Goal: Download file/media: Download file/media

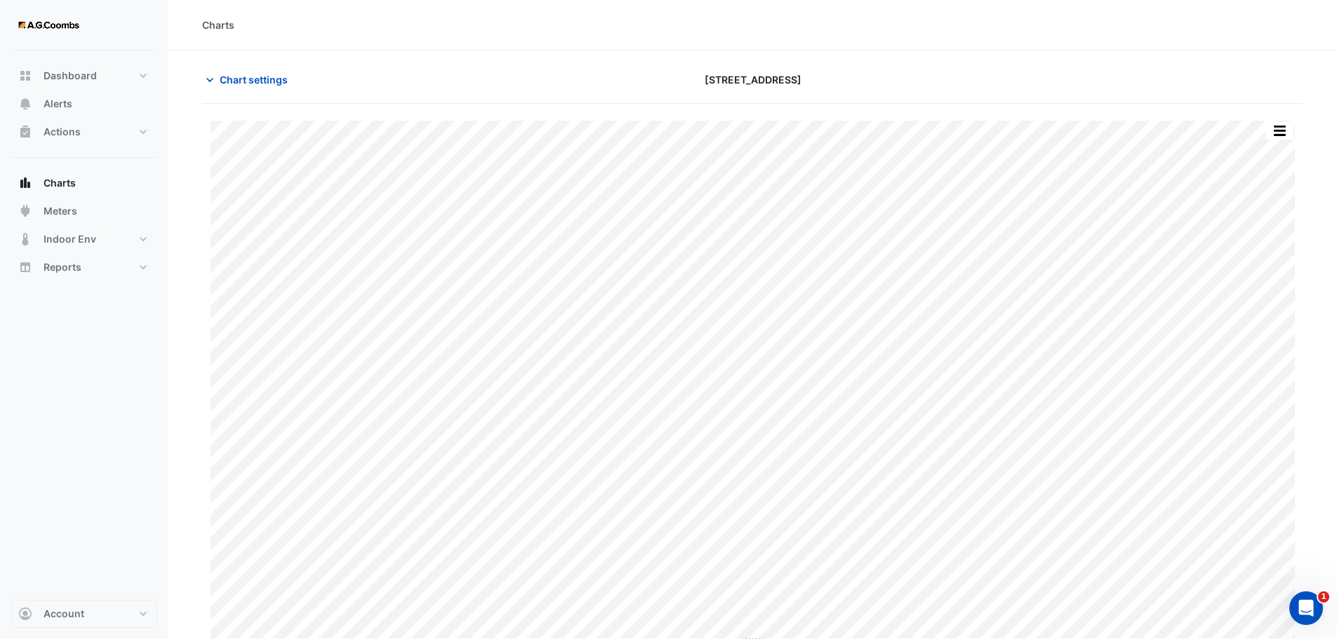
type input "**********"
click at [265, 81] on span "Chart settings" at bounding box center [254, 79] width 68 height 15
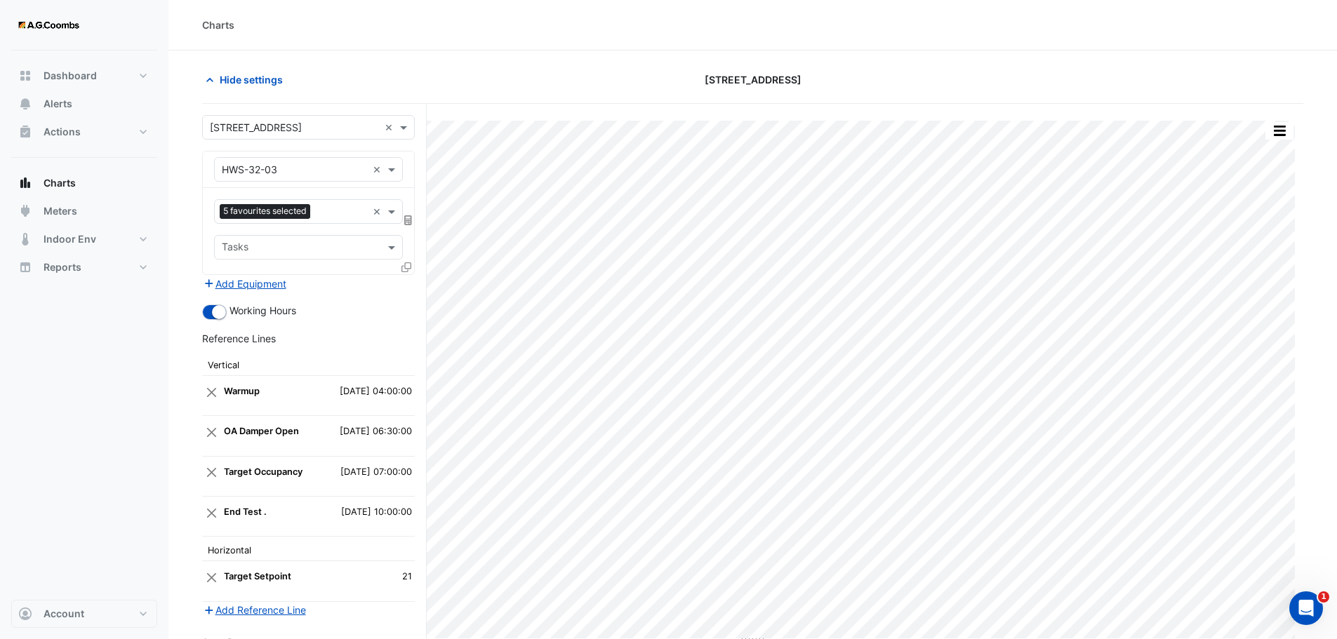
click at [408, 268] on icon at bounding box center [406, 267] width 10 height 10
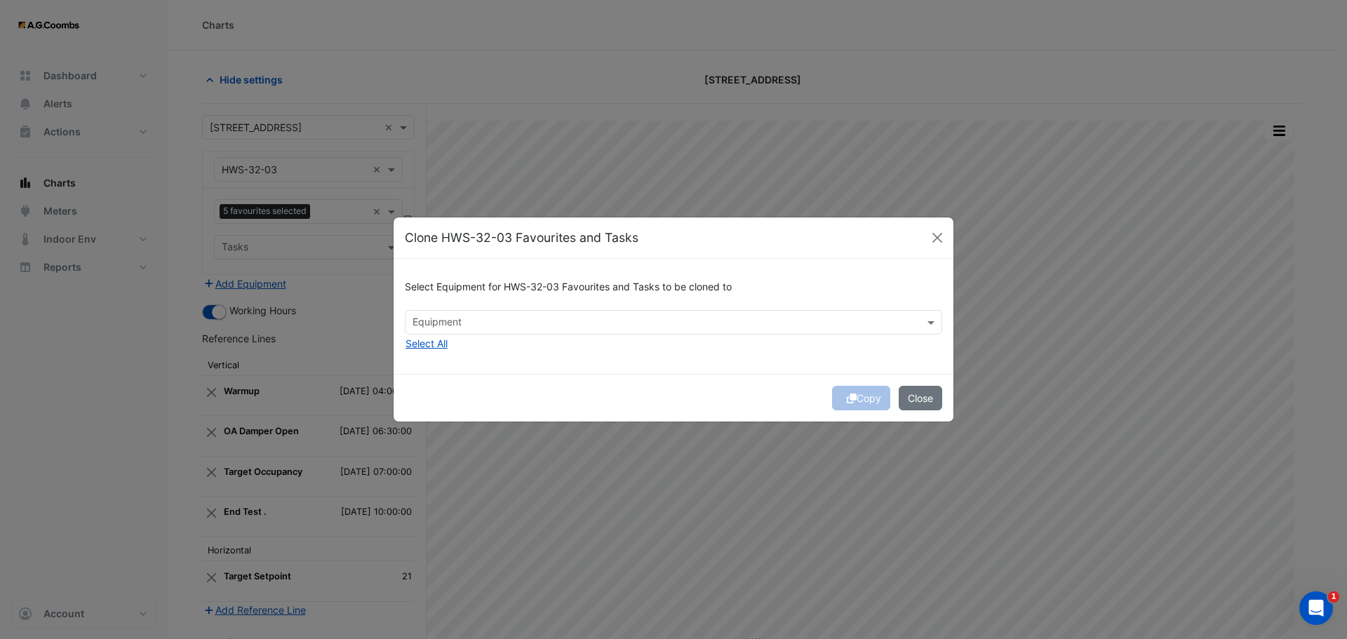
click at [481, 328] on input "text" at bounding box center [666, 324] width 506 height 15
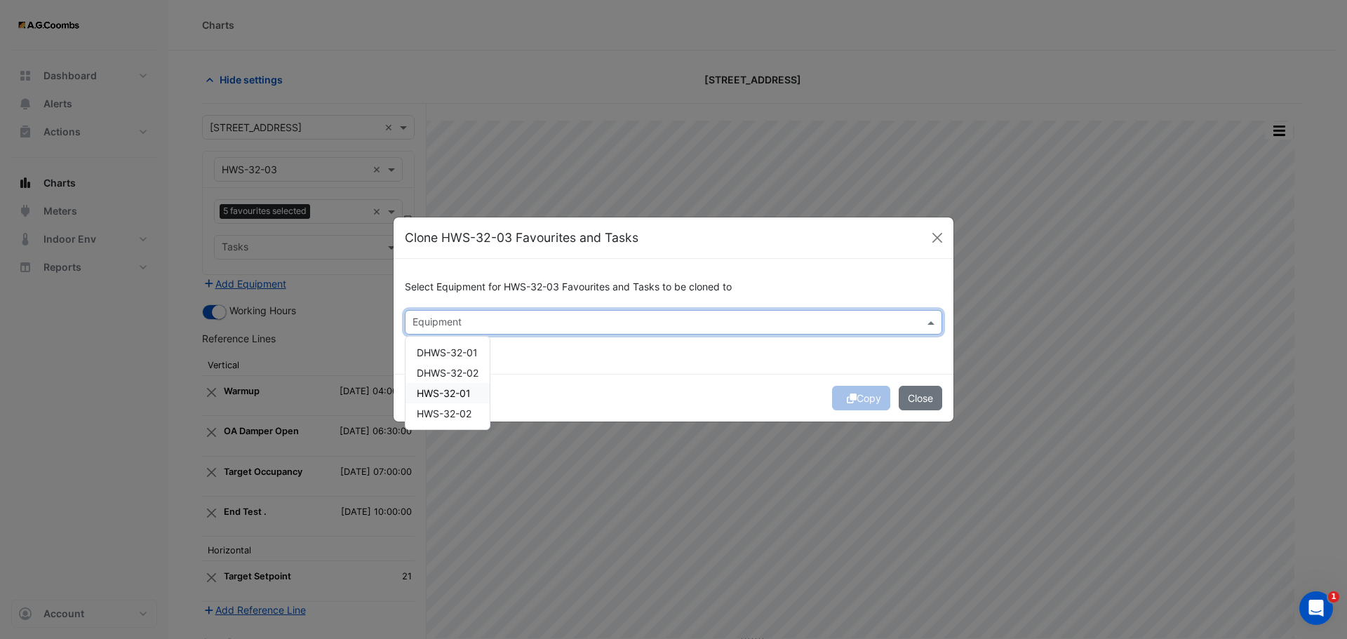
click at [455, 396] on span "HWS-32-01" at bounding box center [444, 393] width 54 height 12
click at [460, 413] on span "HWS-32-02" at bounding box center [444, 414] width 55 height 12
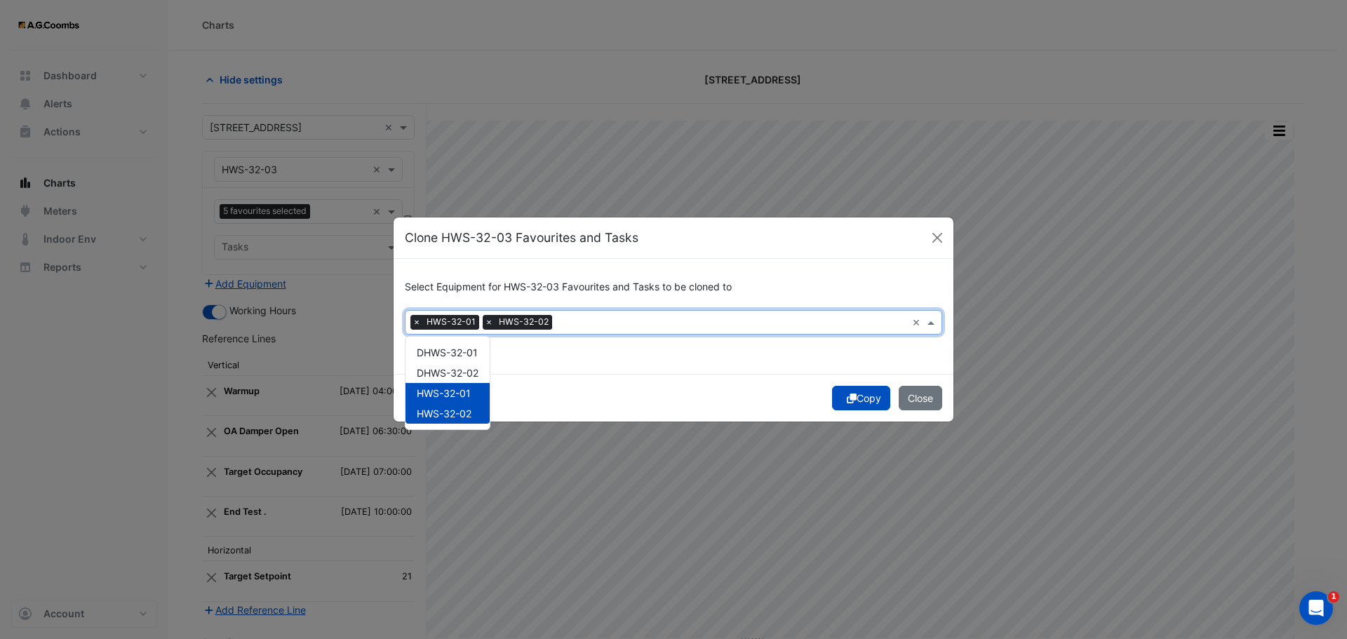
click at [863, 397] on button "Copy" at bounding box center [861, 398] width 58 height 25
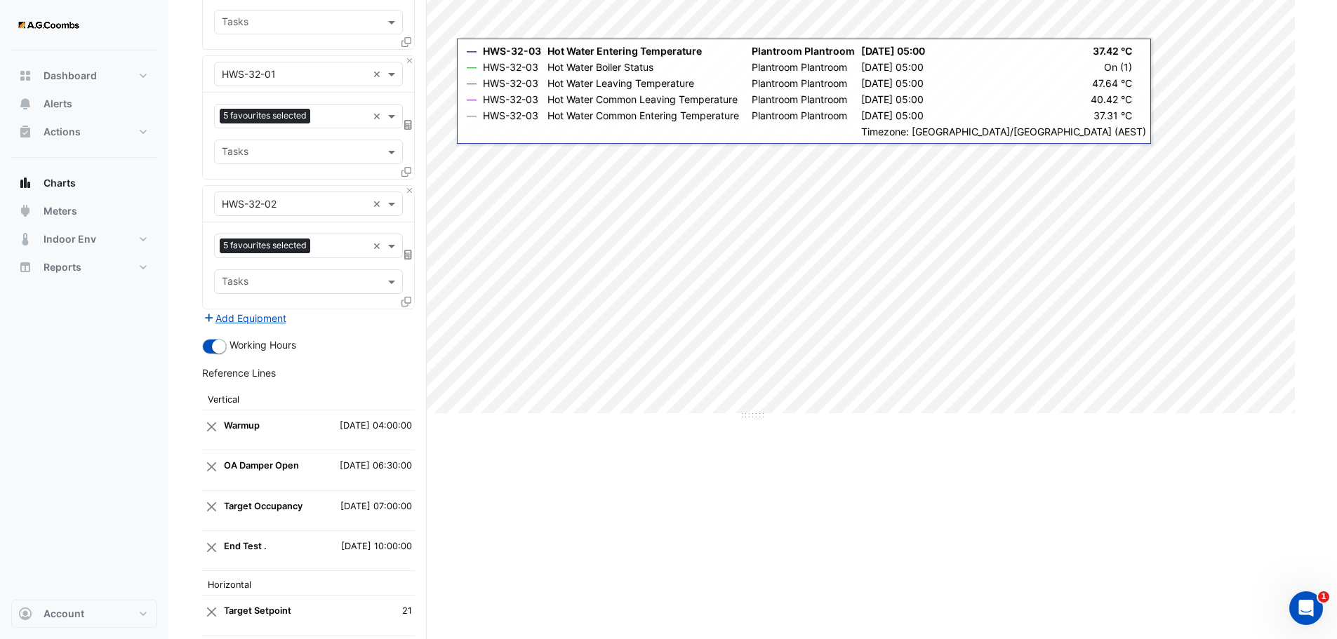
scroll to position [140, 0]
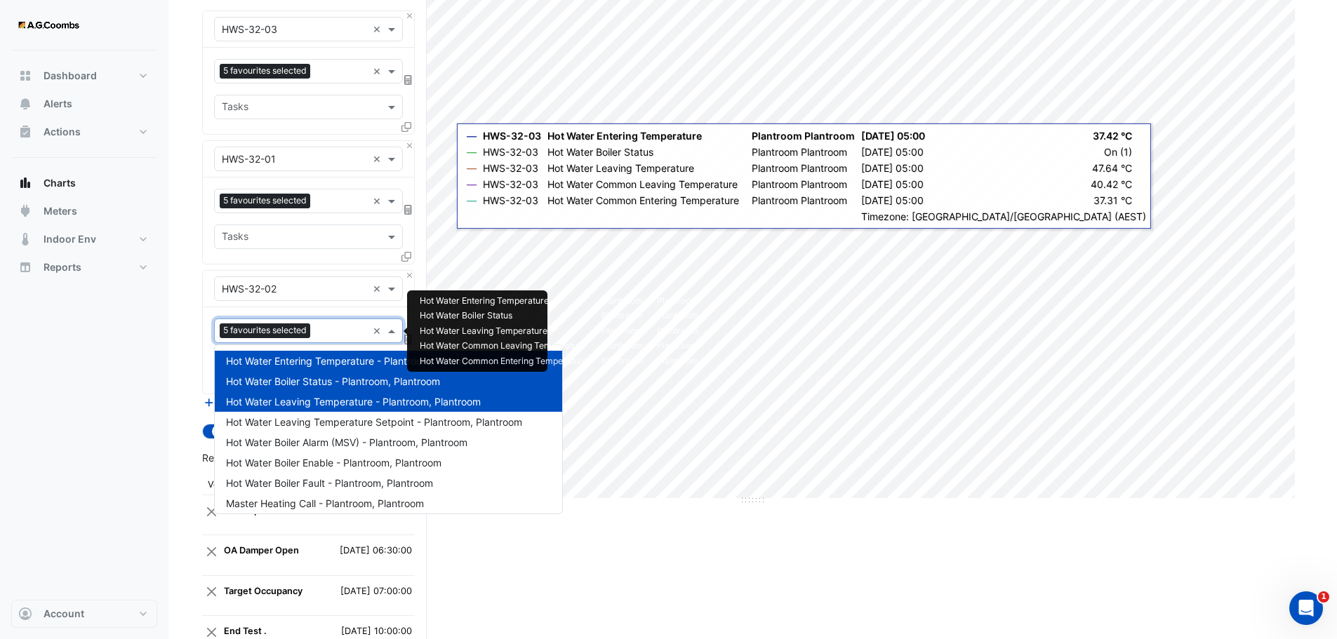
click at [343, 332] on input "text" at bounding box center [341, 332] width 51 height 15
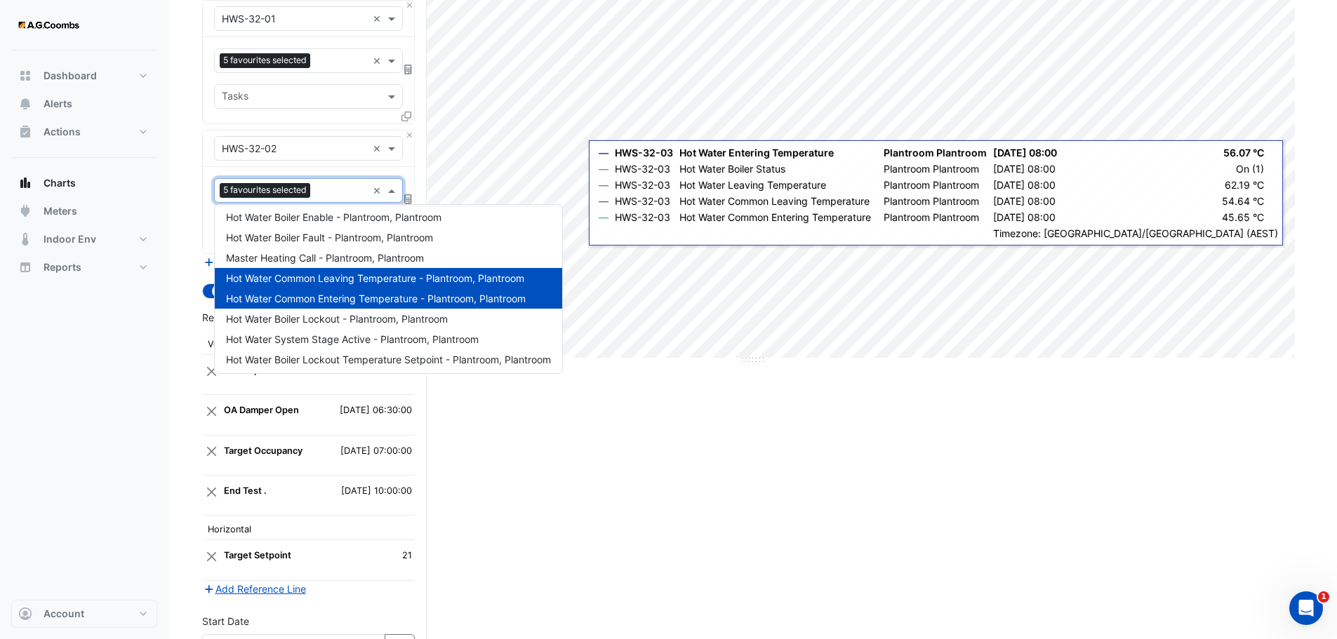
scroll to position [107, 0]
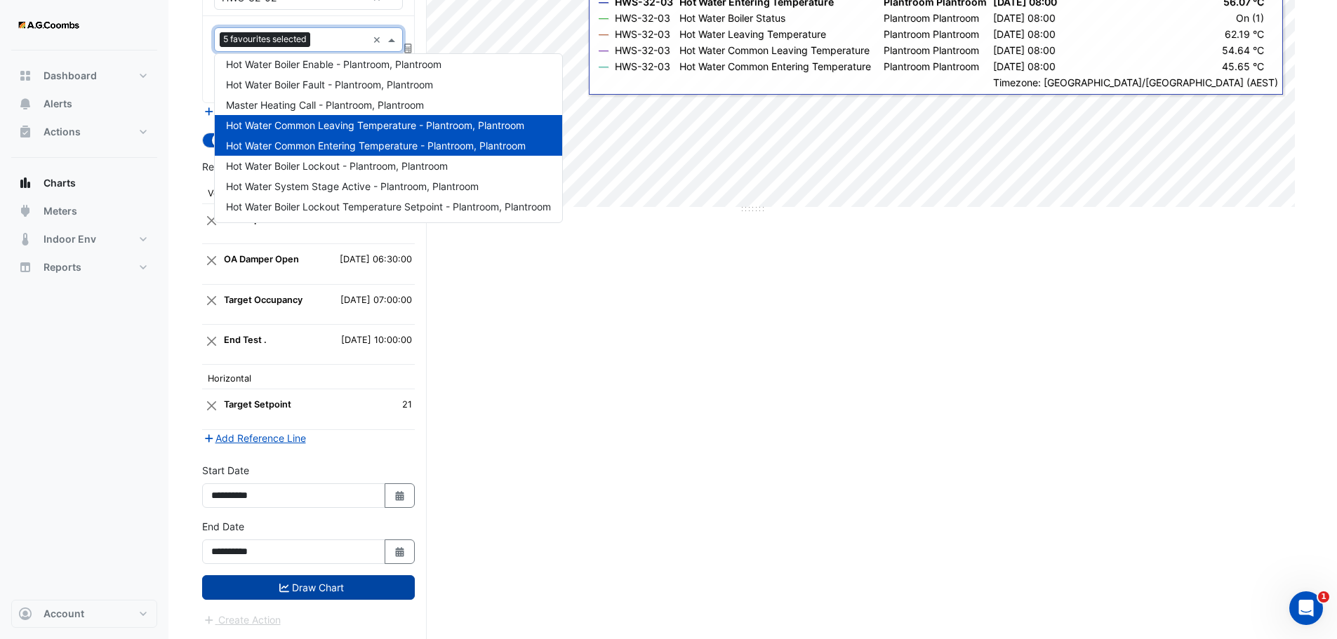
click at [248, 591] on button "Draw Chart" at bounding box center [308, 587] width 213 height 25
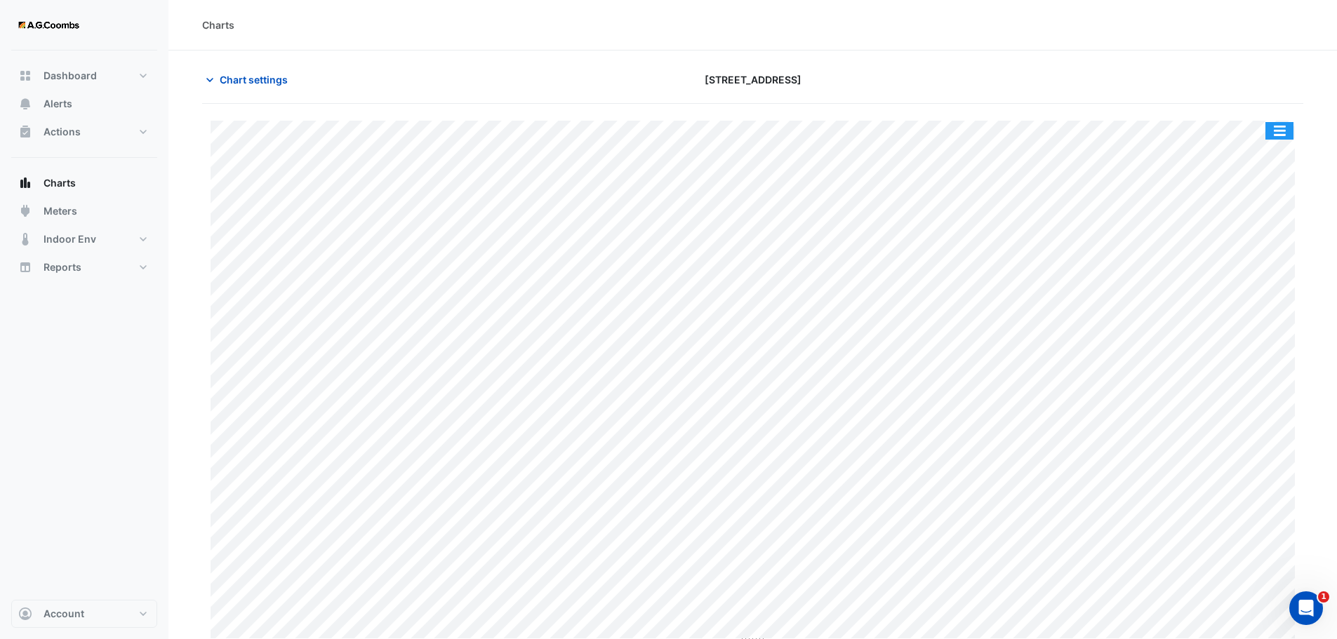
click at [1277, 139] on button "button" at bounding box center [1279, 131] width 28 height 18
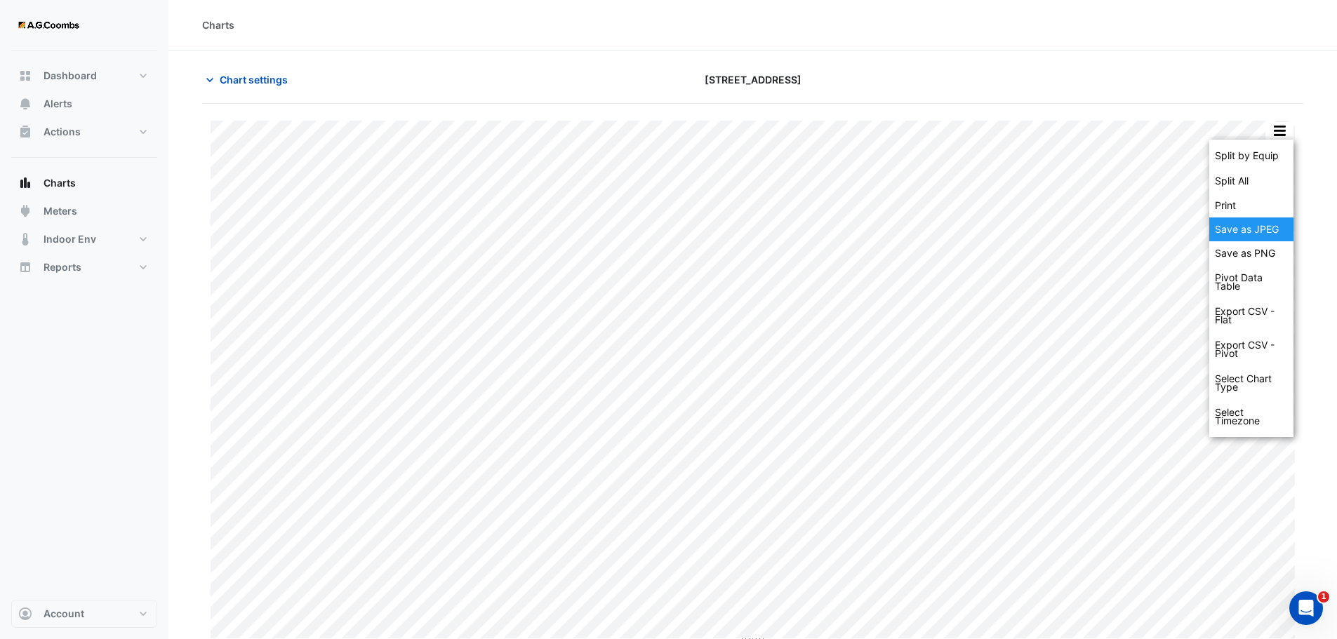
click at [1270, 236] on div "Save as JPEG" at bounding box center [1251, 230] width 84 height 24
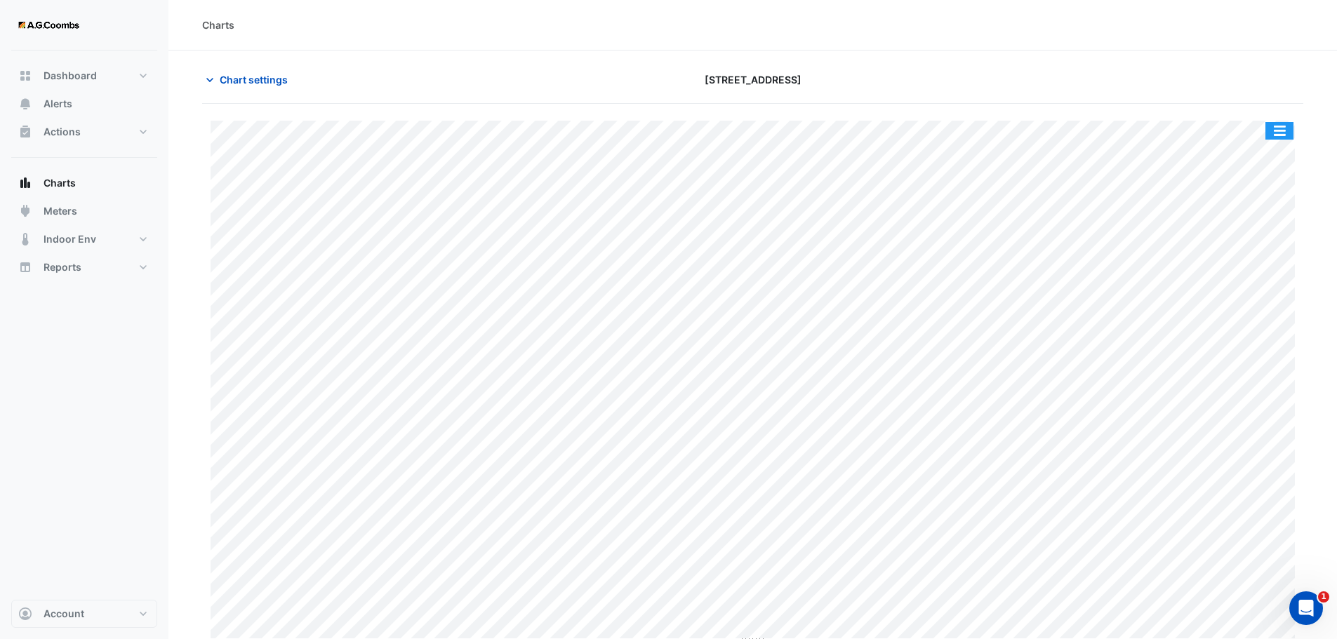
click at [1285, 135] on button "button" at bounding box center [1279, 131] width 28 height 18
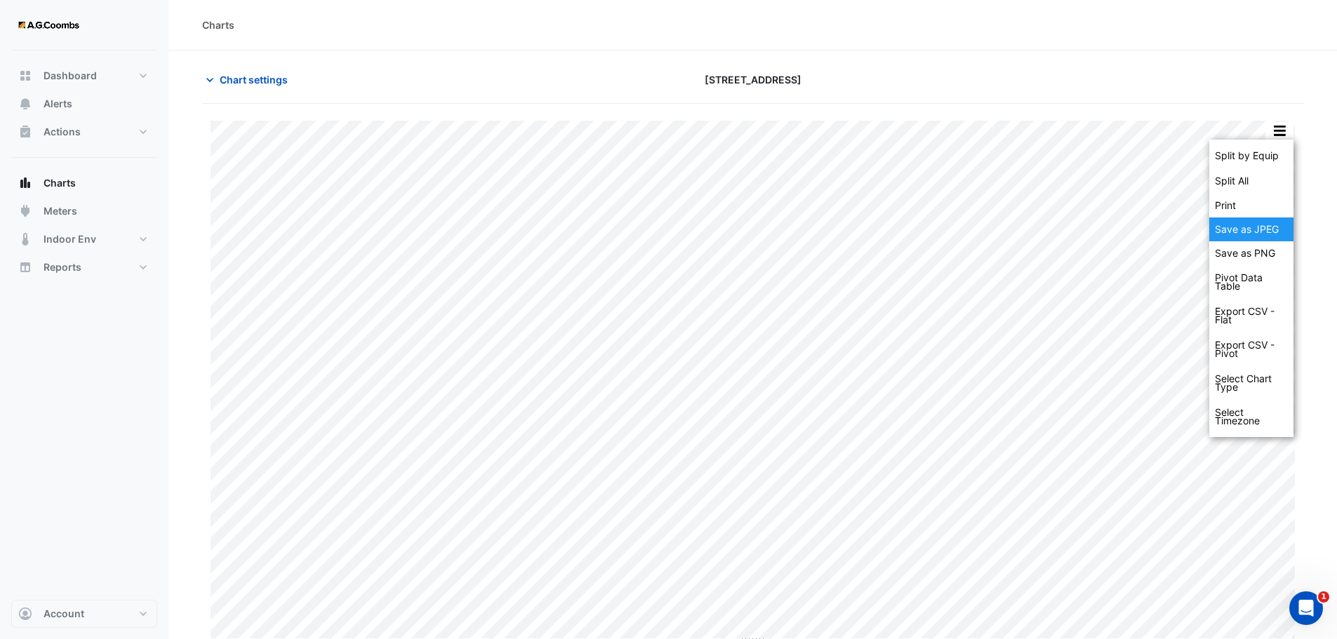
click at [1255, 228] on div "Save as JPEG" at bounding box center [1251, 230] width 84 height 24
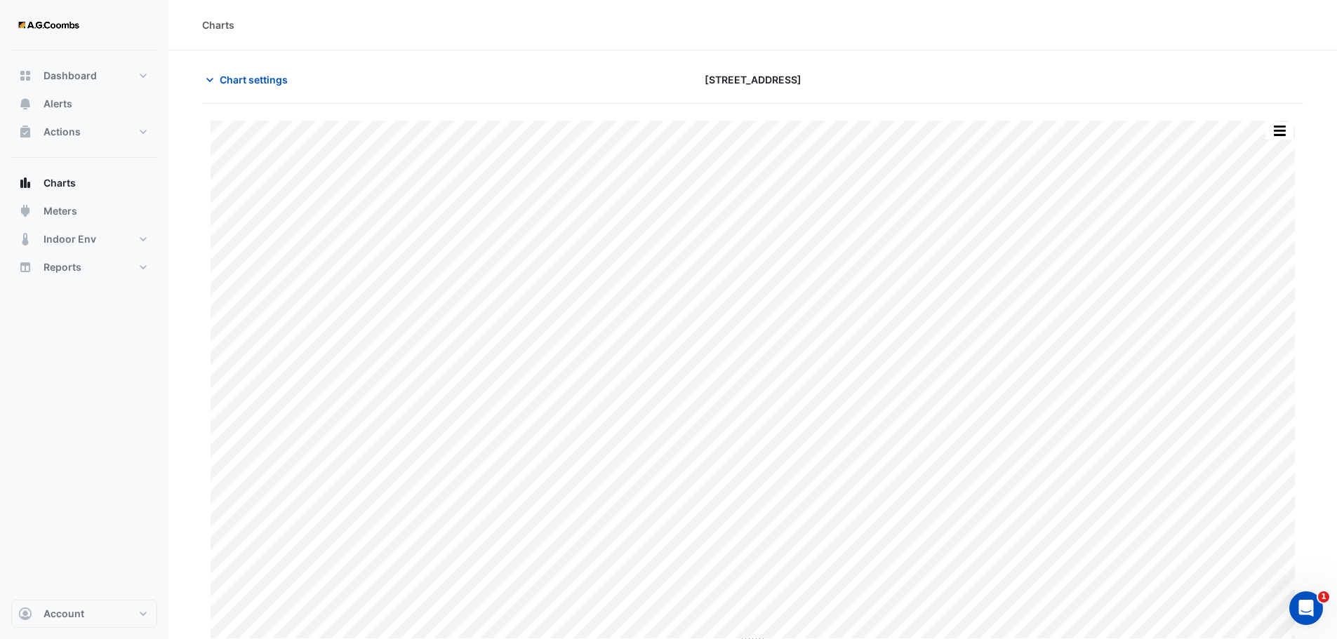
click at [1285, 126] on button "button" at bounding box center [1279, 131] width 28 height 18
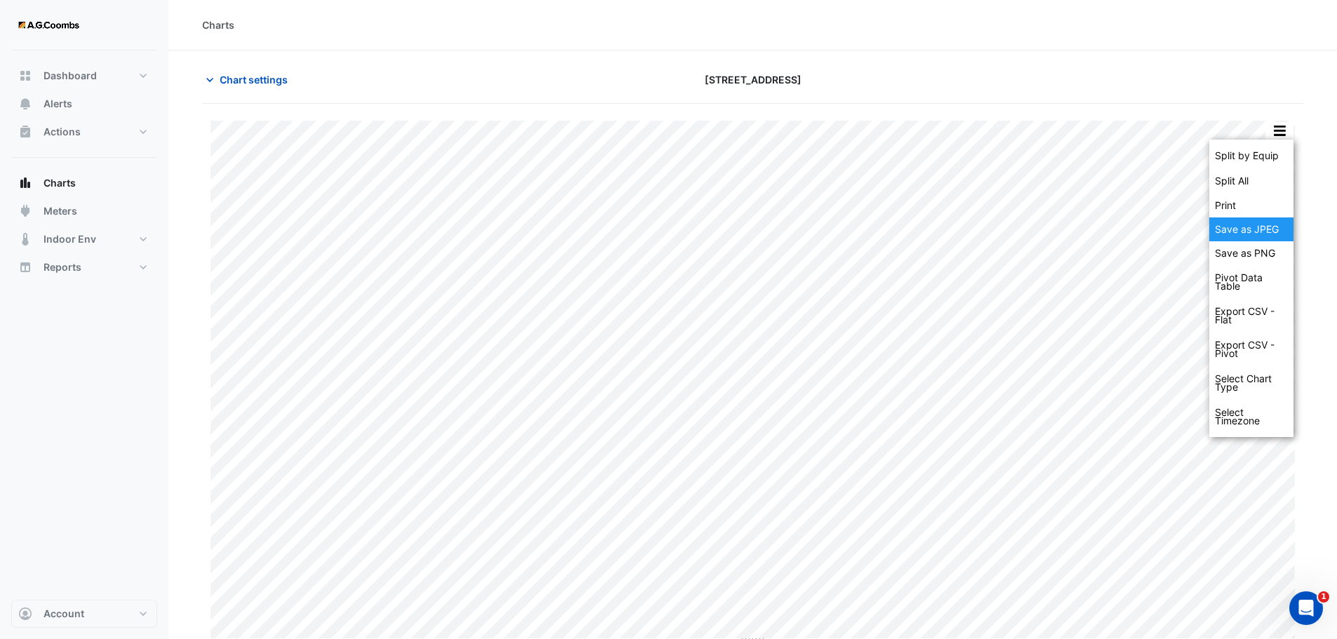
click at [1264, 237] on div "Save as JPEG" at bounding box center [1251, 230] width 84 height 24
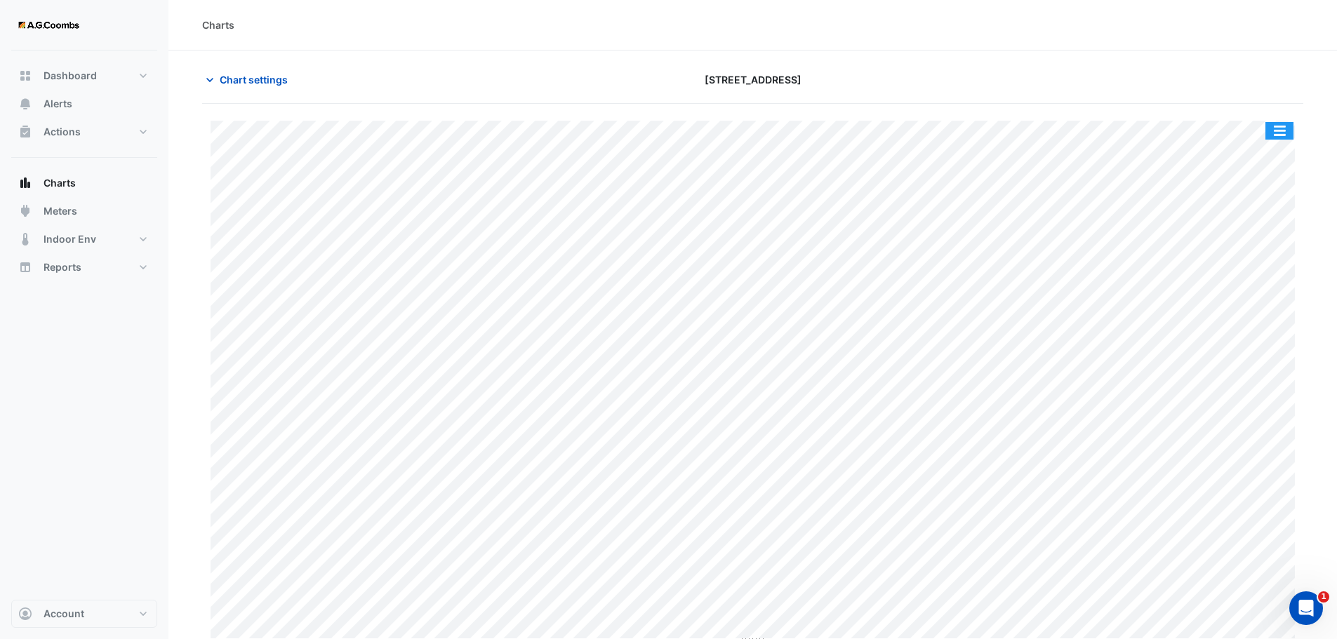
click at [1291, 133] on button "button" at bounding box center [1279, 131] width 28 height 18
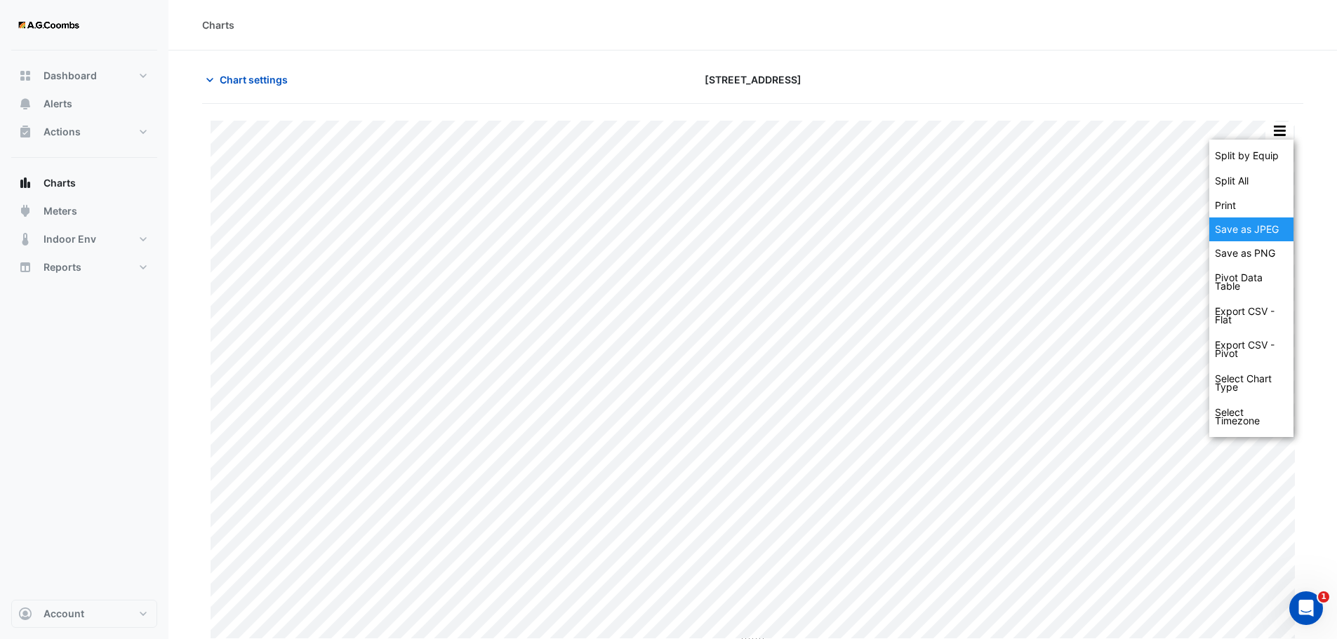
click at [1282, 229] on div "Save as JPEG" at bounding box center [1251, 230] width 84 height 24
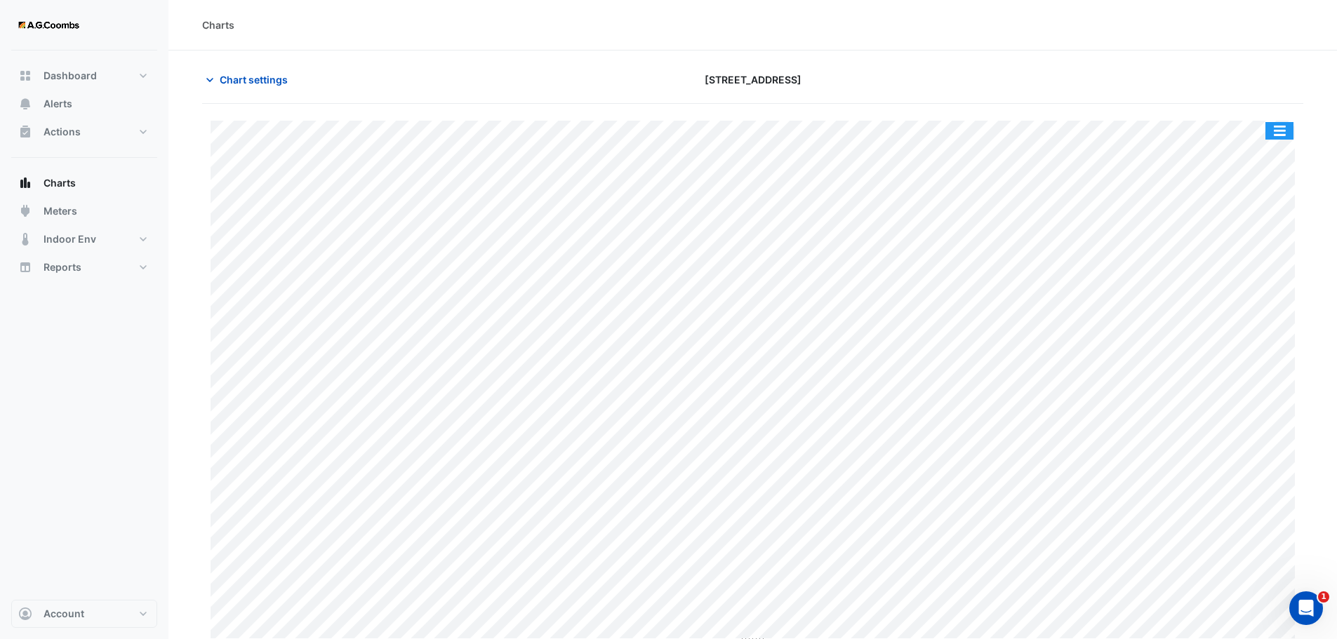
click at [1276, 124] on button "button" at bounding box center [1279, 131] width 28 height 18
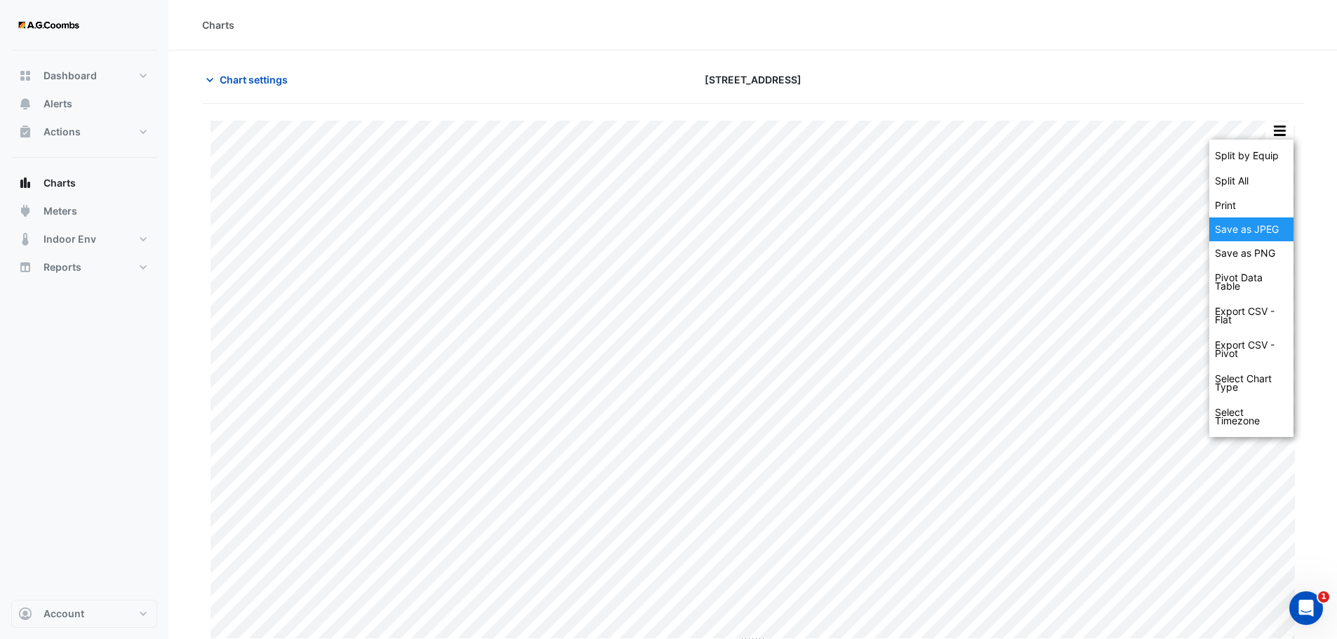
click at [1253, 230] on div "Save as JPEG" at bounding box center [1251, 230] width 84 height 24
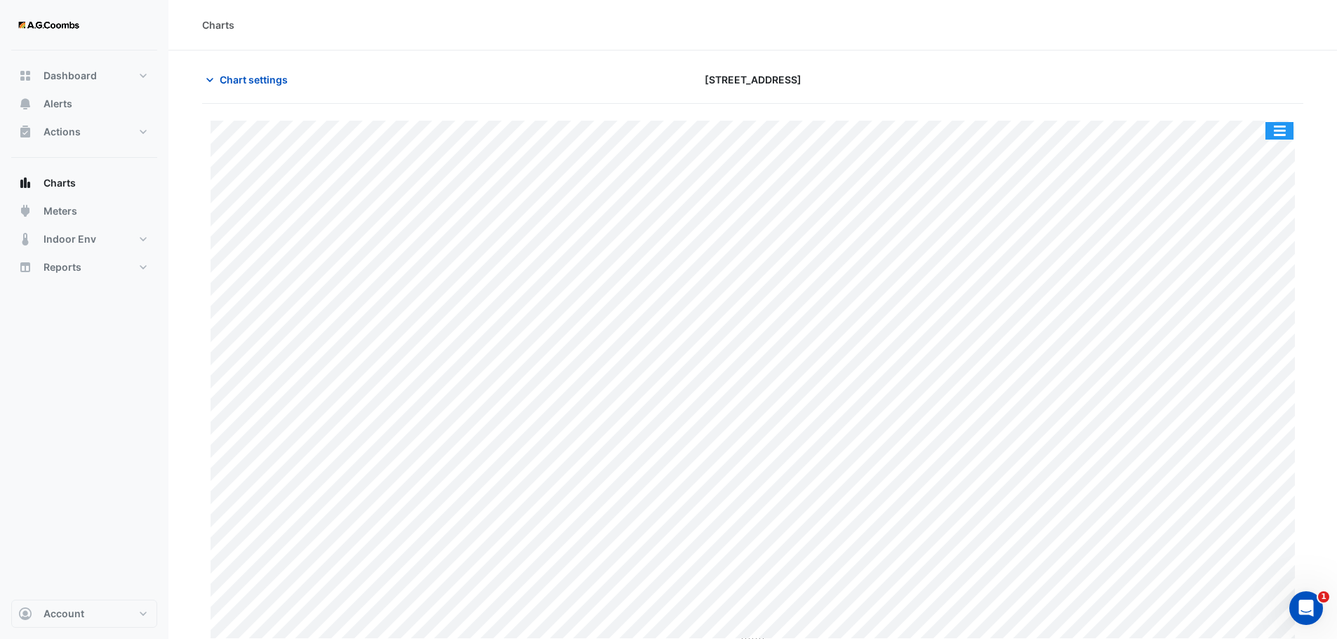
click at [1290, 134] on button "button" at bounding box center [1279, 131] width 28 height 18
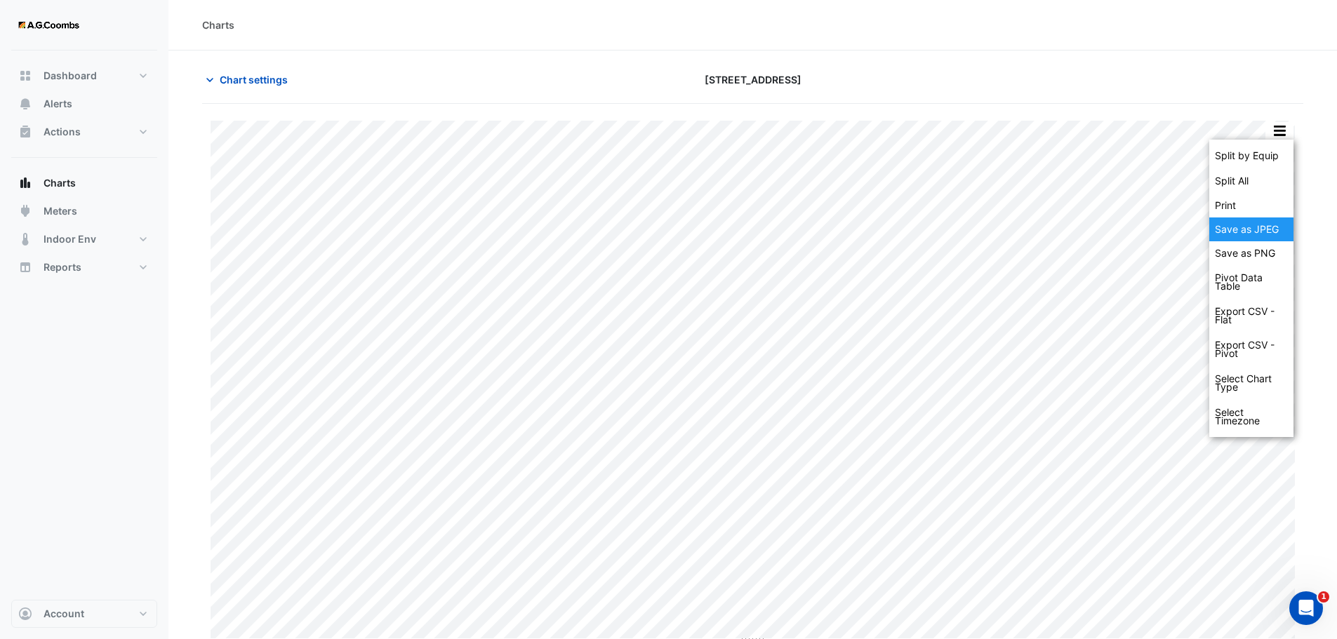
click at [1269, 233] on div "Save as JPEG" at bounding box center [1251, 230] width 84 height 24
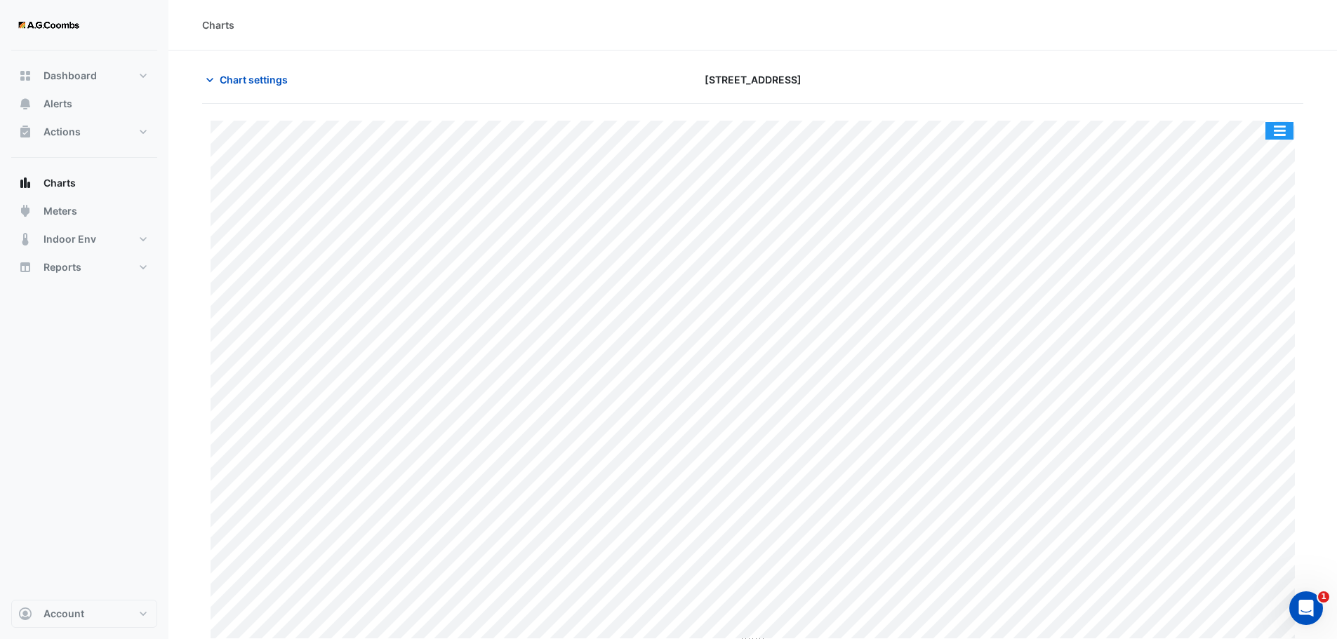
click at [1271, 129] on button "button" at bounding box center [1279, 131] width 28 height 18
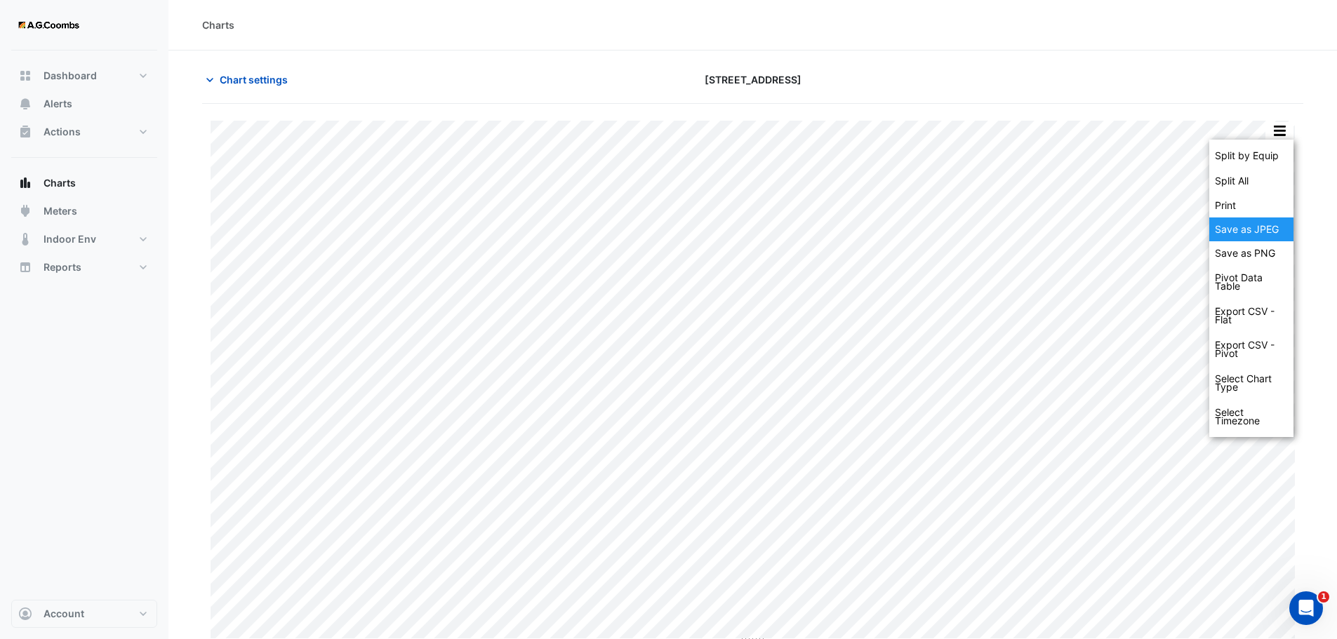
click at [1268, 228] on div "Save as JPEG" at bounding box center [1251, 230] width 84 height 24
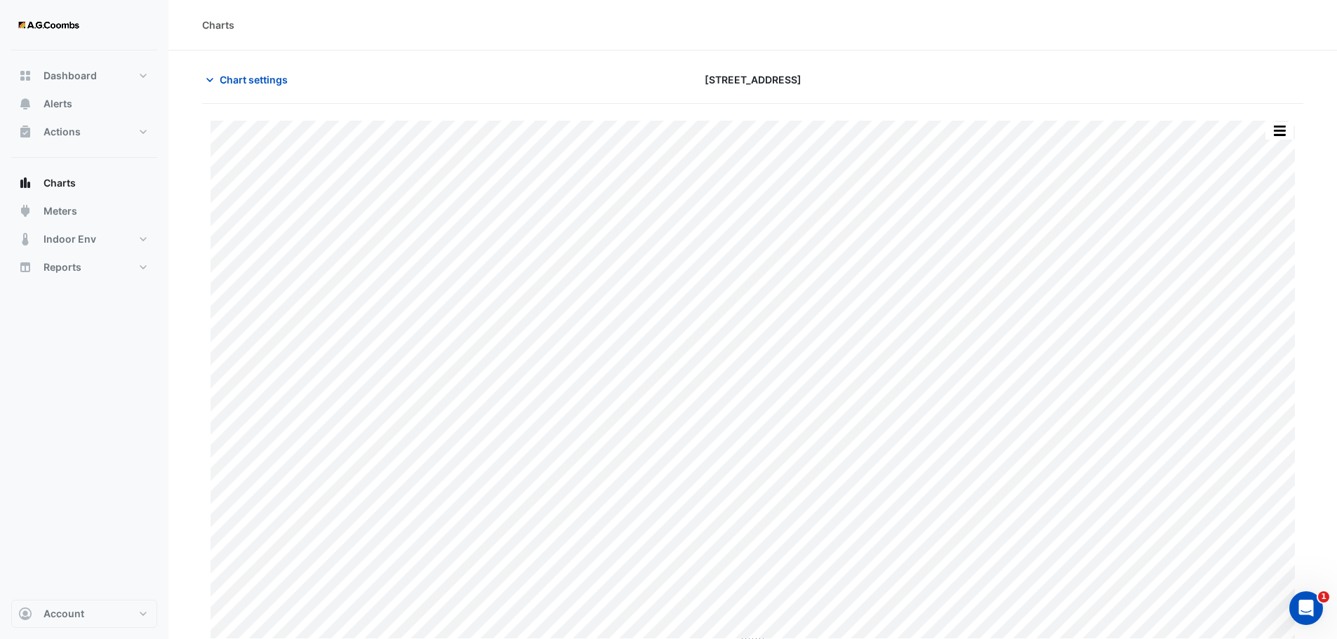
click at [1291, 135] on button "button" at bounding box center [1279, 131] width 28 height 18
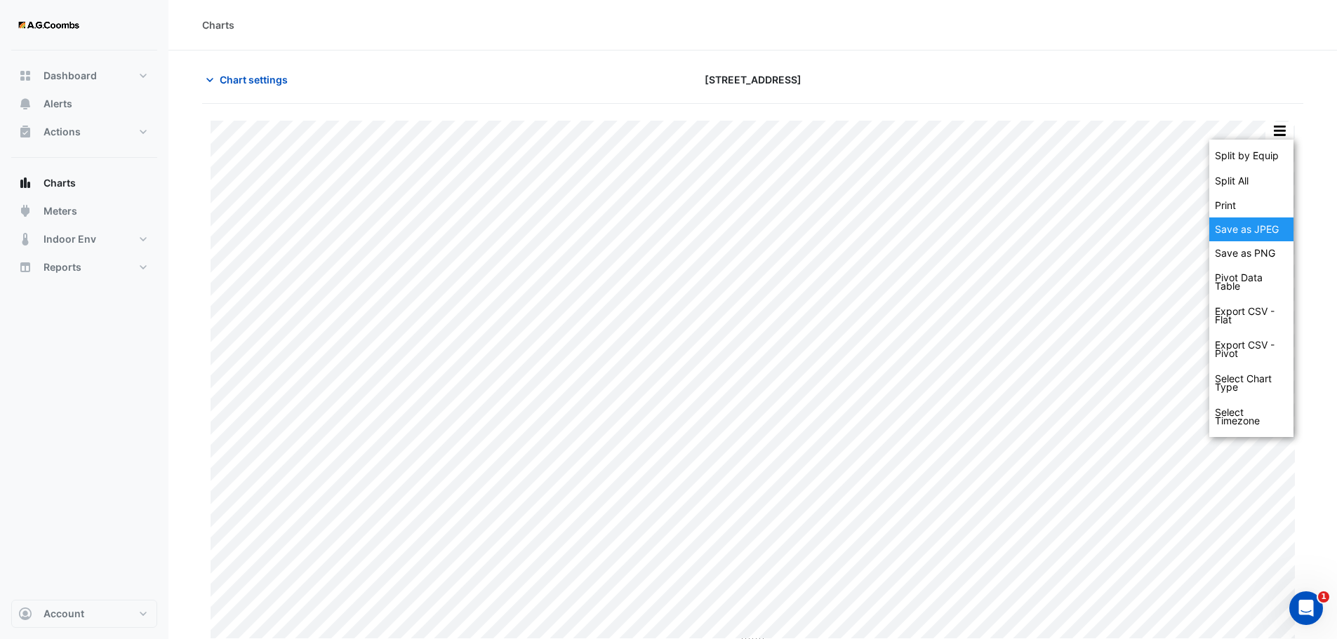
click at [1268, 233] on div "Save as JPEG" at bounding box center [1251, 230] width 84 height 24
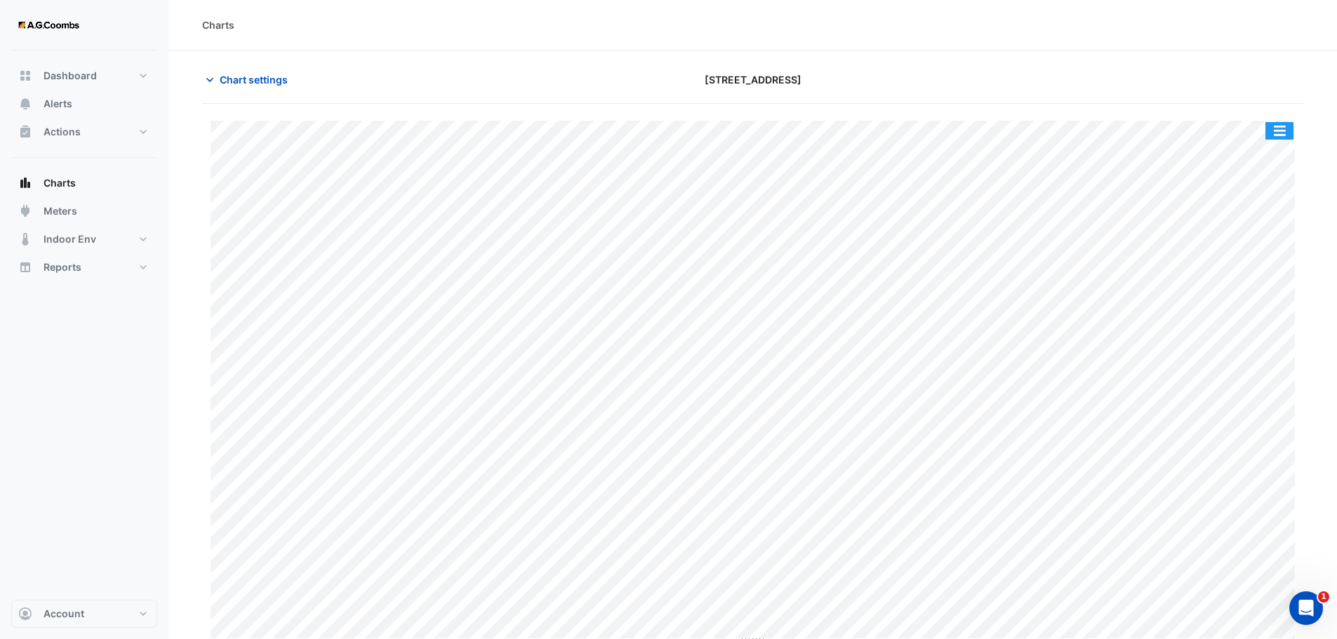
click at [1280, 128] on button "button" at bounding box center [1279, 131] width 28 height 18
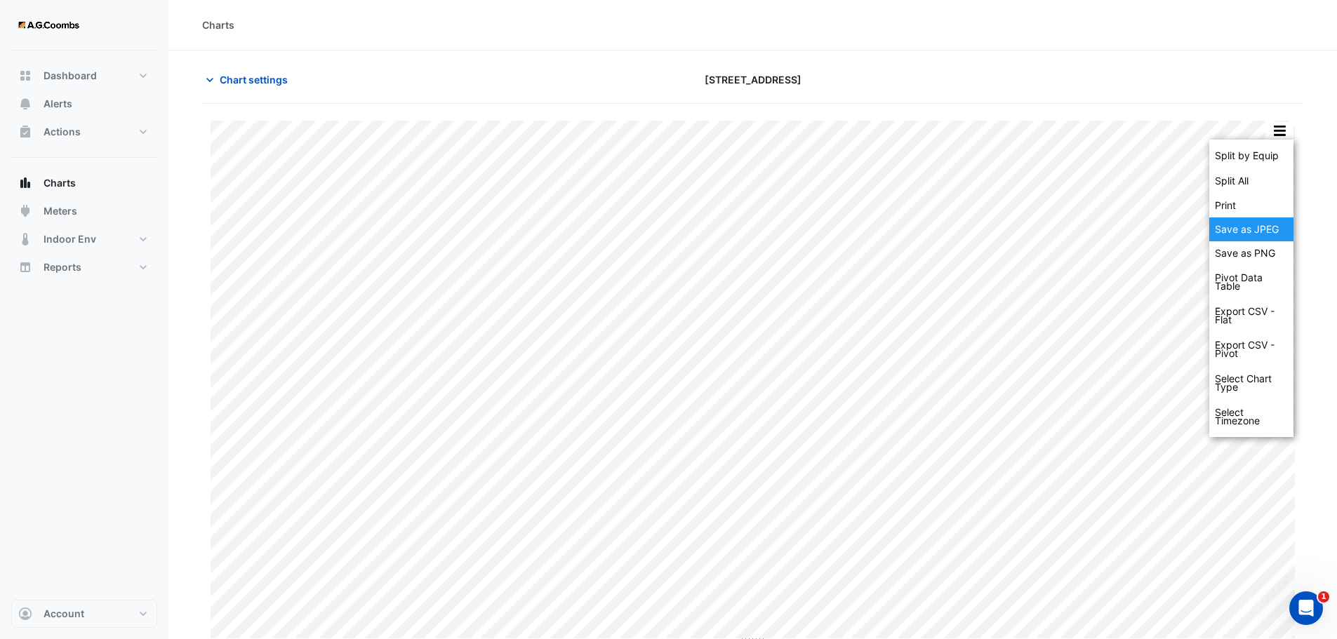
click at [1261, 237] on div "Save as JPEG" at bounding box center [1251, 230] width 84 height 24
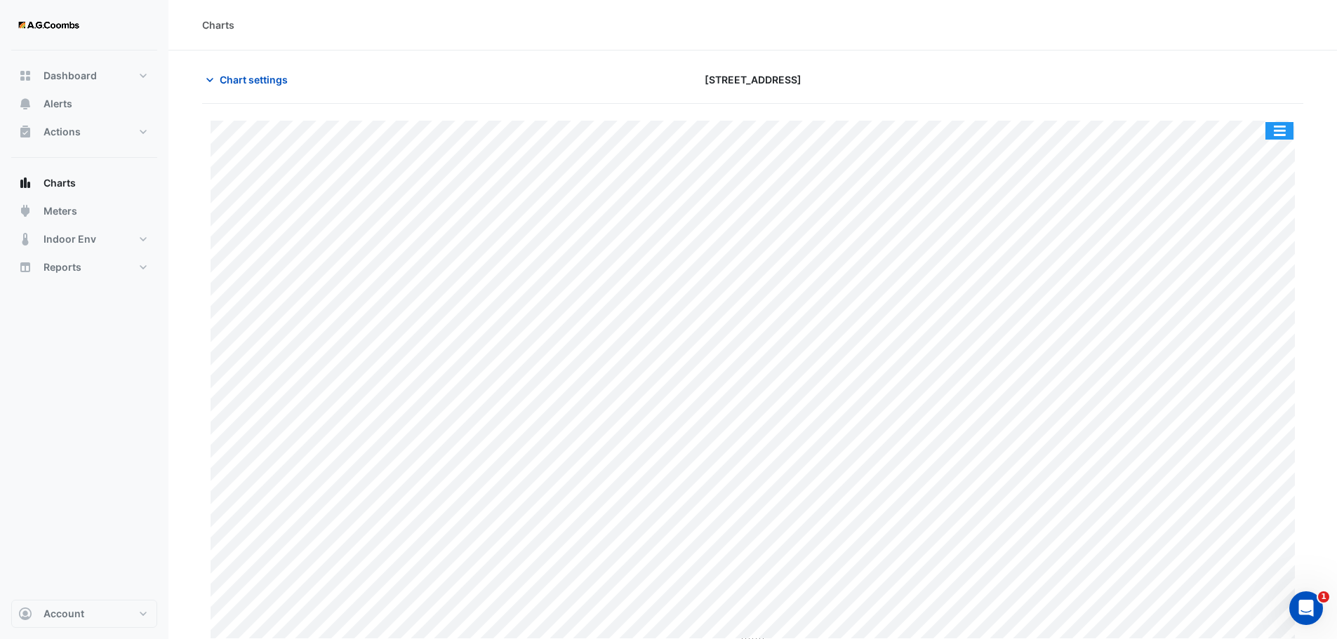
click at [1283, 132] on button "button" at bounding box center [1279, 131] width 28 height 18
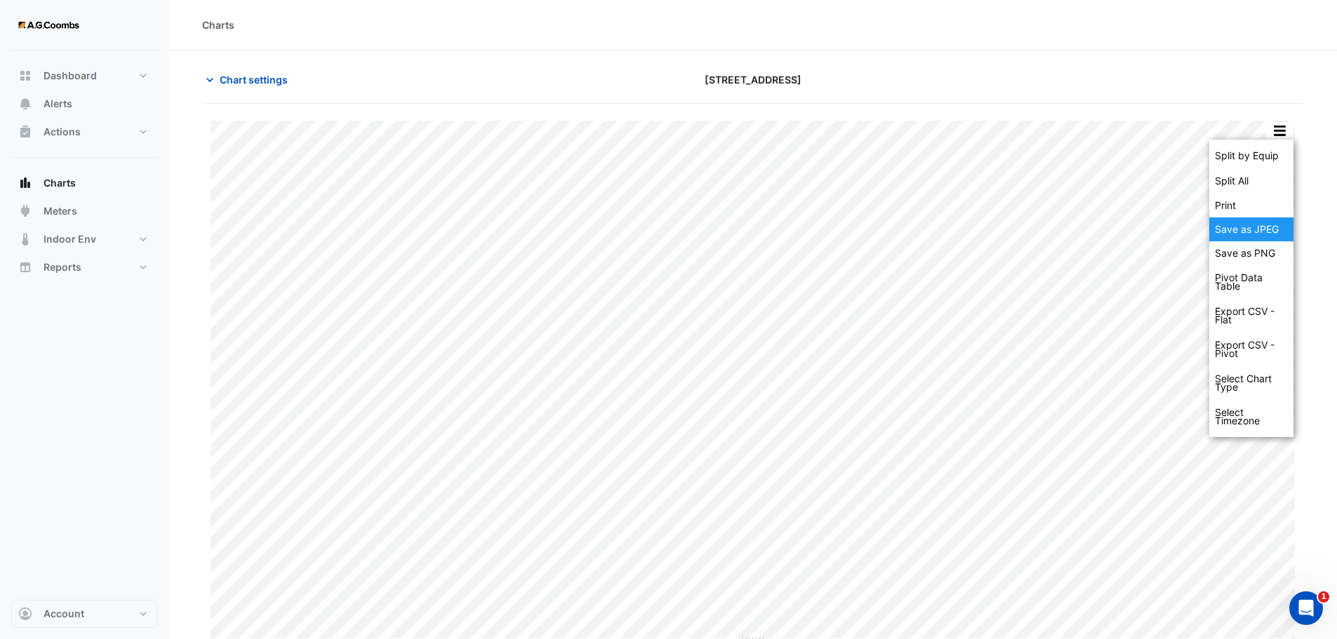
click at [1256, 223] on div "Save as JPEG" at bounding box center [1251, 230] width 84 height 24
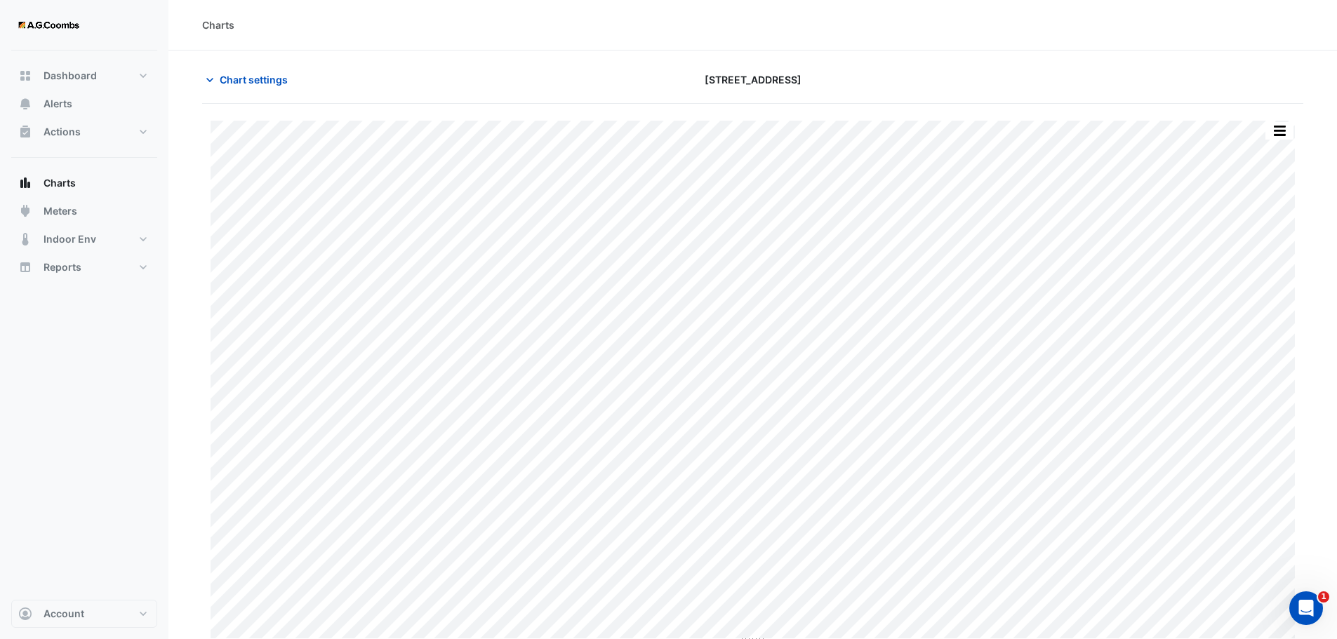
click at [1272, 119] on div "Split by Equip Split All Print Save as JPEG Save as PNG Pivot Data Table Export…" at bounding box center [752, 375] width 1101 height 542
click at [1281, 134] on button "button" at bounding box center [1279, 131] width 28 height 18
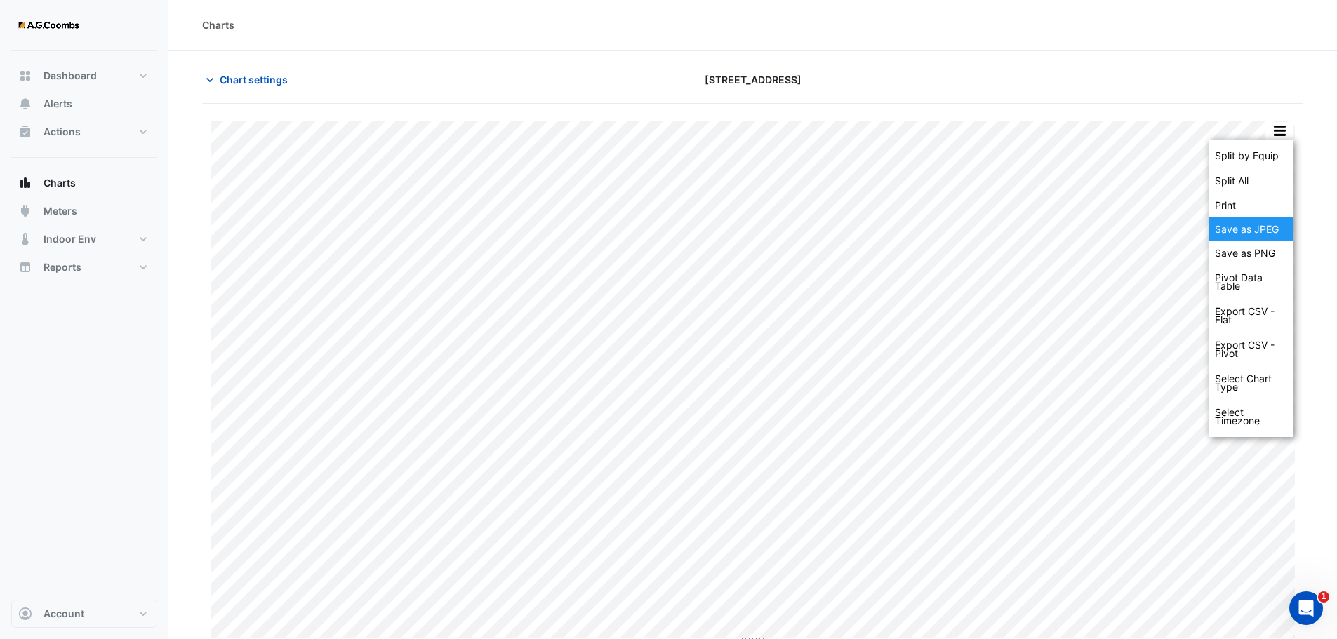
click at [1272, 236] on div "Save as JPEG" at bounding box center [1251, 230] width 84 height 24
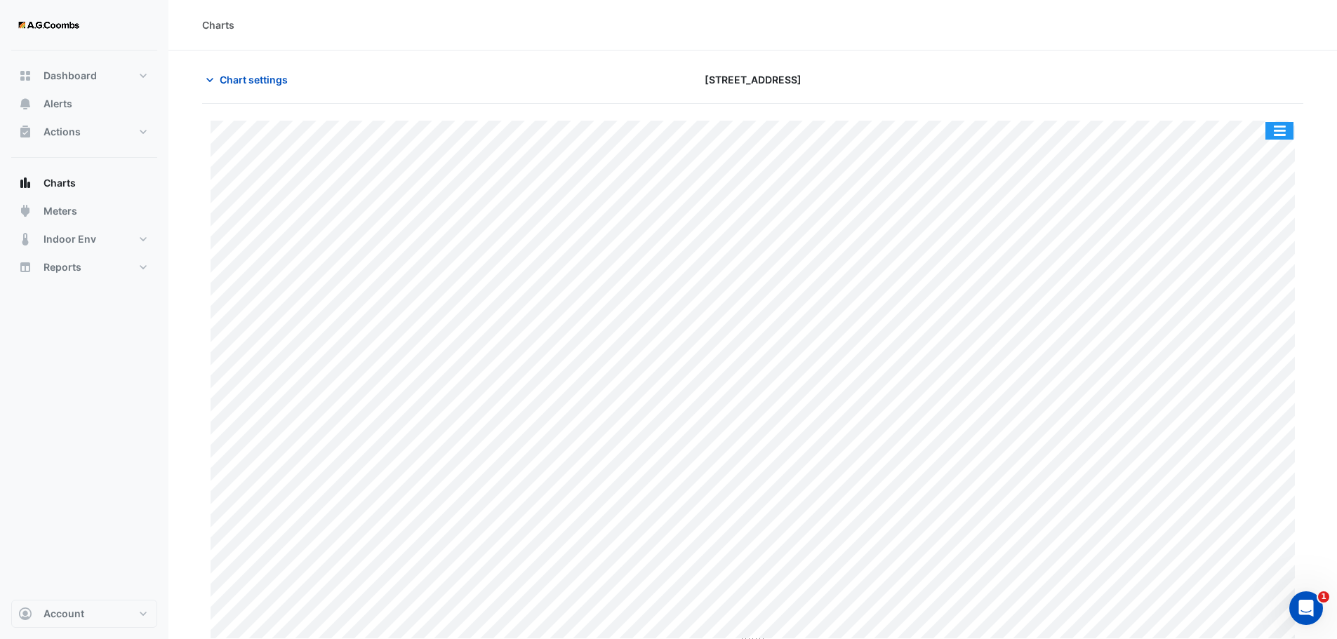
click at [1288, 134] on button "button" at bounding box center [1279, 131] width 28 height 18
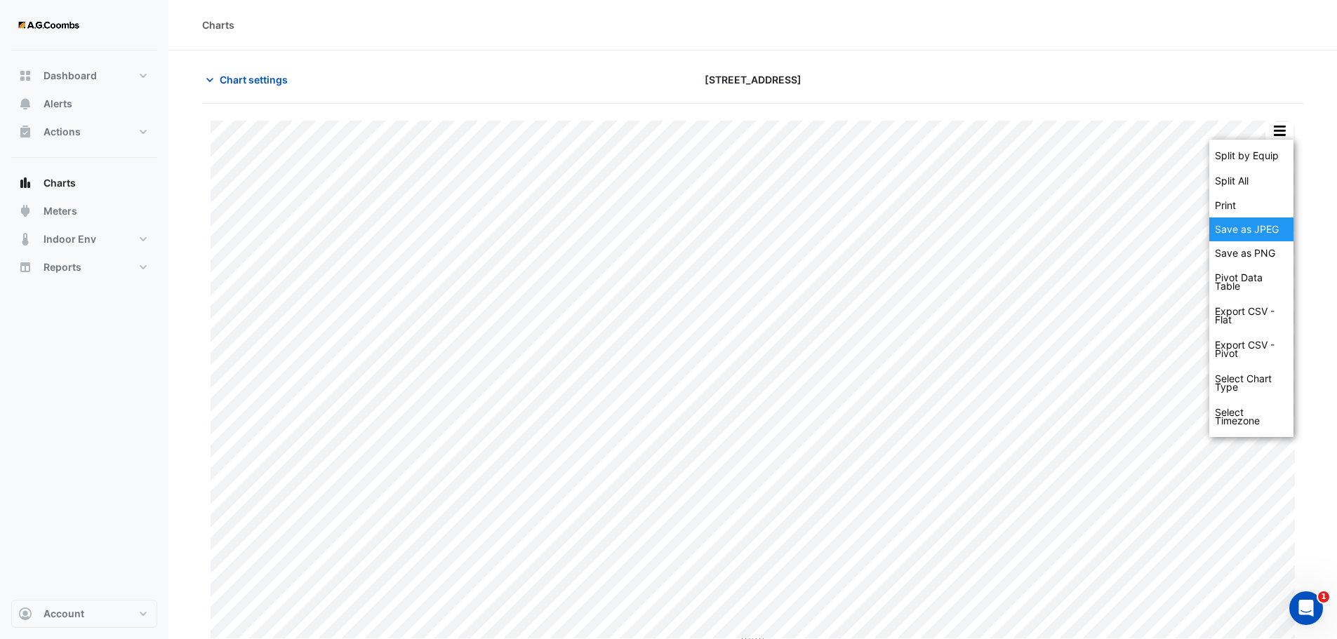
click at [1269, 233] on div "Save as JPEG" at bounding box center [1251, 230] width 84 height 24
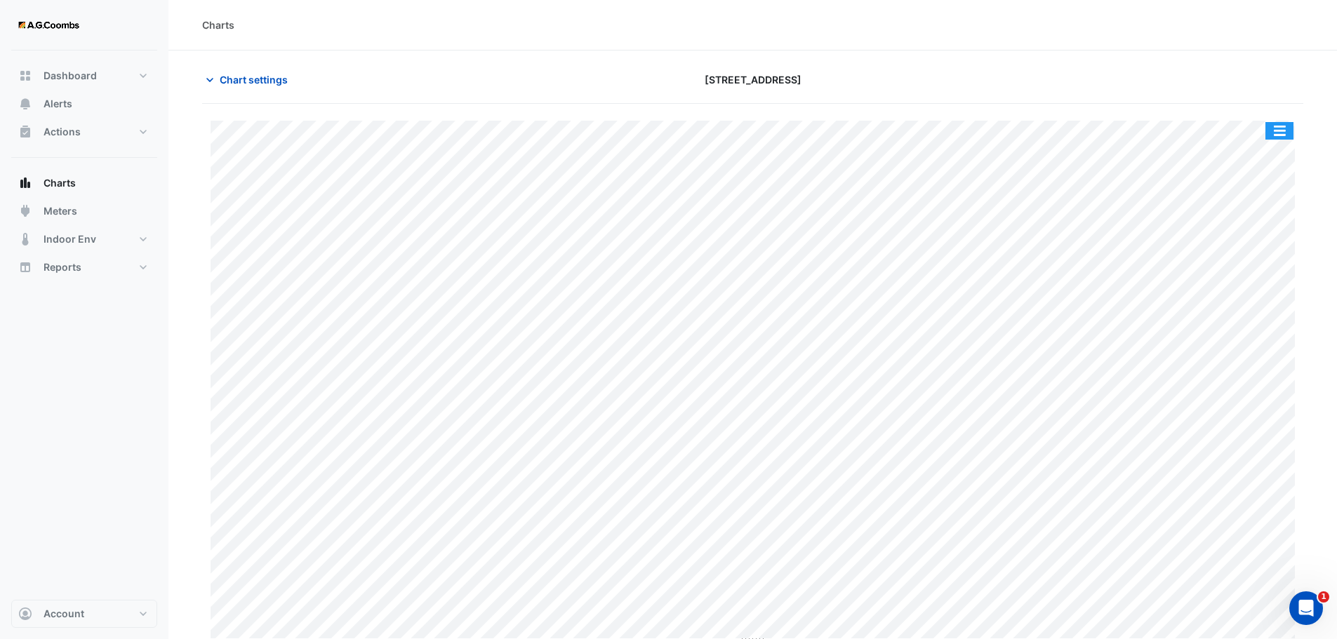
click at [1277, 135] on button "button" at bounding box center [1279, 131] width 28 height 18
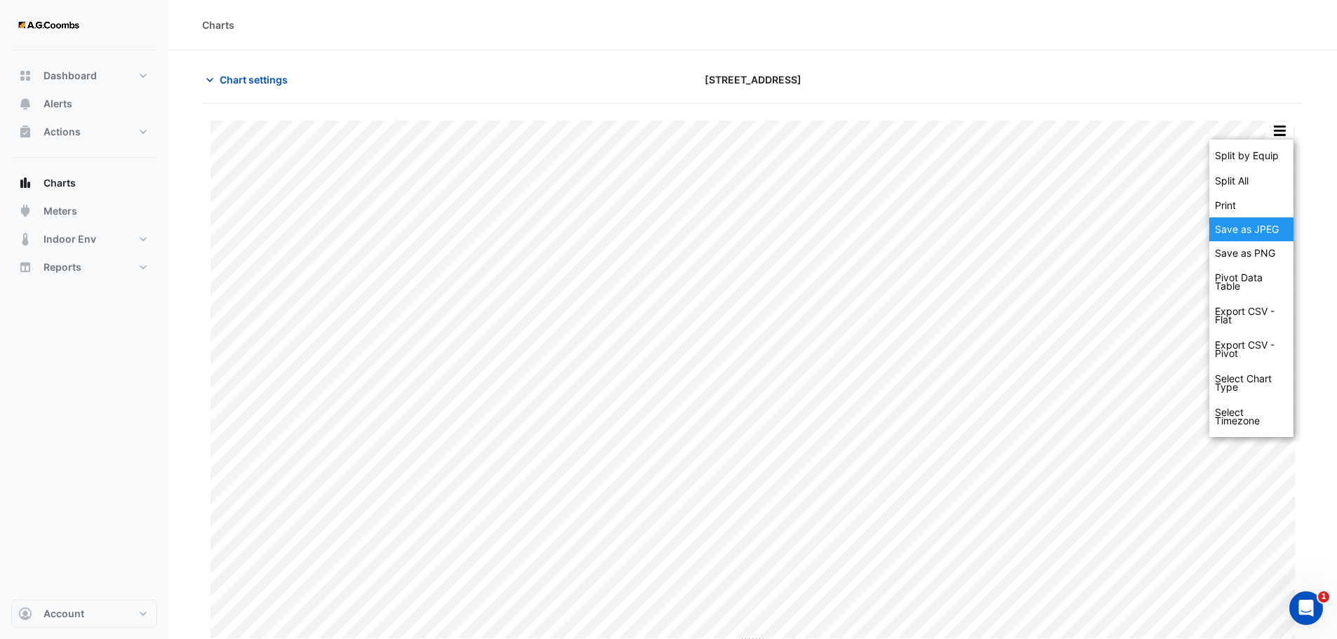
click at [1263, 237] on div "Save as JPEG" at bounding box center [1251, 230] width 84 height 24
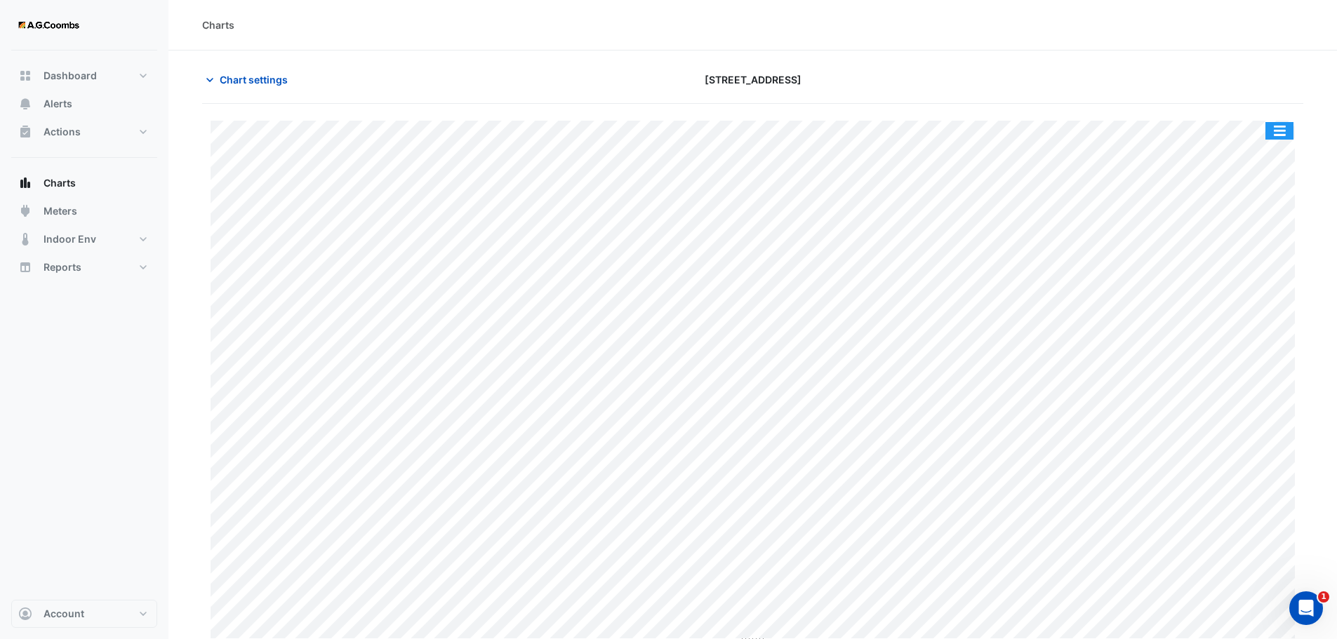
click at [1284, 134] on button "button" at bounding box center [1279, 131] width 28 height 18
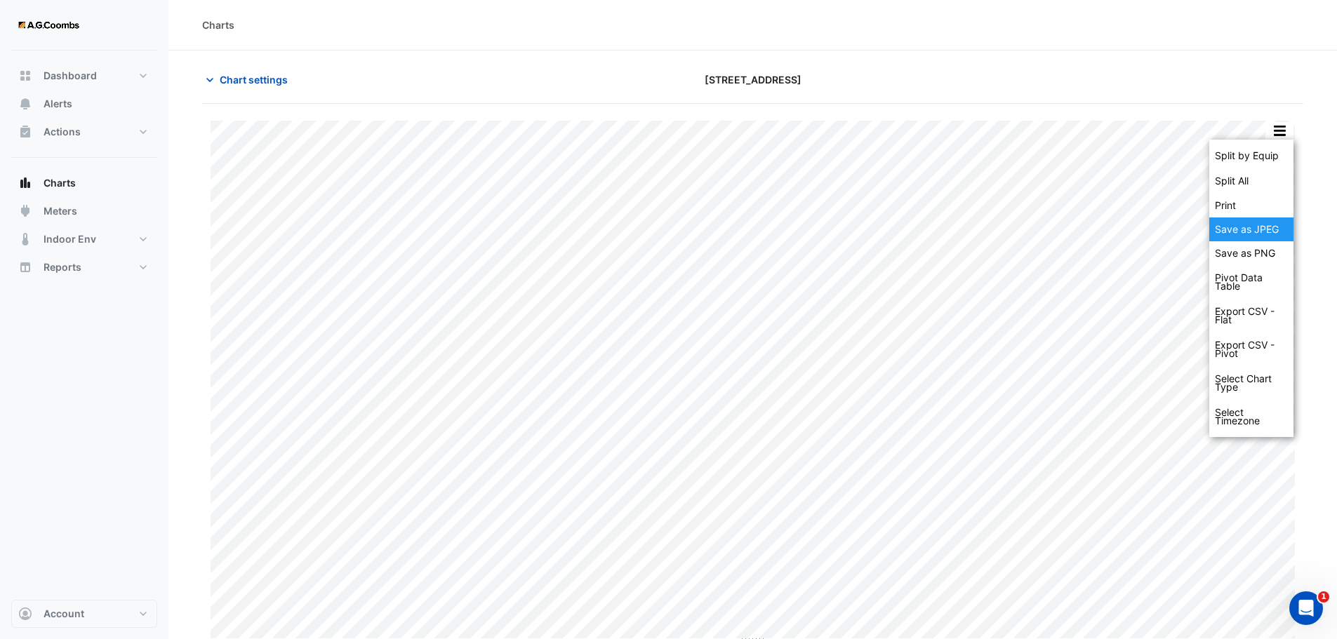
click at [1266, 228] on div "Save as JPEG" at bounding box center [1251, 230] width 84 height 24
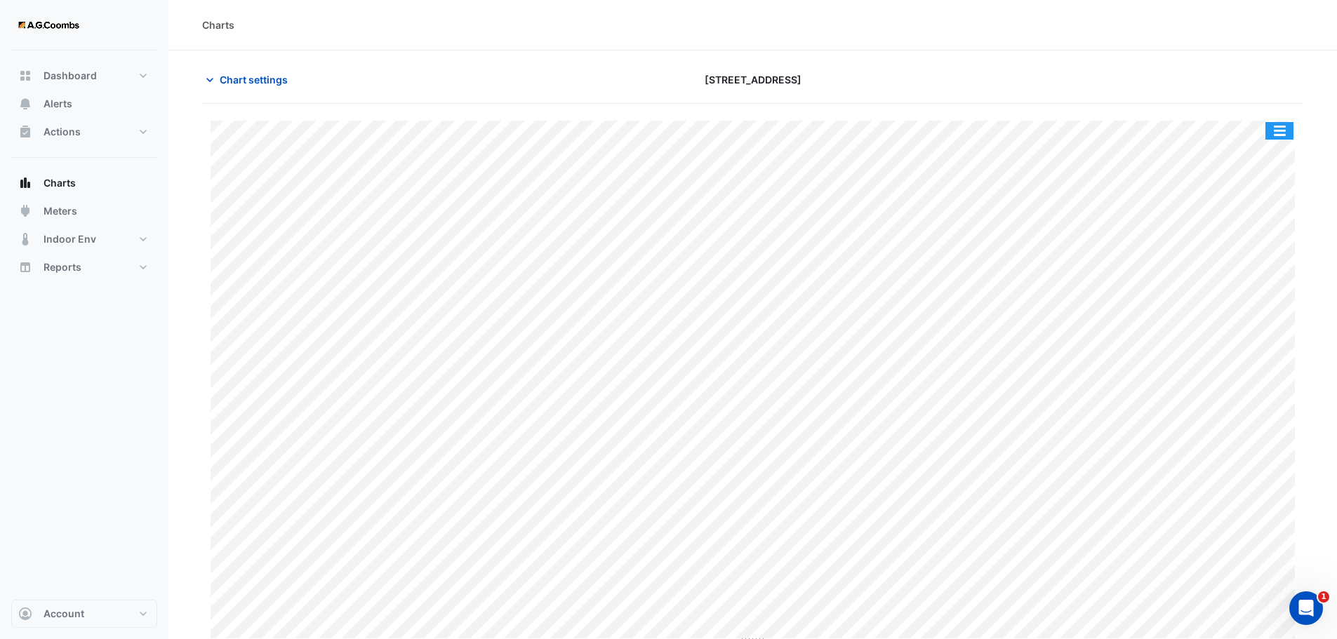
click at [1286, 132] on button "button" at bounding box center [1279, 131] width 28 height 18
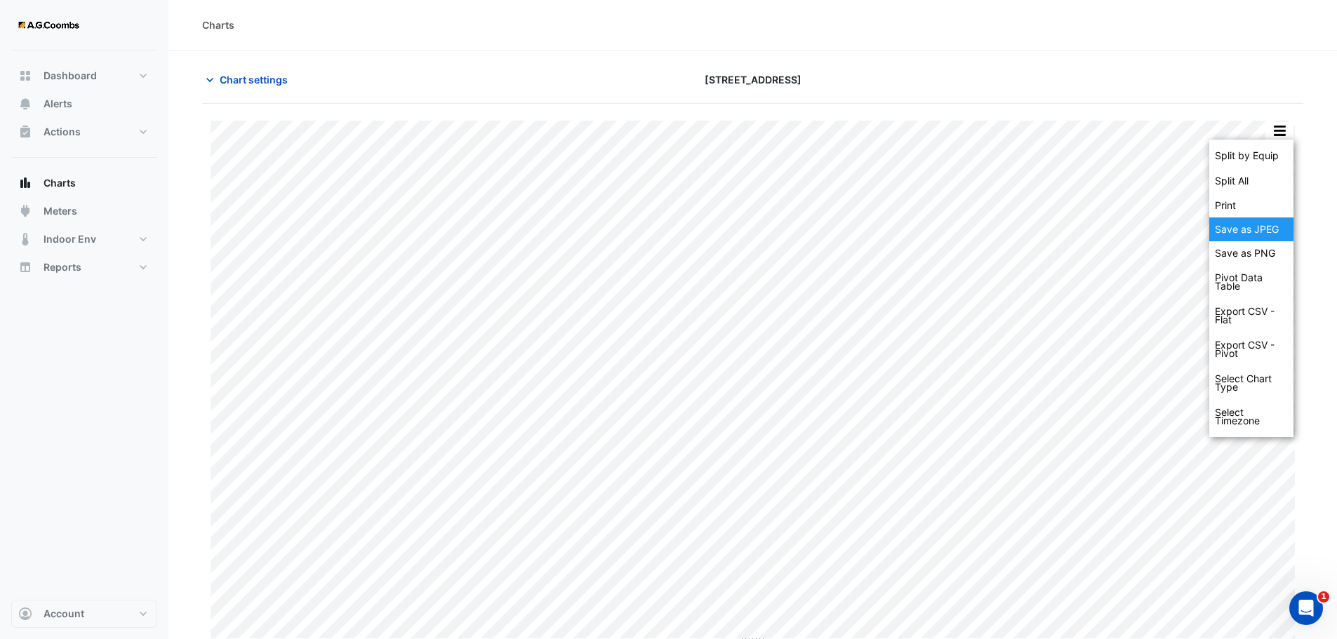
click at [1265, 221] on div "Save as JPEG" at bounding box center [1251, 230] width 84 height 24
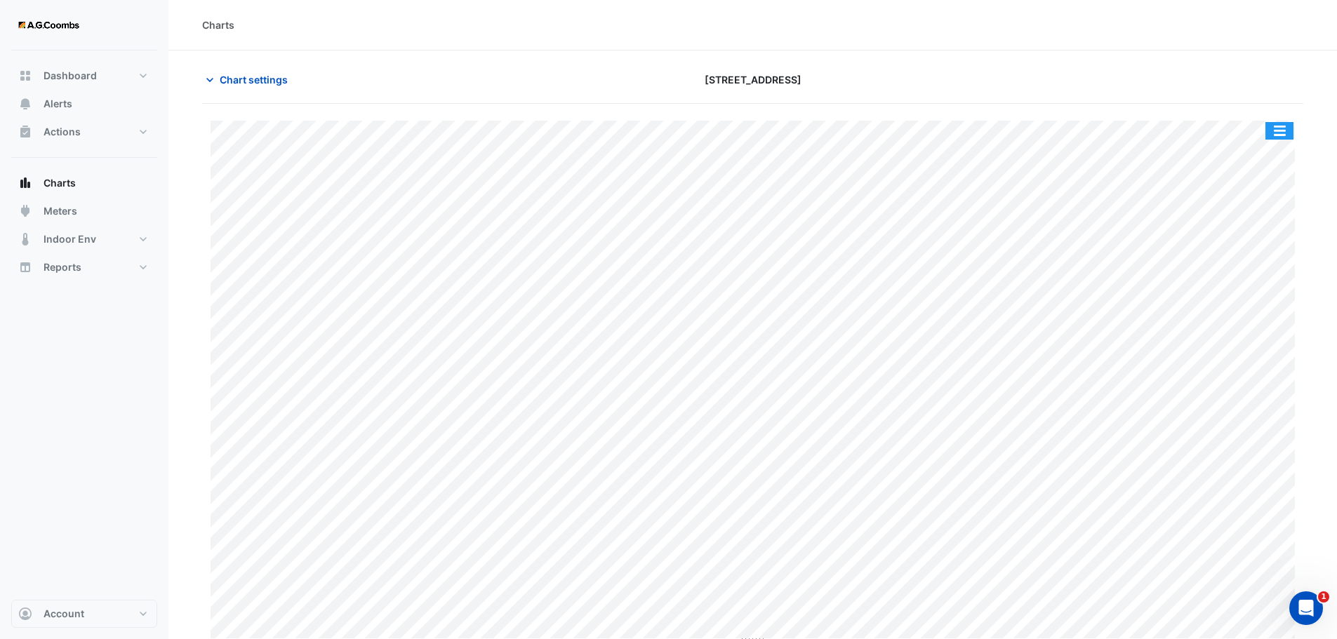
click at [1274, 137] on button "button" at bounding box center [1279, 131] width 28 height 18
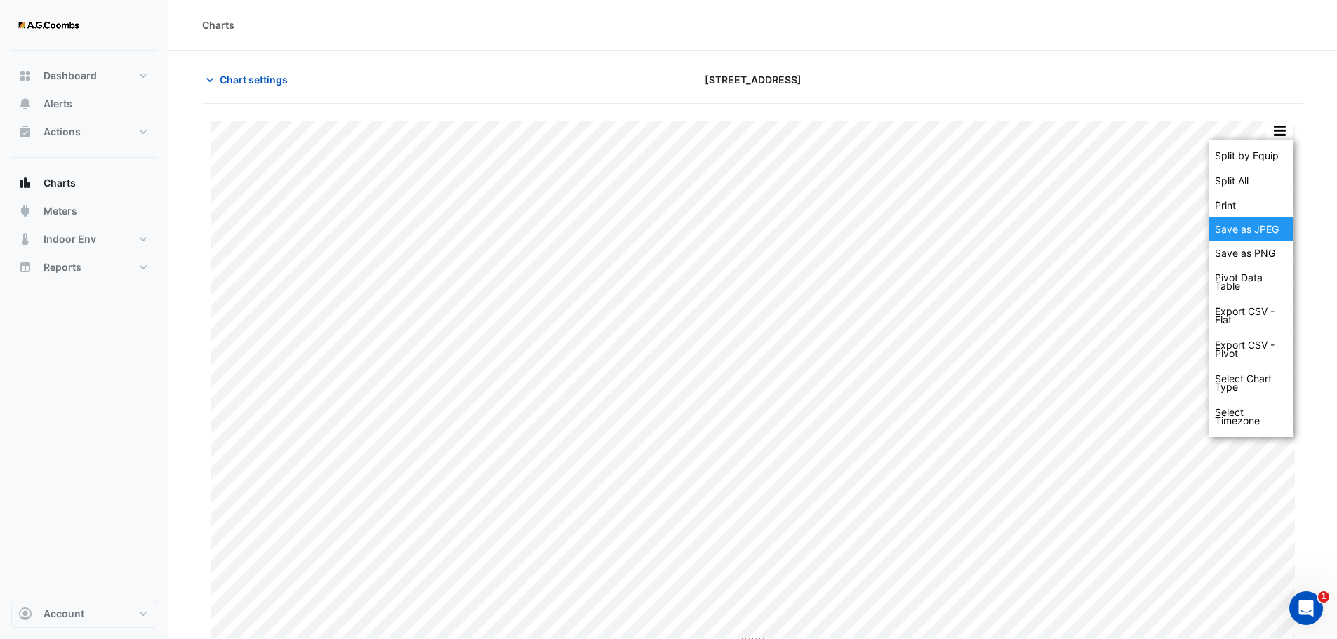
click at [1256, 231] on div "Save as JPEG" at bounding box center [1251, 230] width 84 height 24
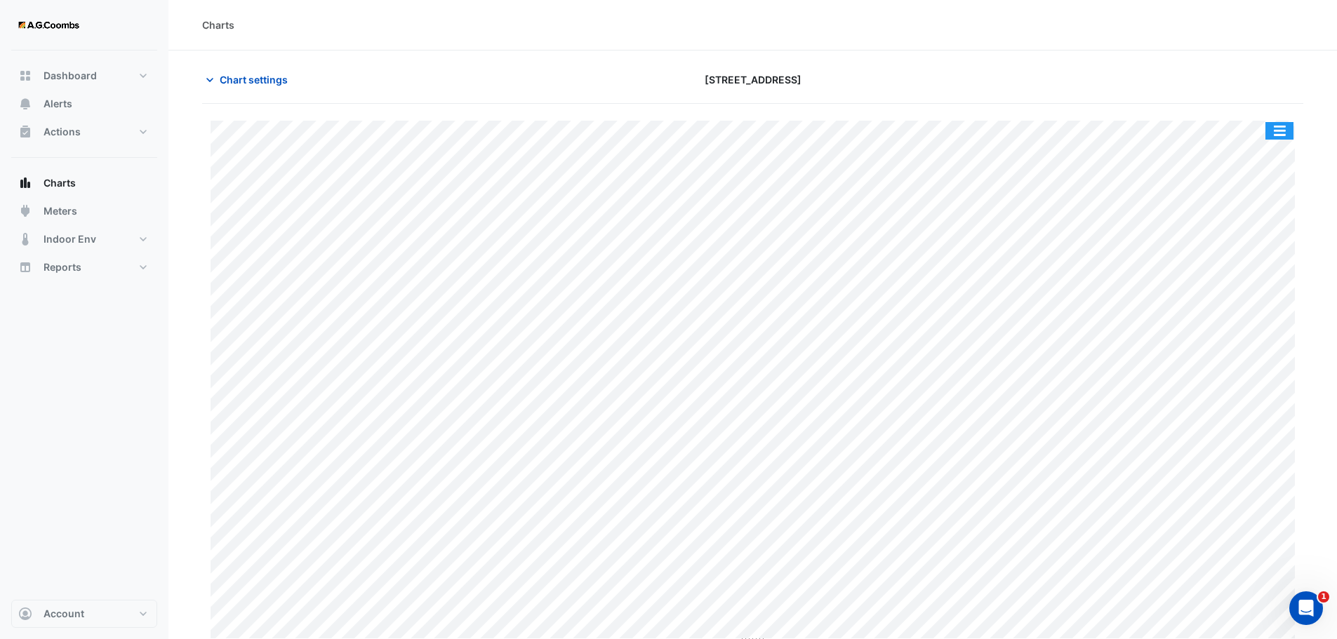
click at [1277, 129] on button "button" at bounding box center [1279, 131] width 28 height 18
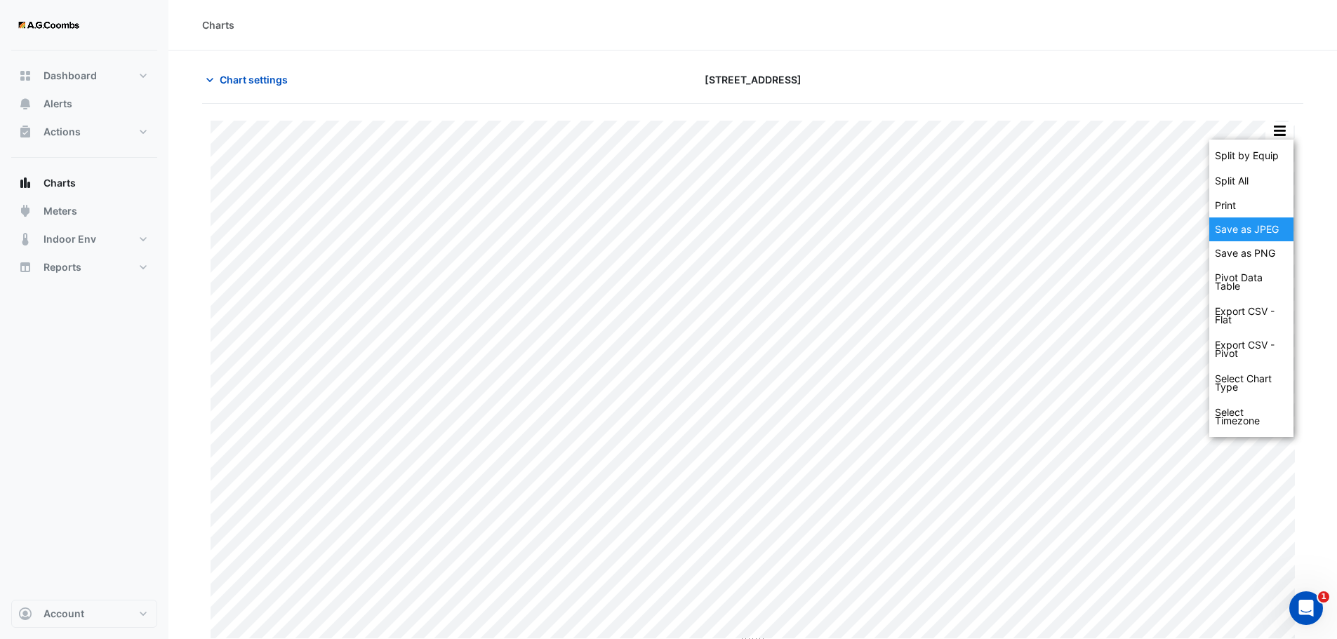
click at [1270, 232] on div "Save as JPEG" at bounding box center [1251, 230] width 84 height 24
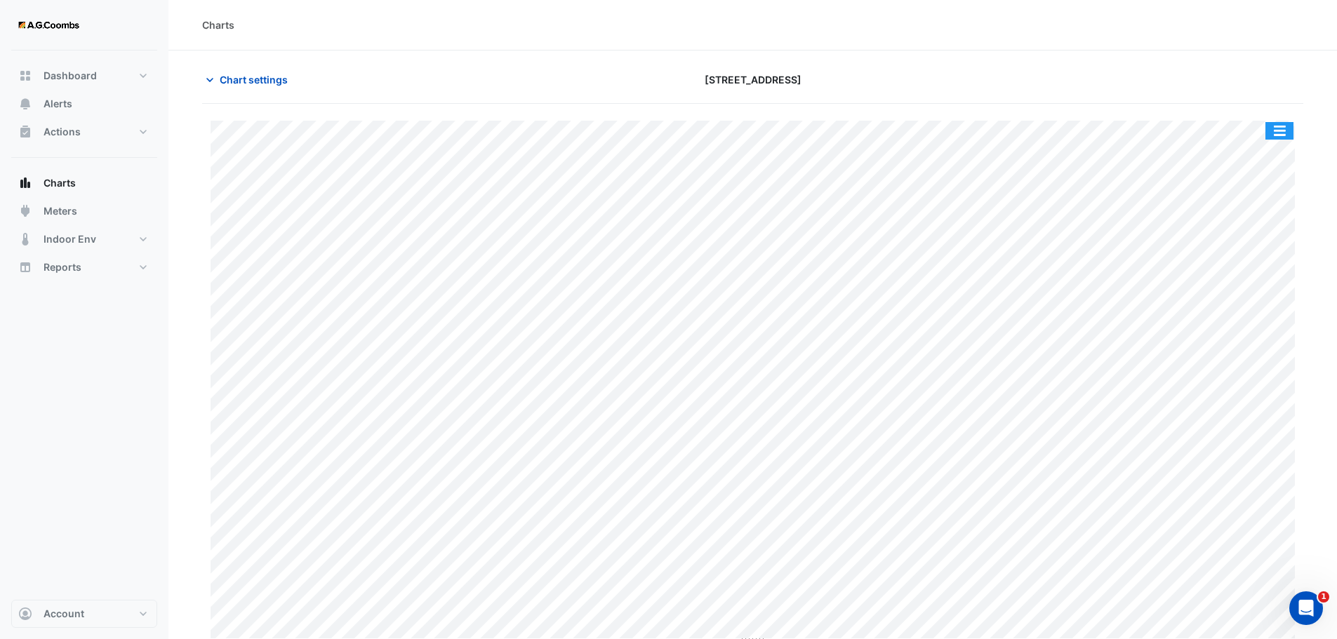
click at [1279, 135] on button "button" at bounding box center [1279, 131] width 28 height 18
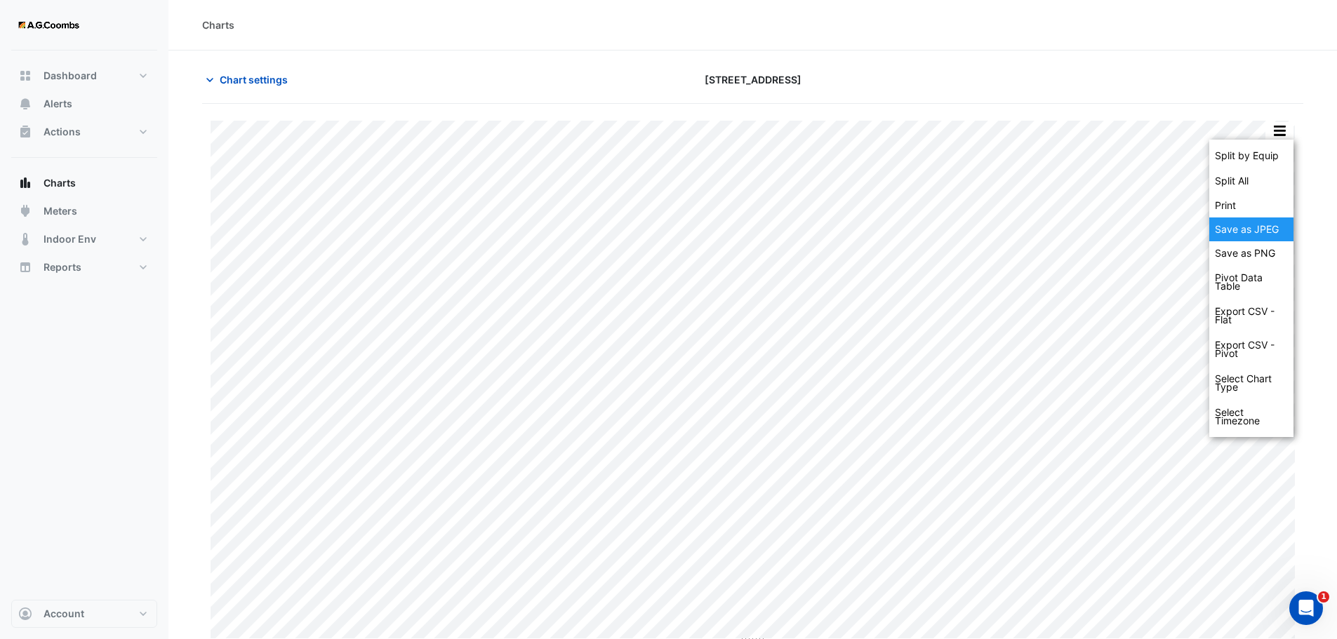
click at [1260, 237] on div "Save as JPEG" at bounding box center [1251, 230] width 84 height 24
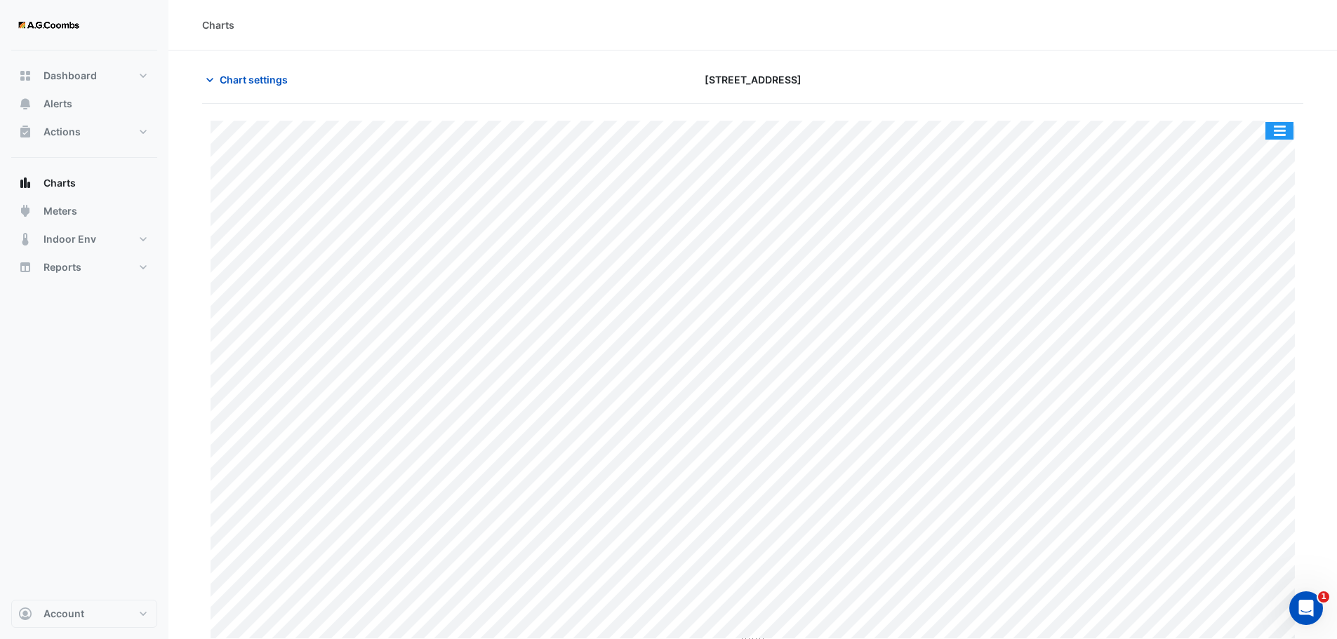
click at [1288, 132] on button "button" at bounding box center [1279, 131] width 28 height 18
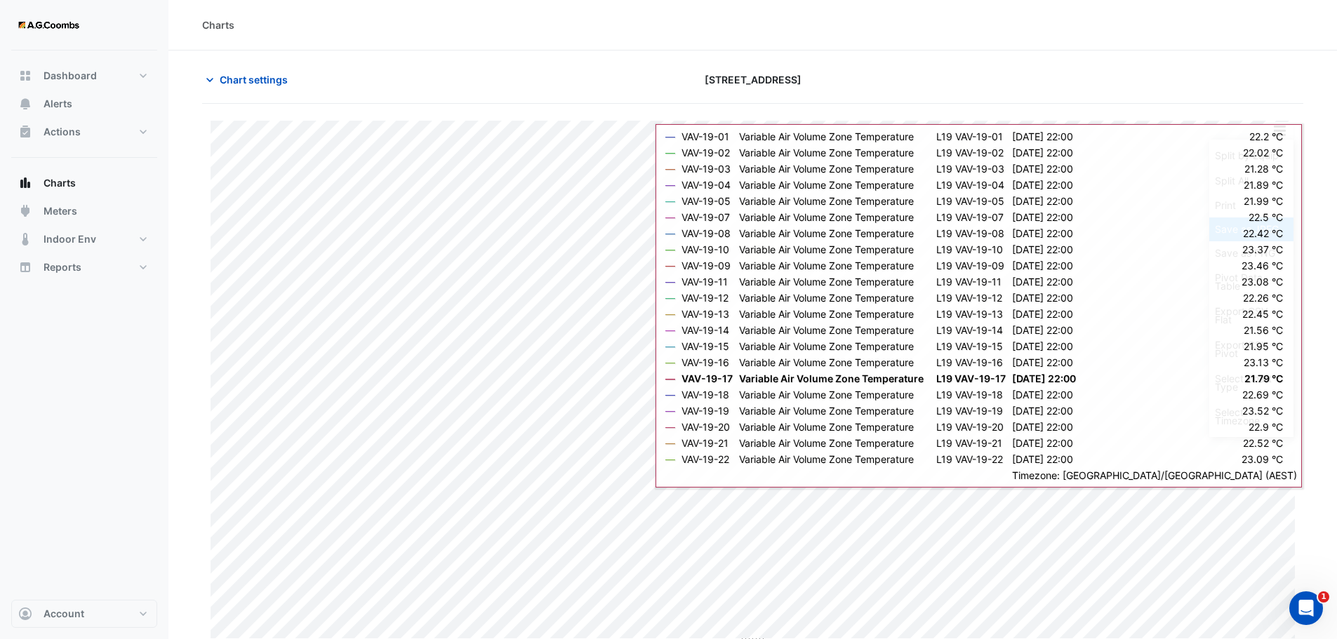
click at [1245, 226] on div "Save as JPEG" at bounding box center [1251, 230] width 84 height 24
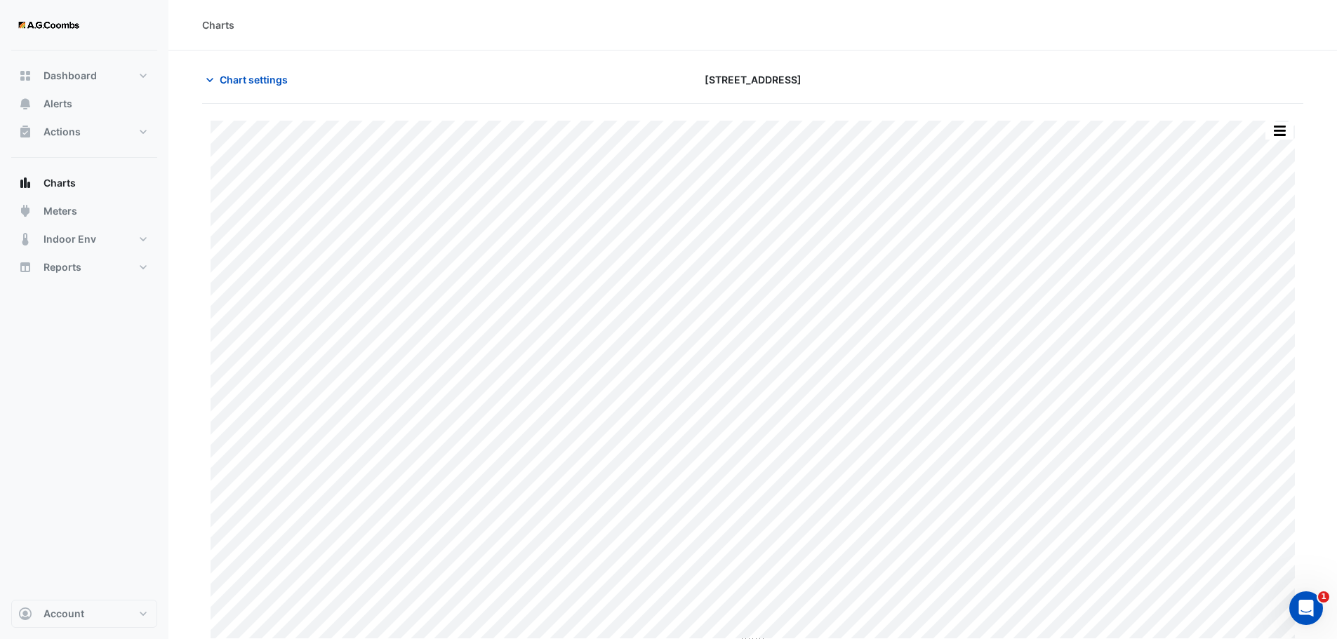
scroll to position [6, 0]
click at [1277, 123] on button "button" at bounding box center [1279, 125] width 28 height 18
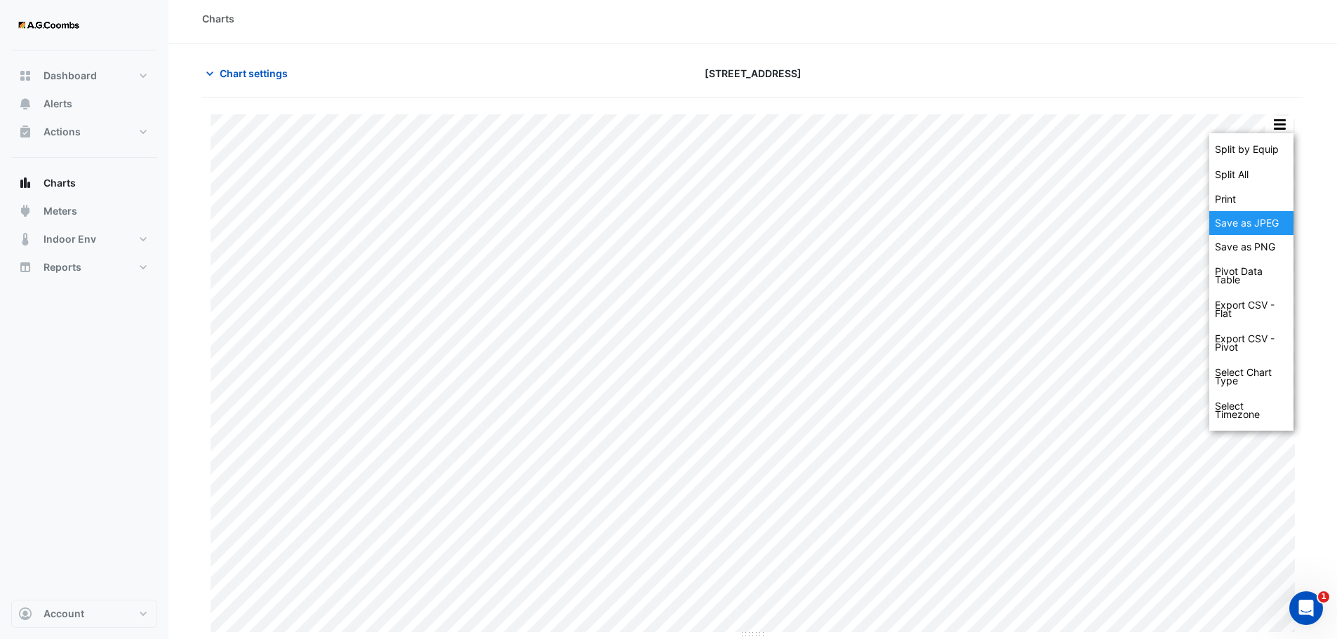
click at [1248, 229] on div "Save as JPEG" at bounding box center [1251, 223] width 84 height 24
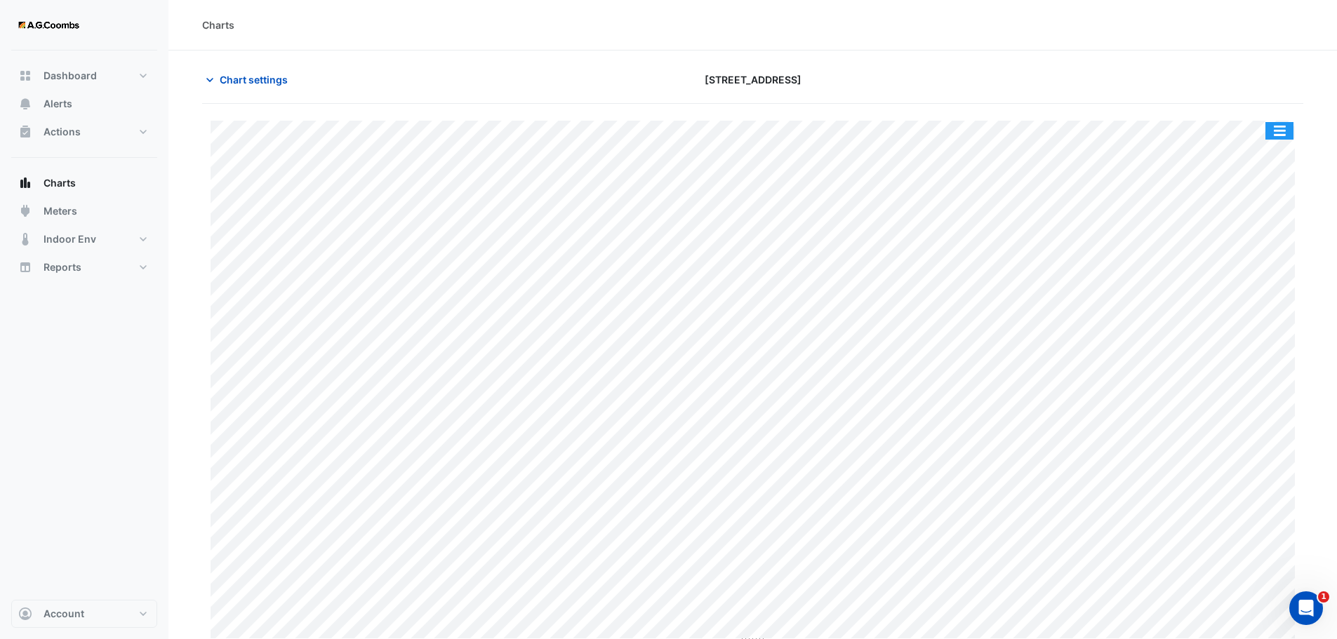
click at [1285, 135] on button "button" at bounding box center [1279, 131] width 28 height 18
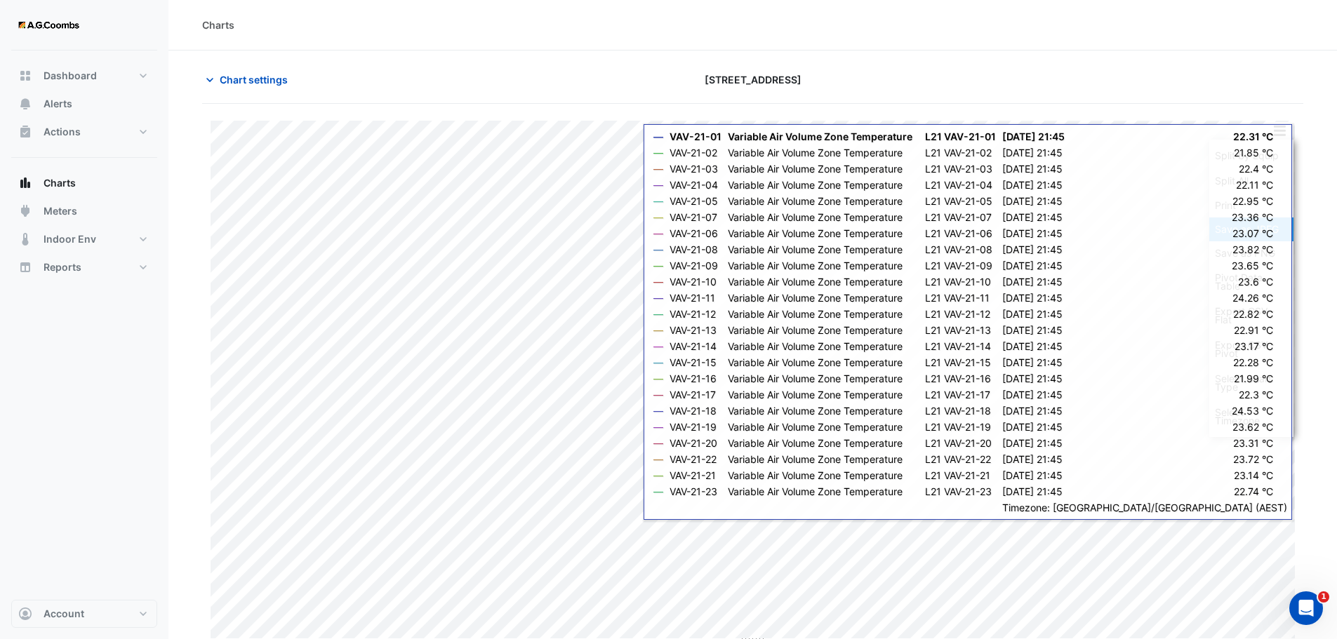
click at [1263, 234] on div "Save as JPEG" at bounding box center [1251, 230] width 84 height 24
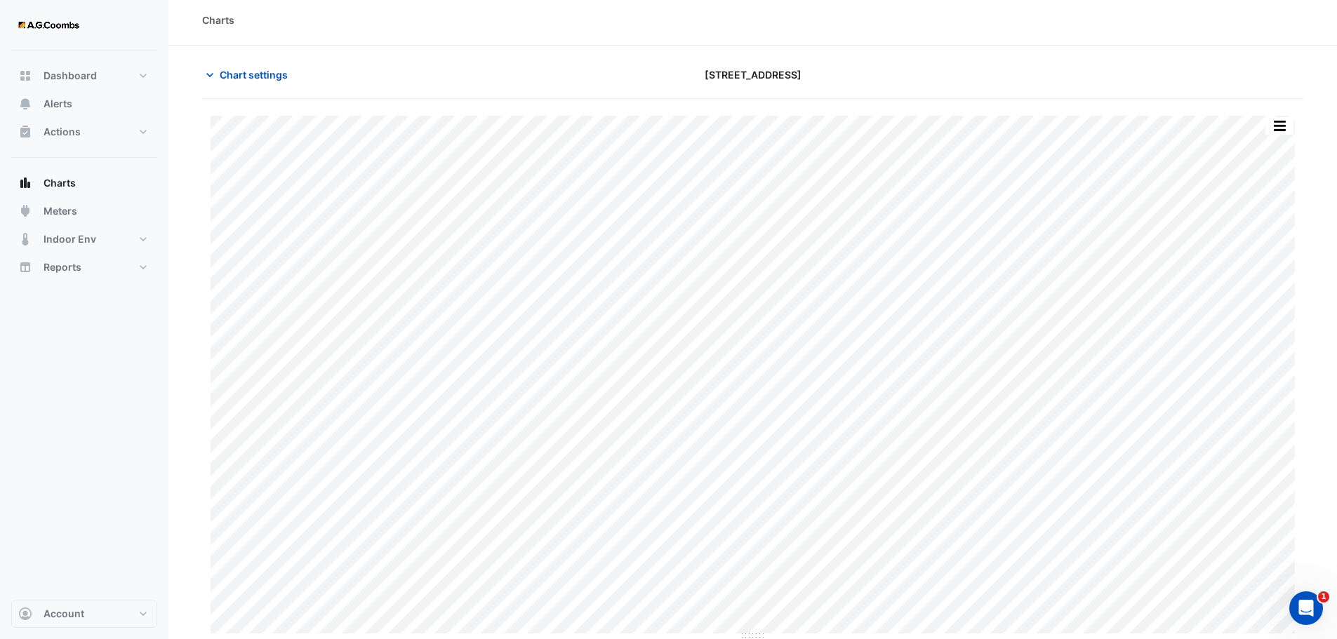
scroll to position [6, 0]
click at [1279, 128] on button "button" at bounding box center [1279, 125] width 28 height 18
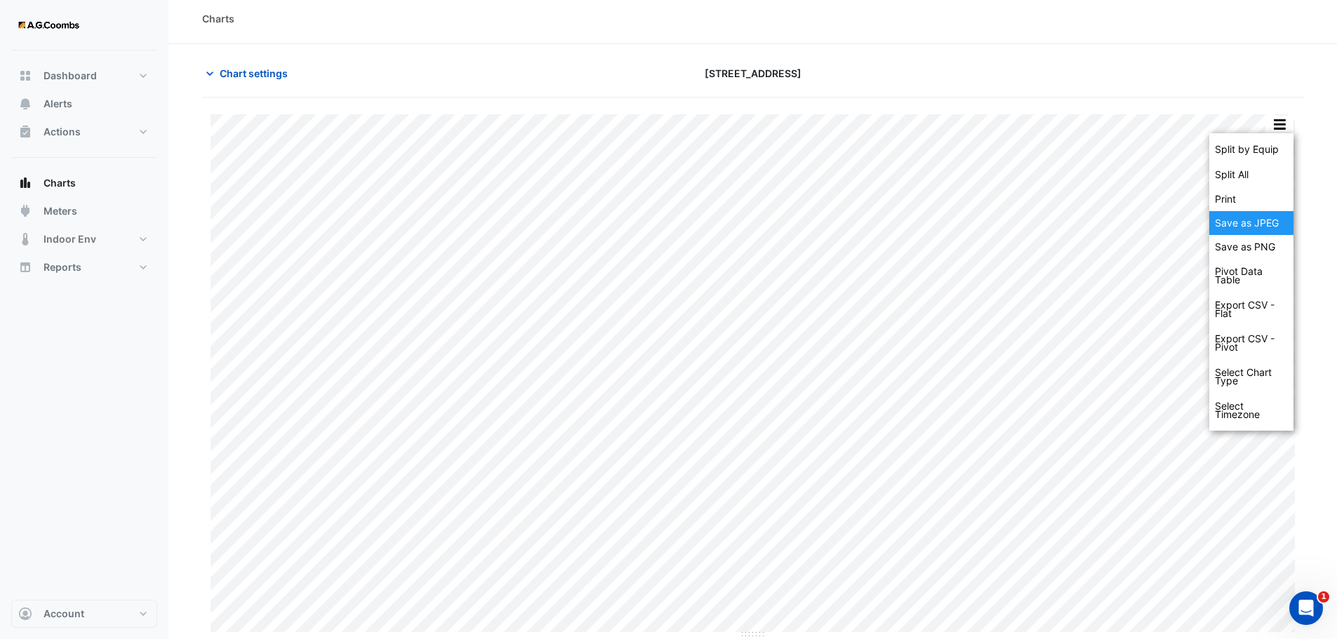
click at [1264, 225] on div "Save as JPEG" at bounding box center [1251, 223] width 84 height 24
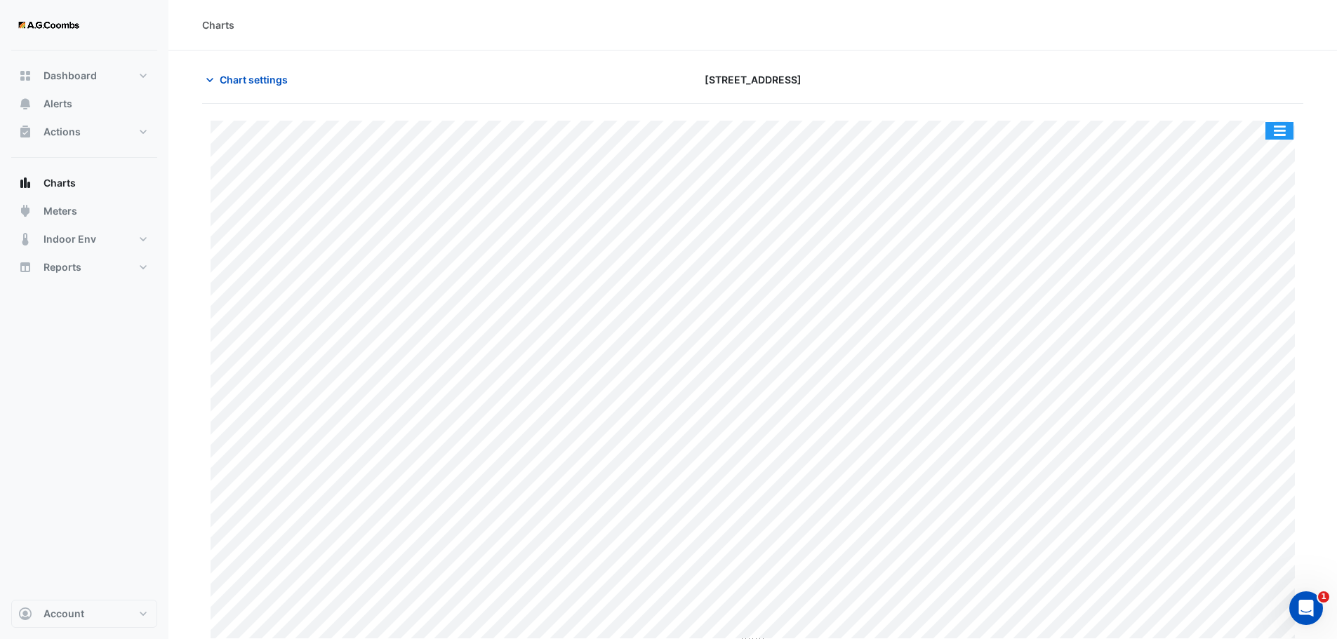
click at [1278, 131] on button "button" at bounding box center [1279, 131] width 28 height 18
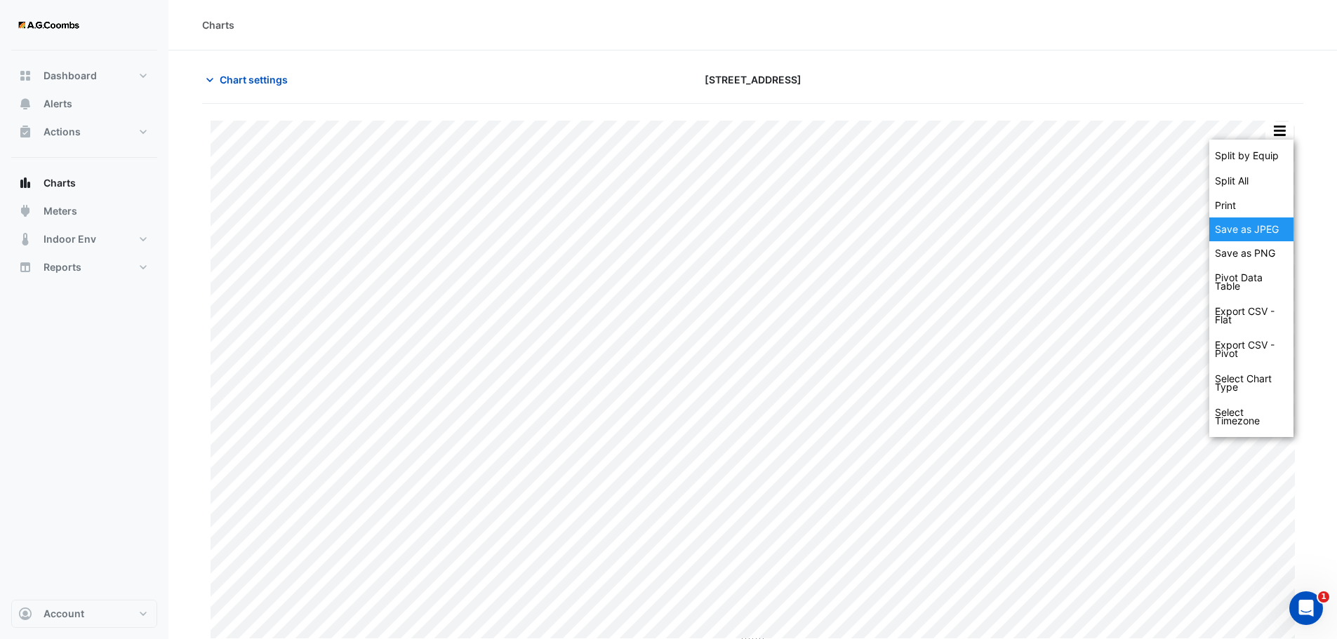
click at [1270, 222] on div "Save as JPEG" at bounding box center [1251, 230] width 84 height 24
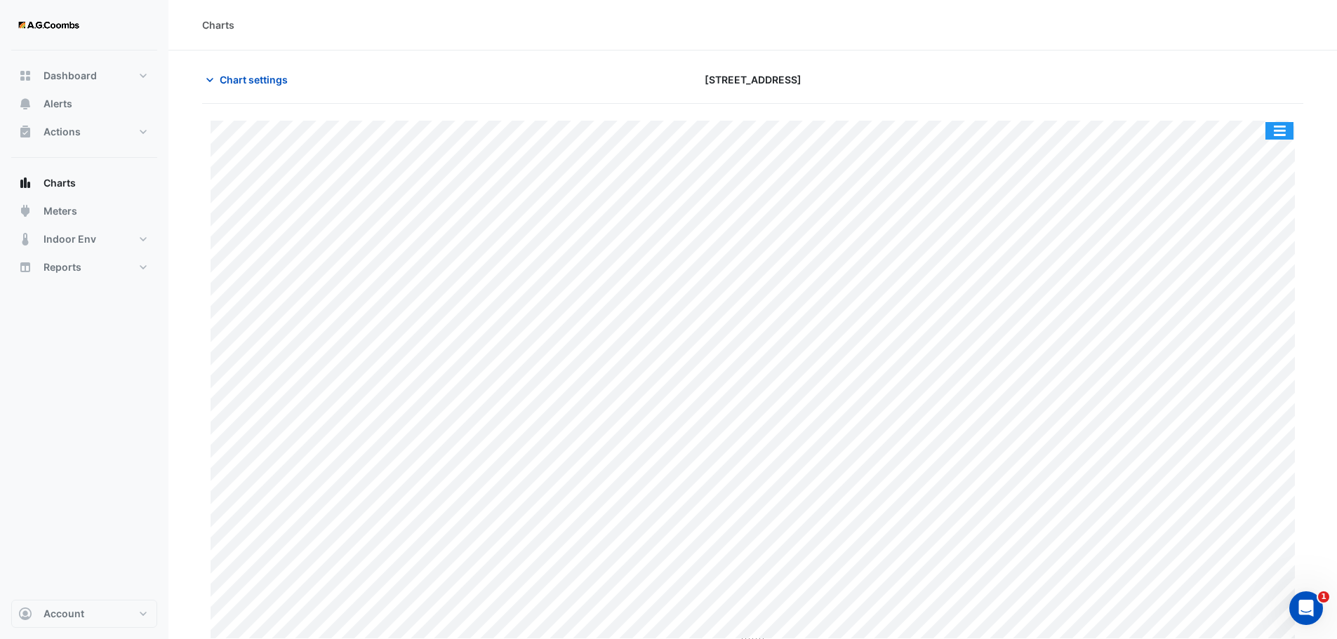
click at [1279, 123] on button "button" at bounding box center [1279, 131] width 28 height 18
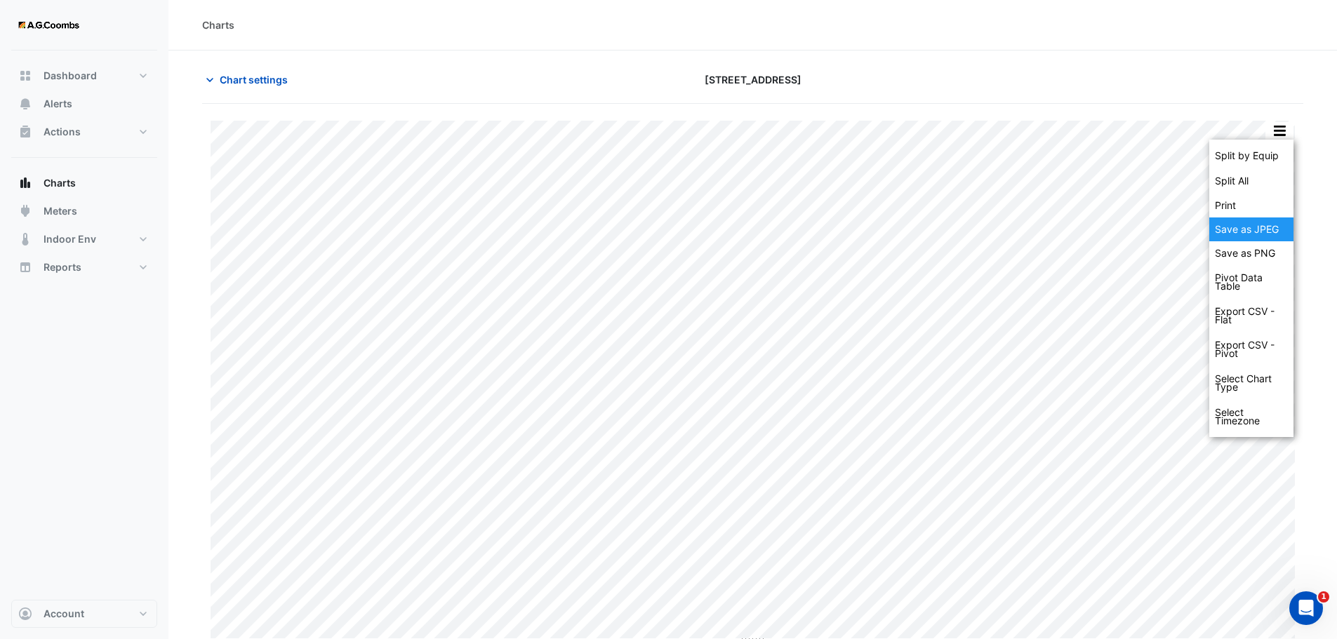
click at [1286, 240] on div "Save as JPEG" at bounding box center [1251, 230] width 84 height 24
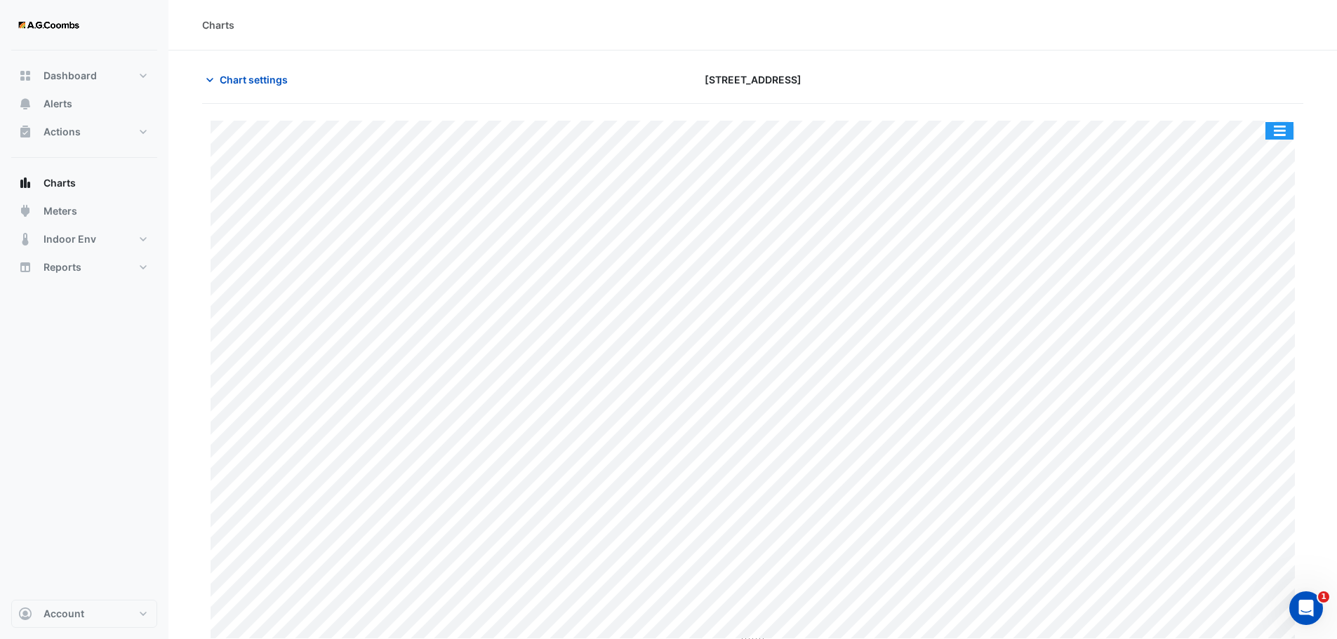
click at [1277, 128] on button "button" at bounding box center [1279, 131] width 28 height 18
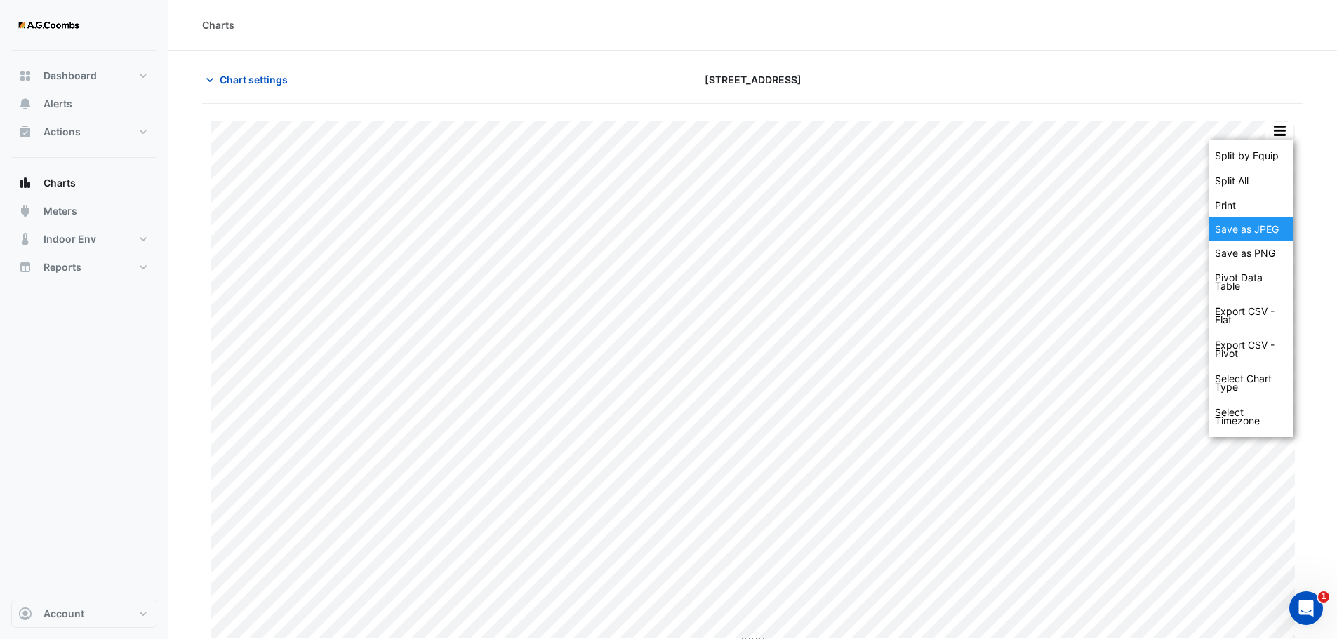
click at [1247, 228] on div "Save as JPEG" at bounding box center [1251, 230] width 84 height 24
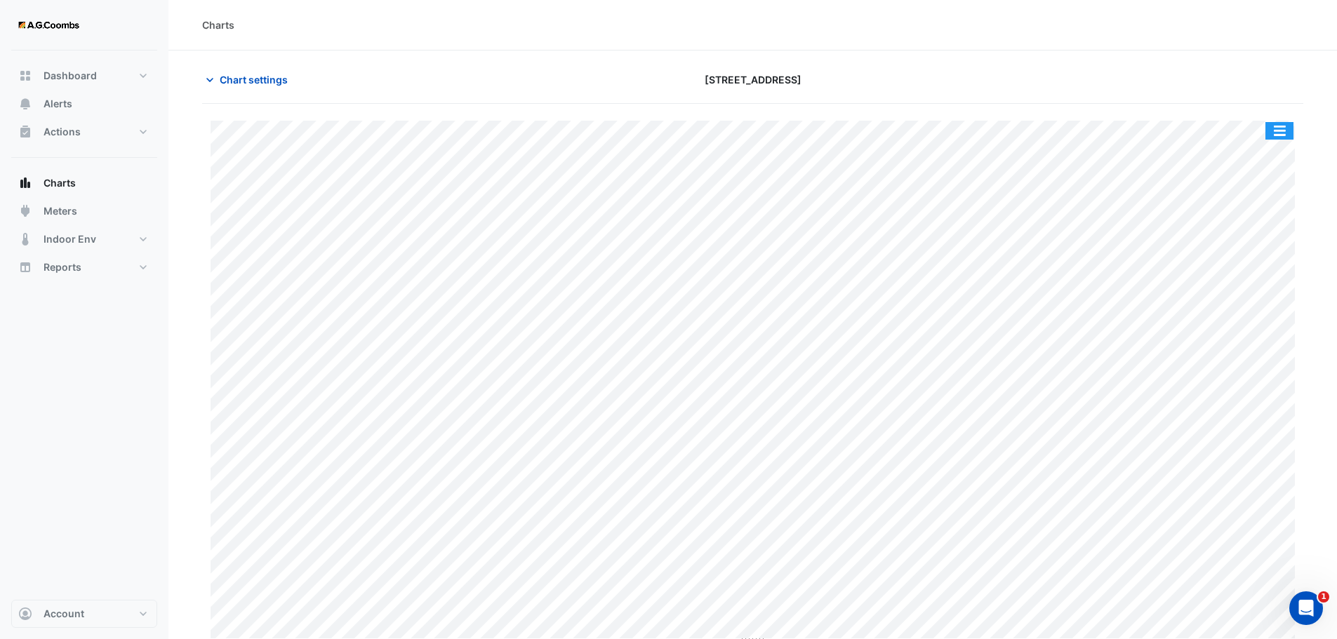
click at [1290, 136] on button "button" at bounding box center [1279, 131] width 28 height 18
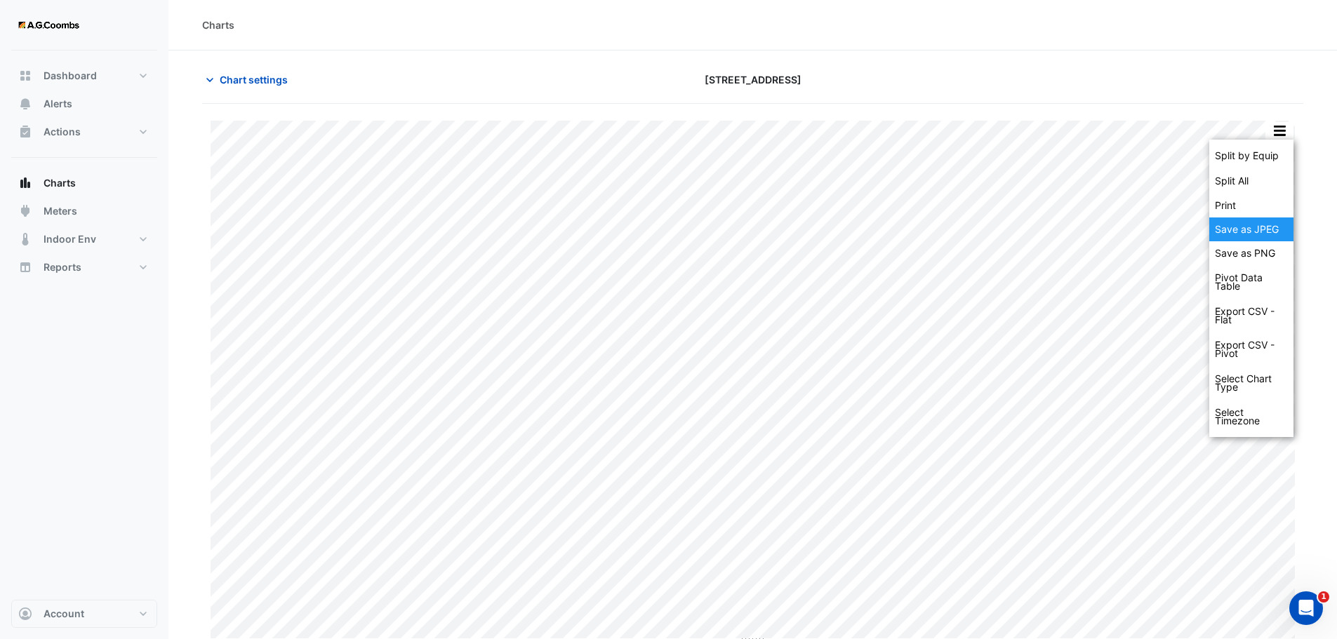
click at [1267, 235] on div "Save as JPEG" at bounding box center [1251, 230] width 84 height 24
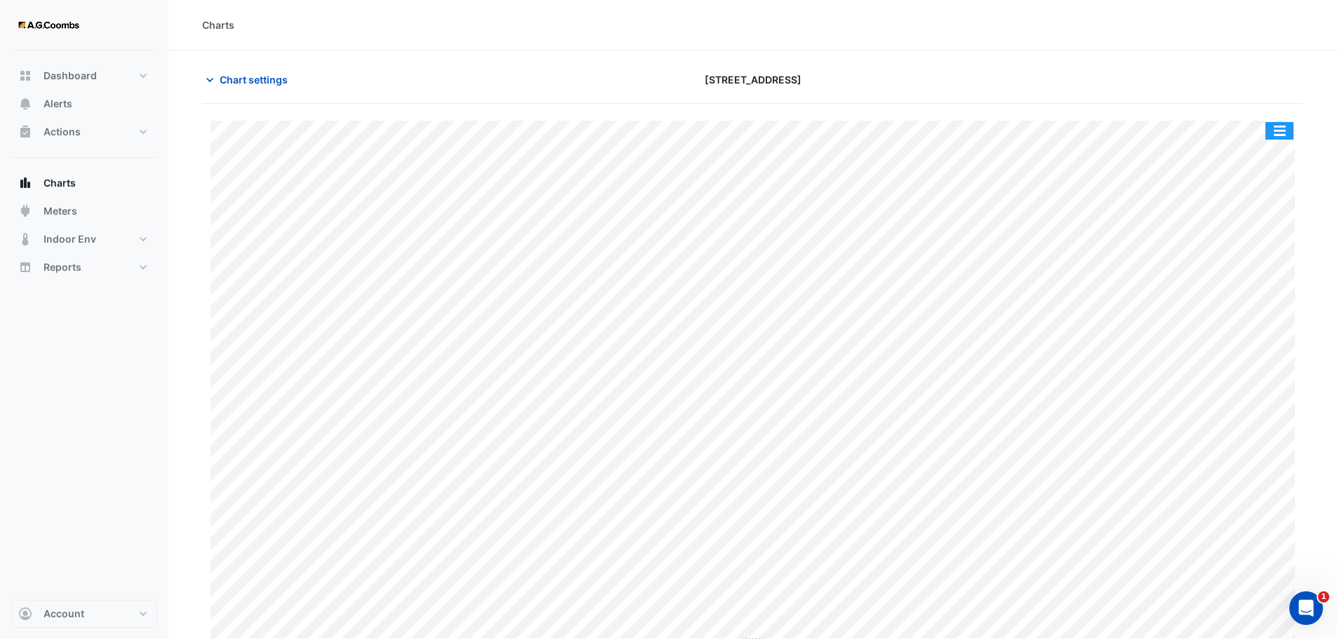
click at [1287, 130] on button "button" at bounding box center [1279, 131] width 28 height 18
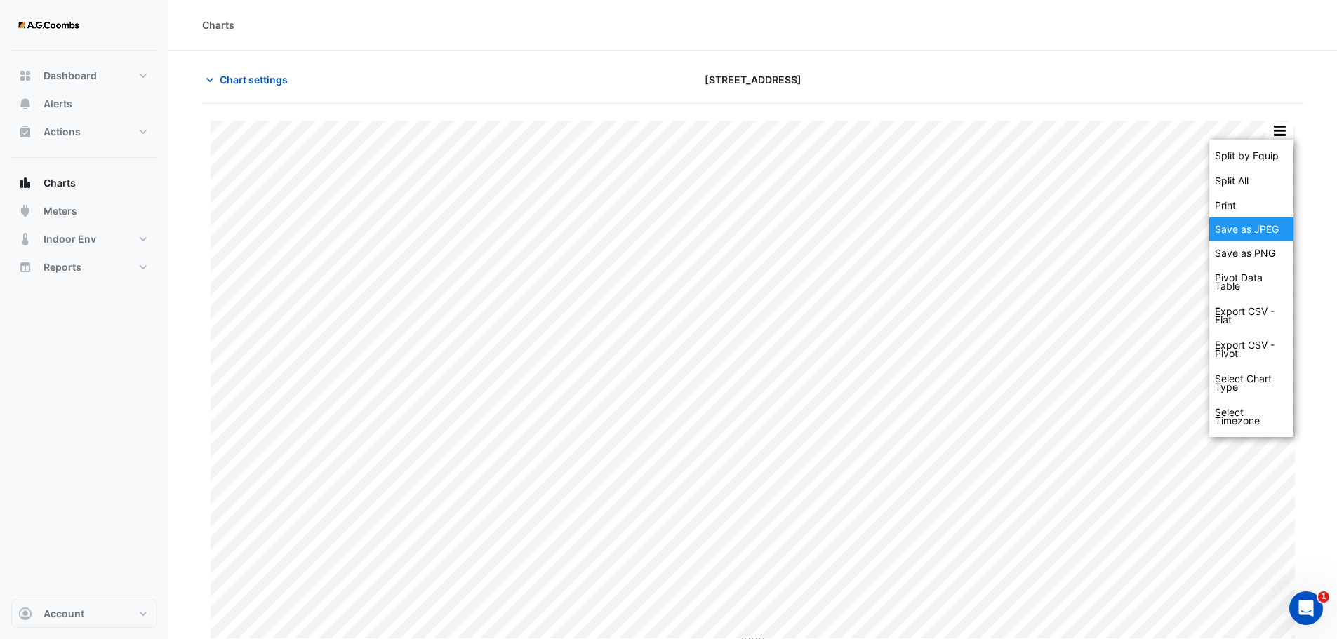
click at [1258, 236] on div "Save as JPEG" at bounding box center [1251, 230] width 84 height 24
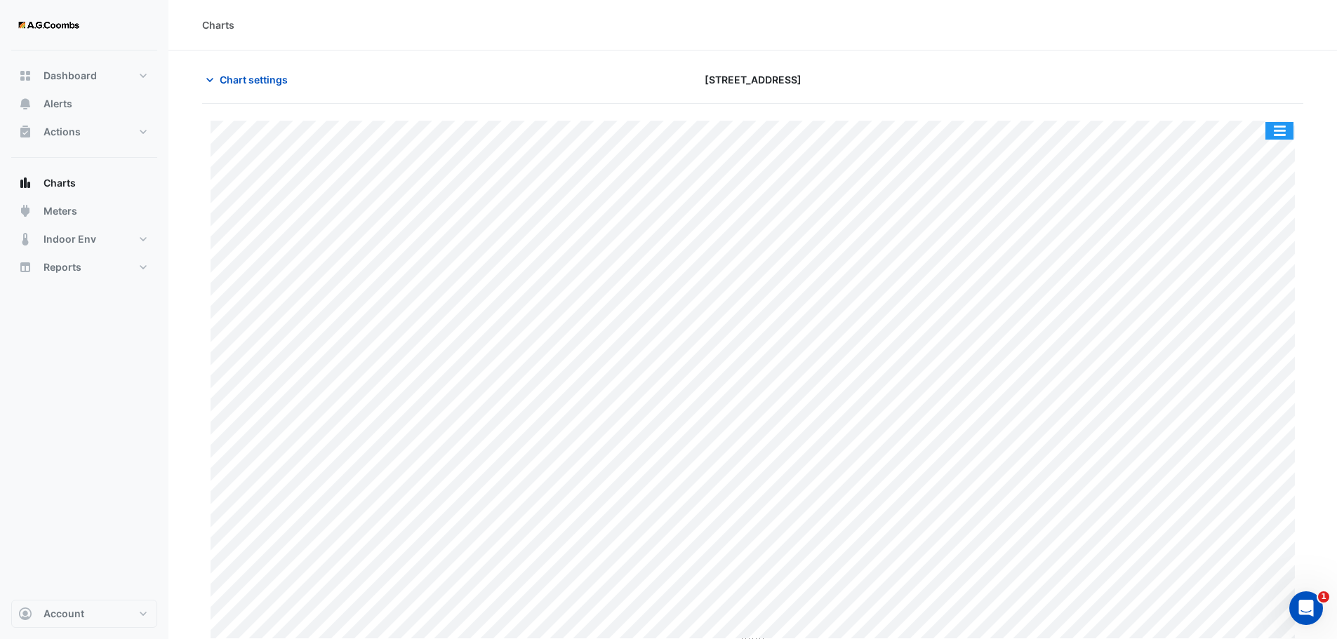
click at [1291, 138] on button "button" at bounding box center [1279, 131] width 28 height 18
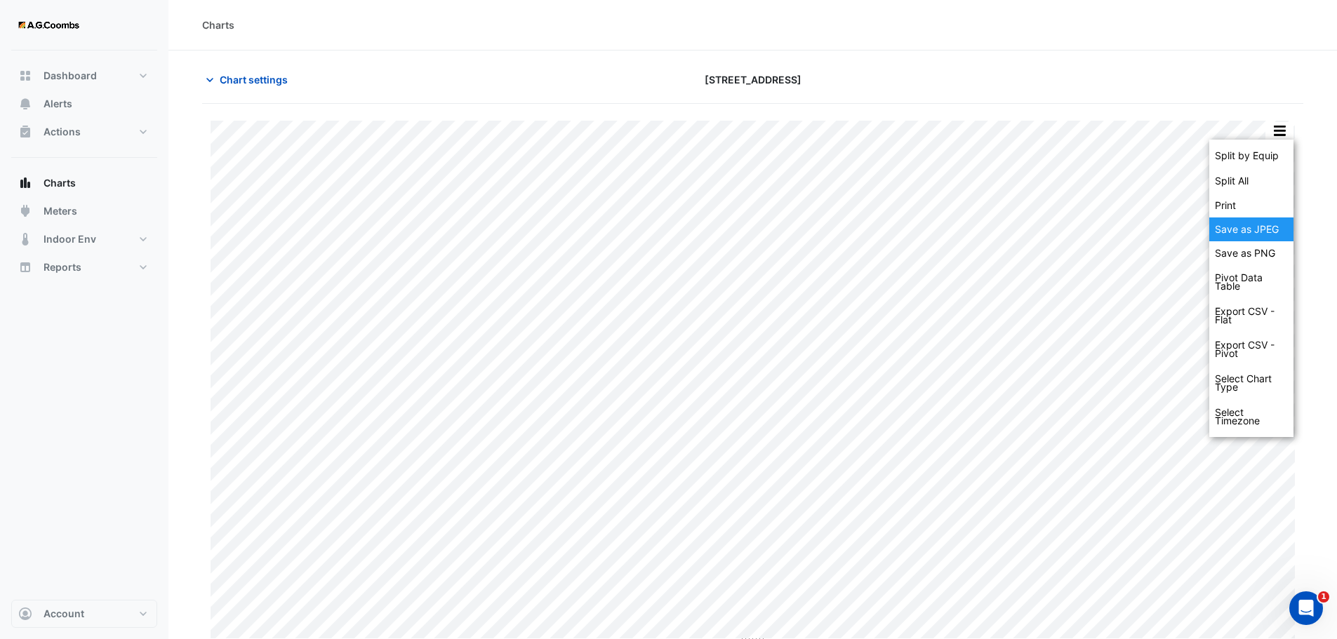
click at [1274, 236] on div "Save as JPEG" at bounding box center [1251, 230] width 84 height 24
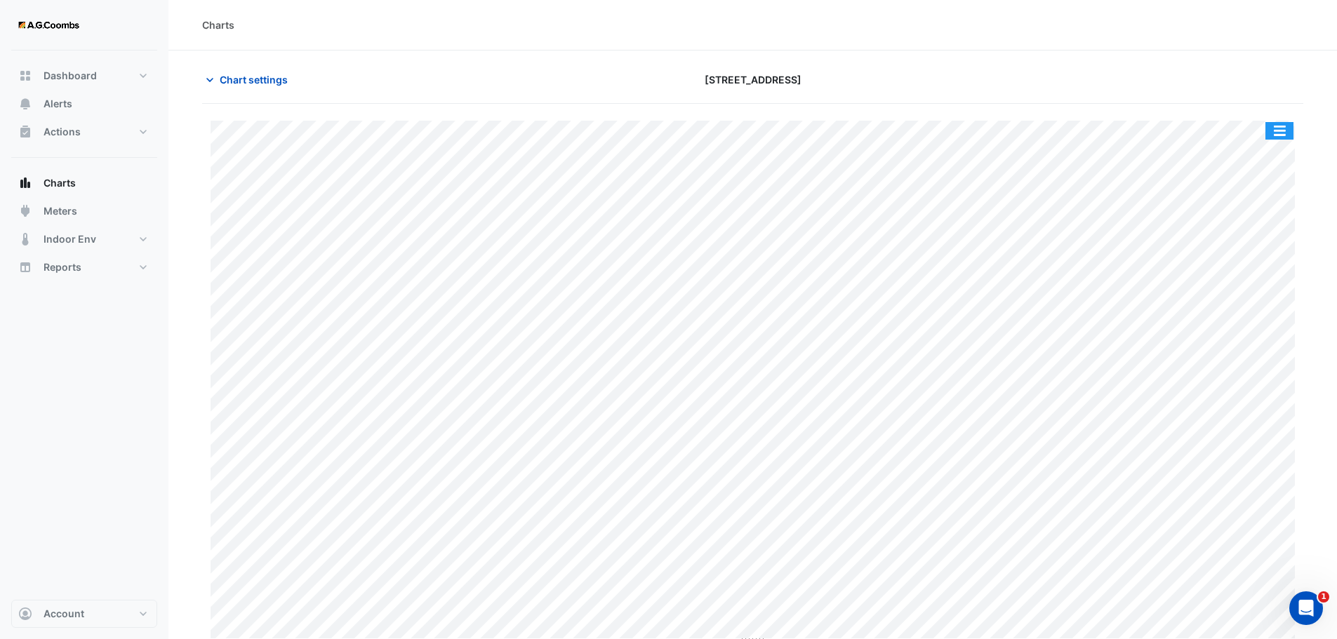
click at [1282, 135] on button "button" at bounding box center [1279, 131] width 28 height 18
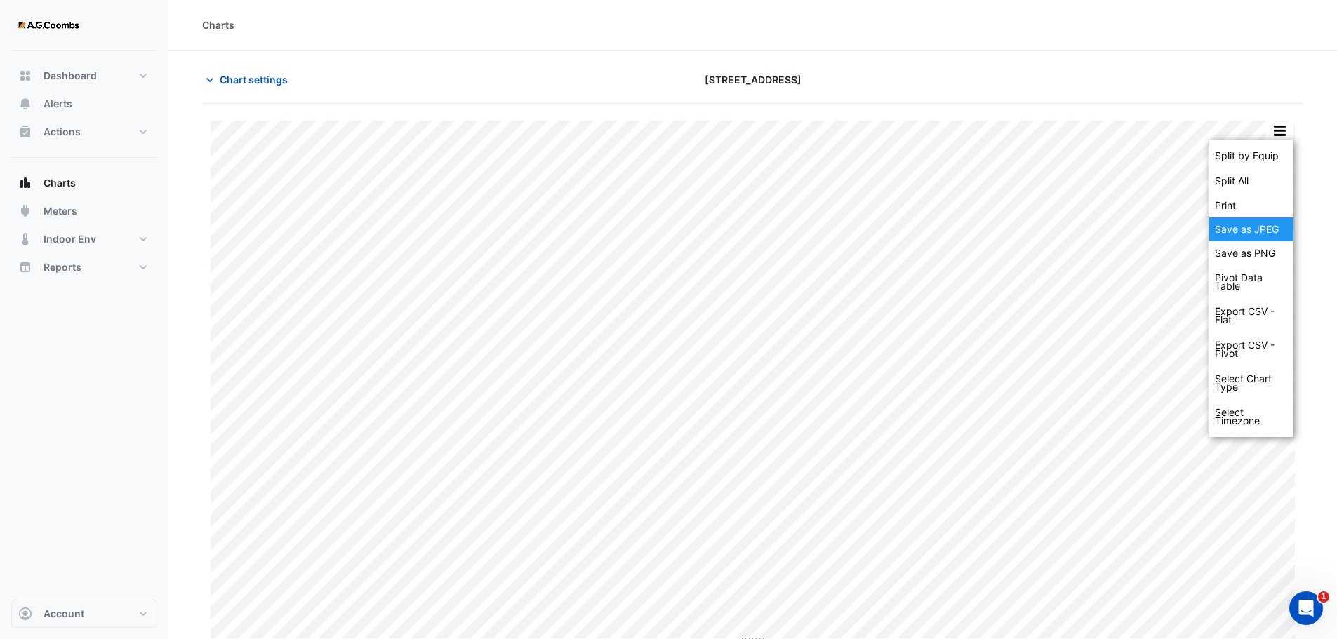
click at [1256, 238] on div "Save as JPEG" at bounding box center [1251, 230] width 84 height 24
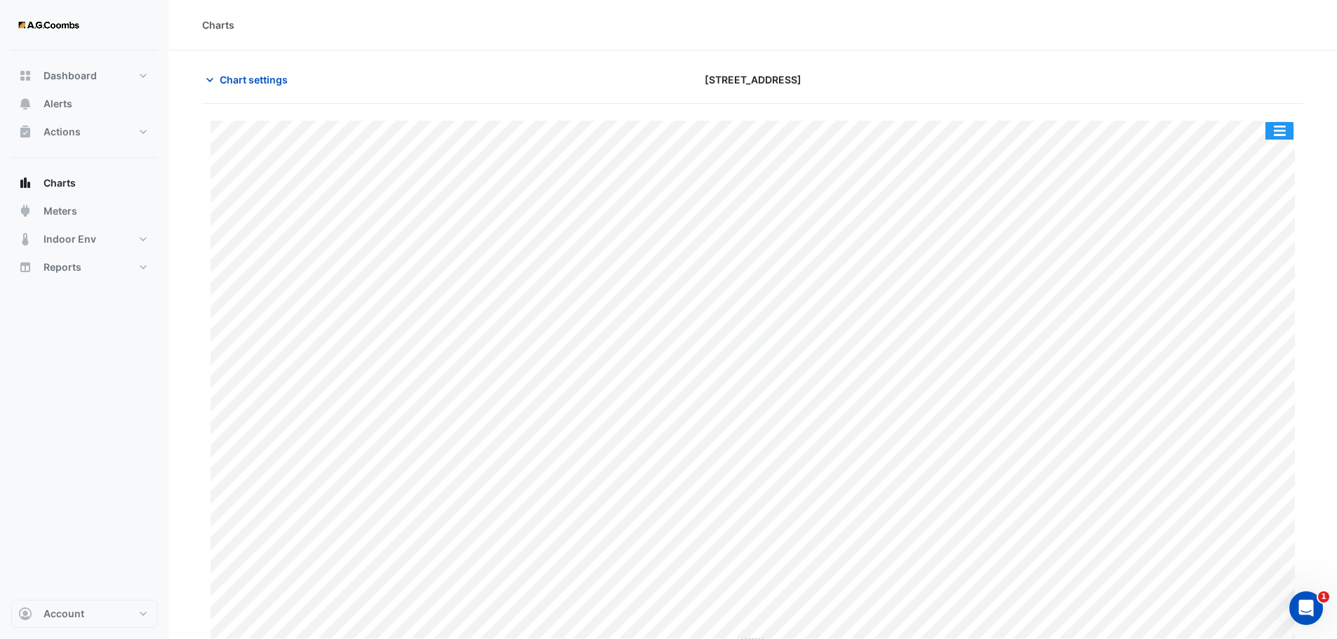
click at [1286, 133] on button "button" at bounding box center [1279, 131] width 28 height 18
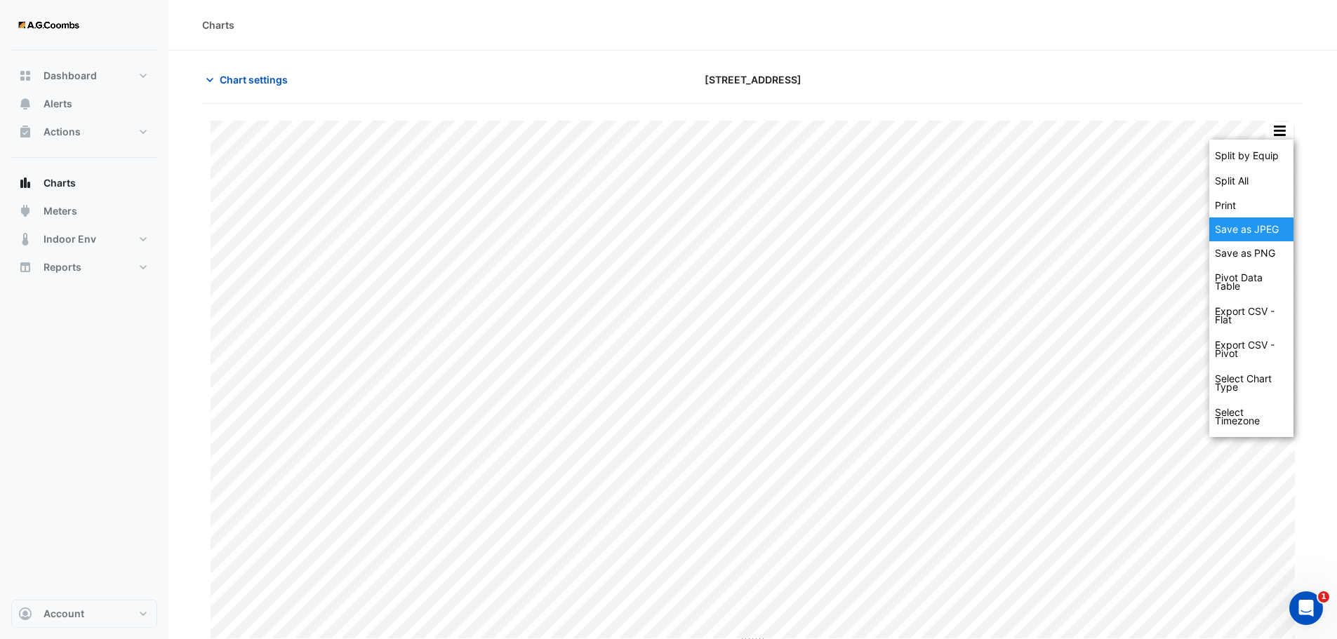
click at [1271, 232] on div "Save as JPEG" at bounding box center [1251, 230] width 84 height 24
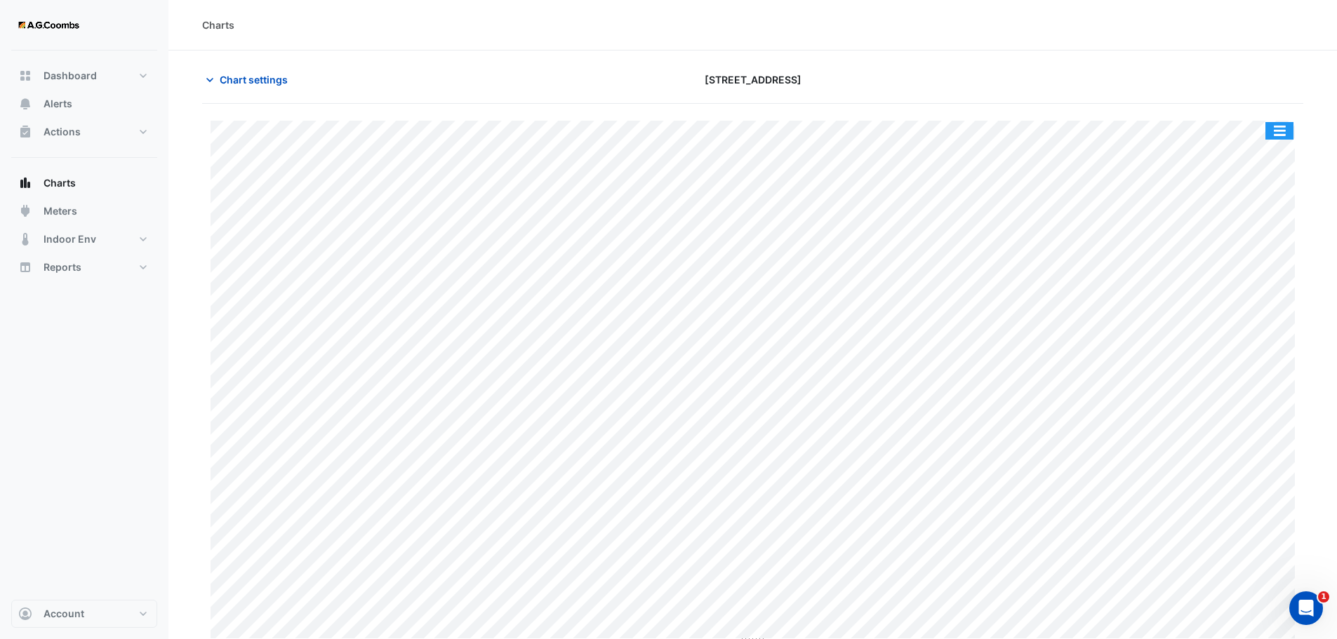
click at [1267, 131] on button "button" at bounding box center [1279, 131] width 28 height 18
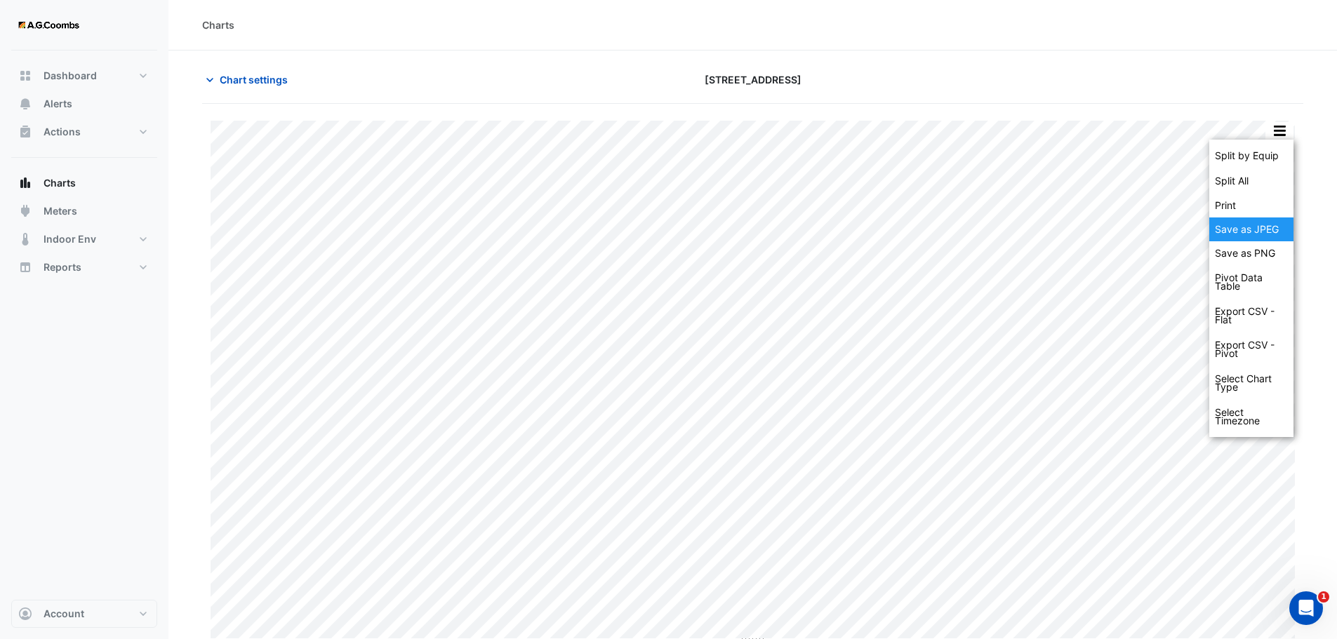
click at [1282, 238] on div "Save as JPEG" at bounding box center [1251, 230] width 84 height 24
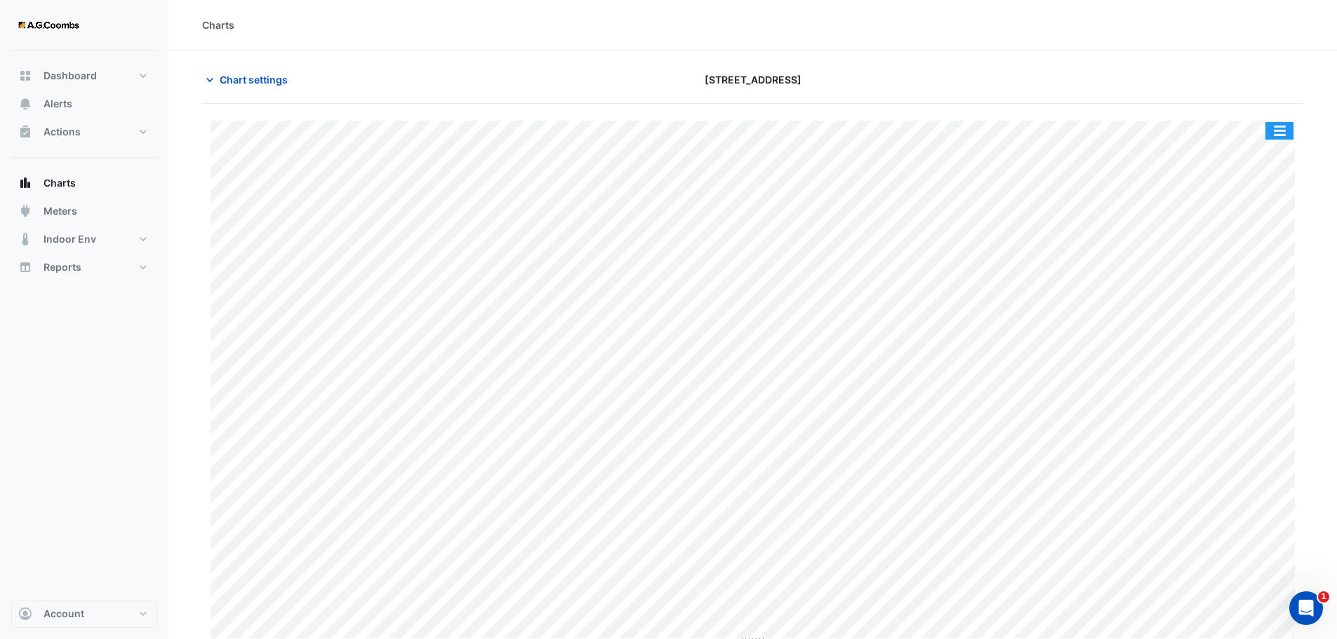
click at [1284, 133] on button "button" at bounding box center [1279, 131] width 28 height 18
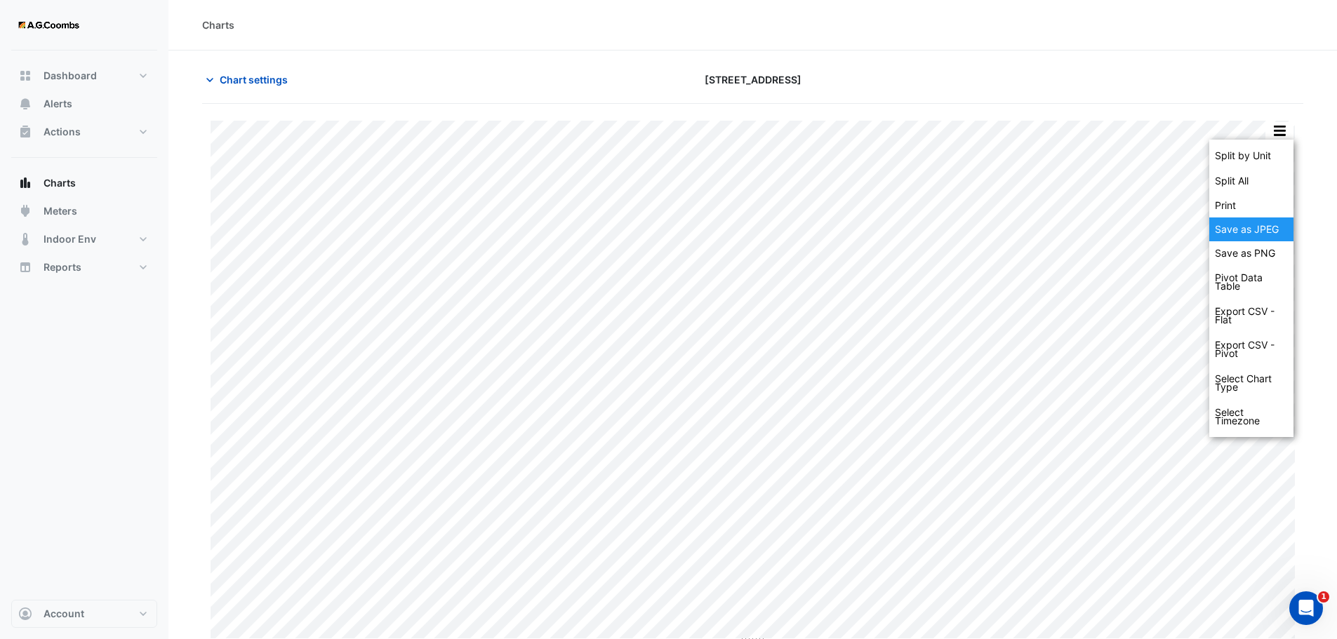
click at [1258, 231] on div "Save as JPEG" at bounding box center [1251, 230] width 84 height 24
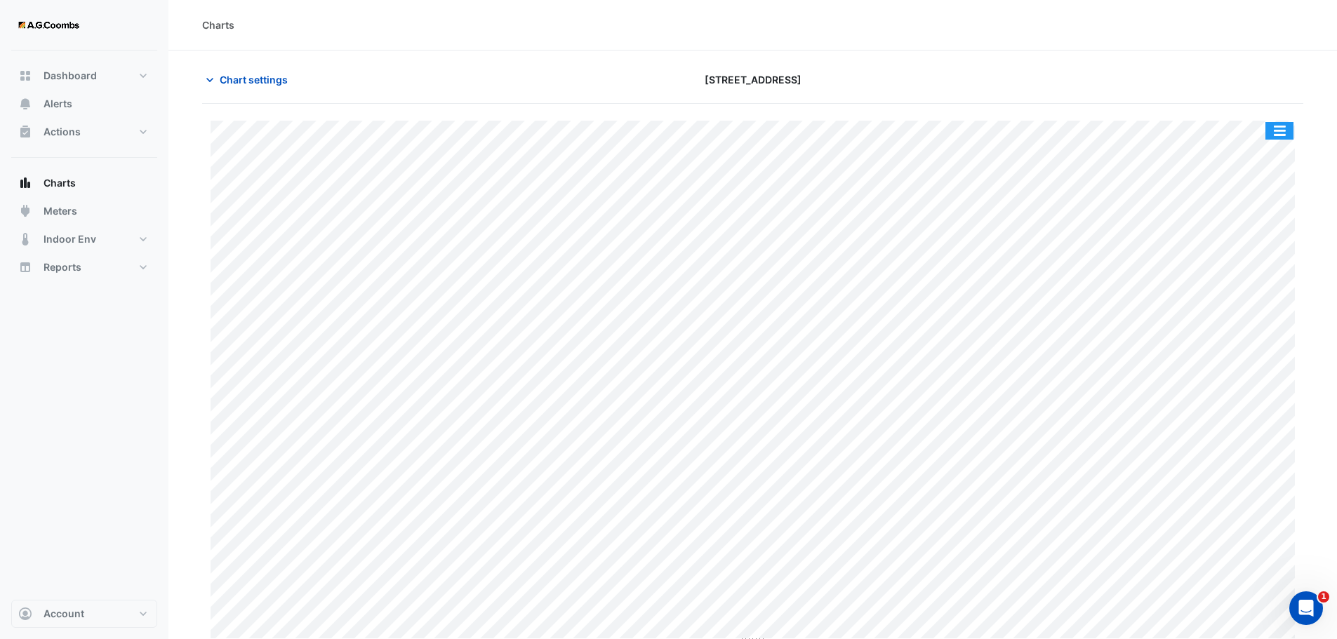
click at [1280, 130] on button "button" at bounding box center [1279, 131] width 28 height 18
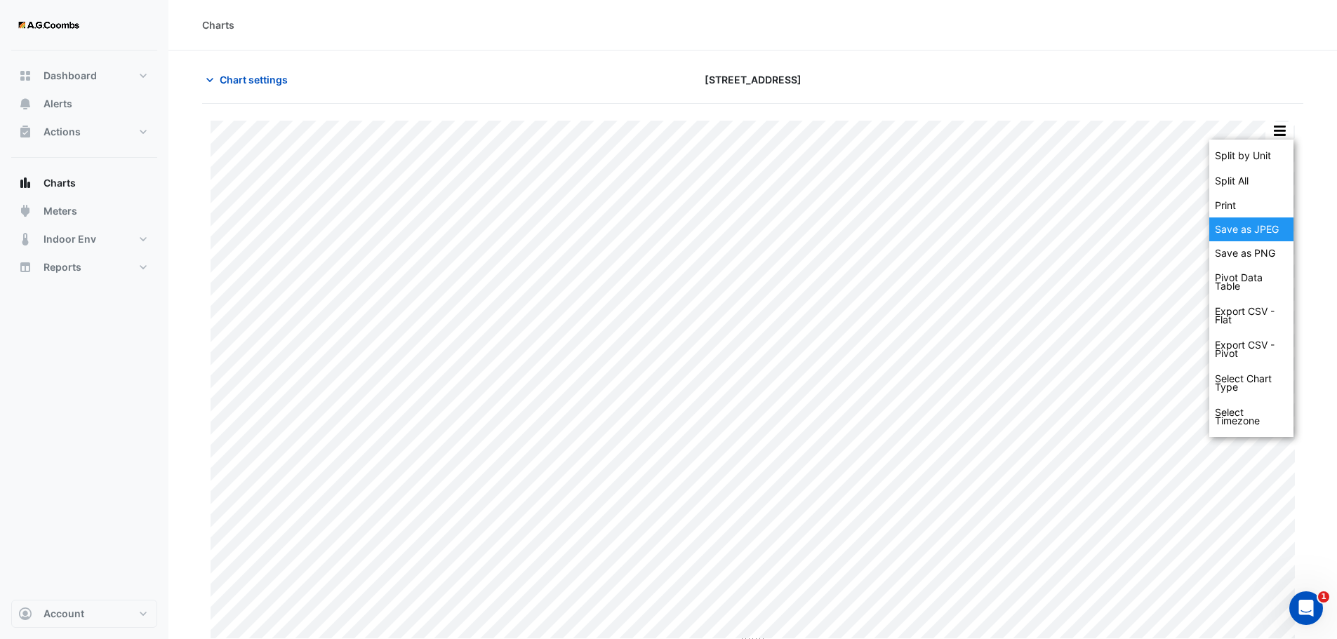
click at [1261, 225] on div "Save as JPEG" at bounding box center [1251, 230] width 84 height 24
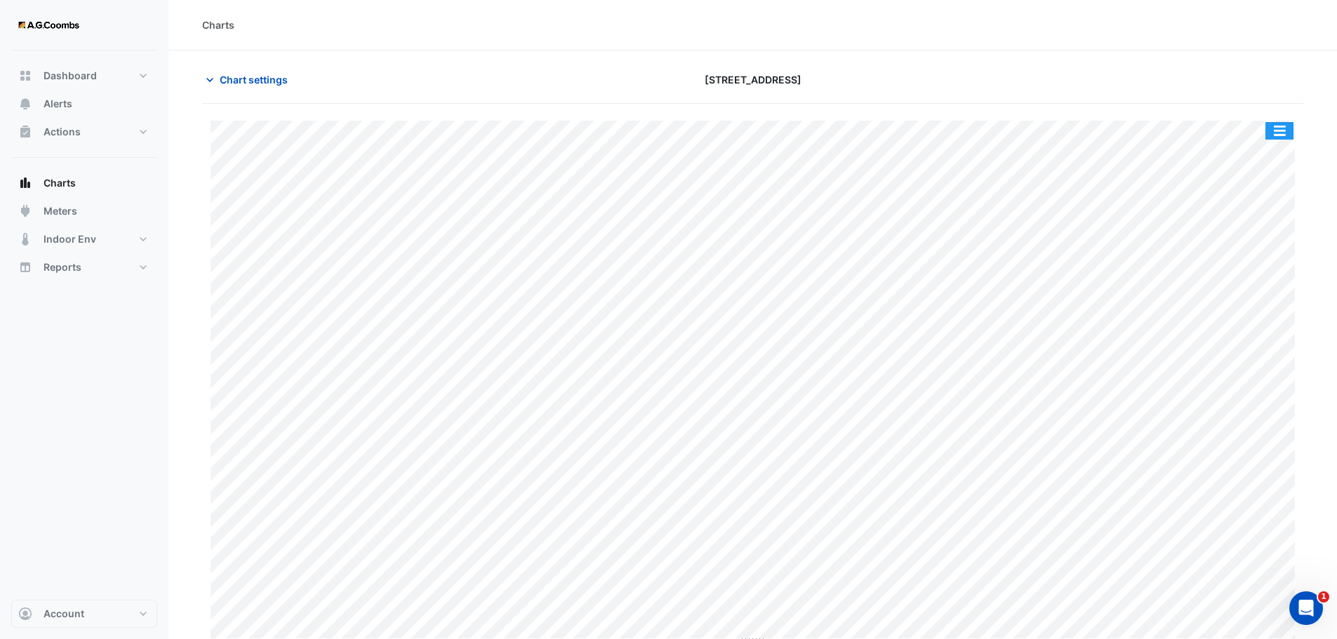
click at [1286, 130] on button "button" at bounding box center [1279, 131] width 28 height 18
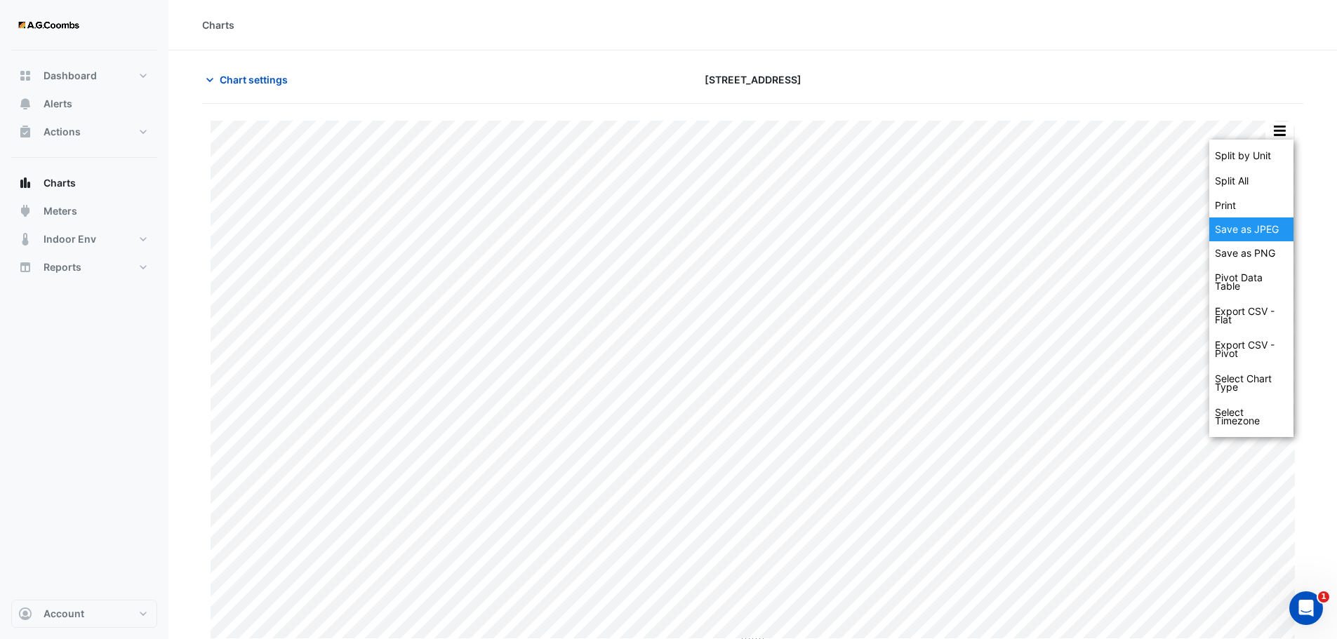
click at [1263, 224] on div "Save as JPEG" at bounding box center [1251, 230] width 84 height 24
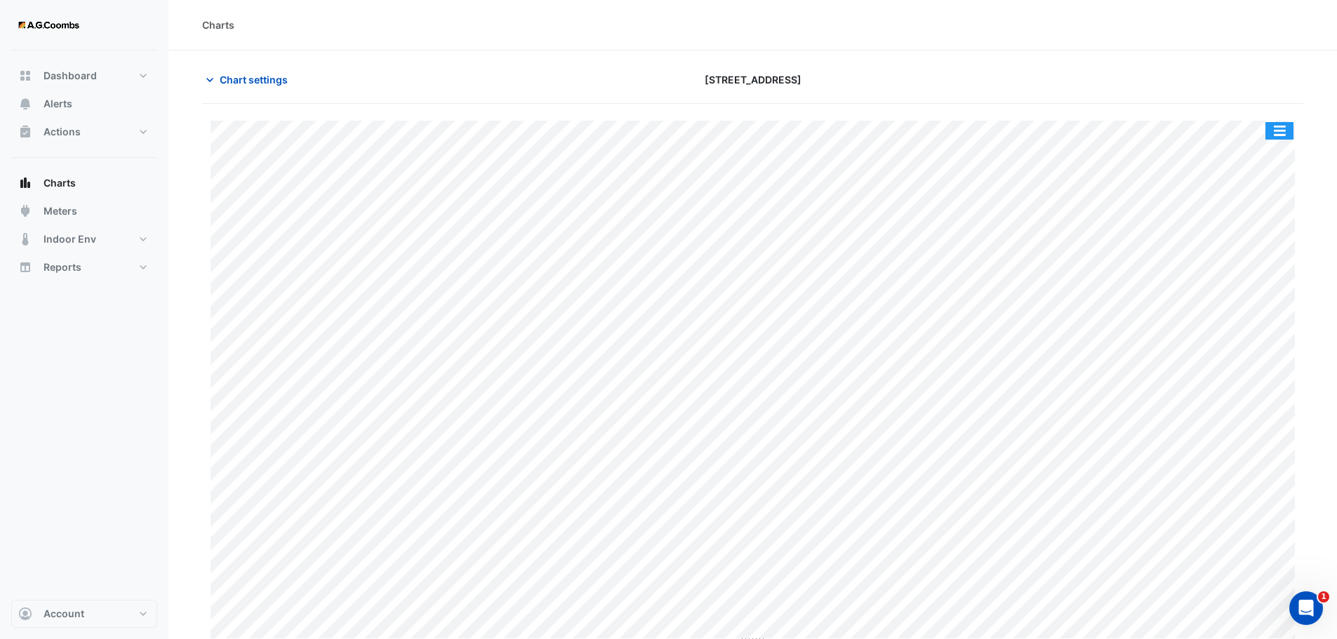
click at [1280, 135] on button "button" at bounding box center [1279, 131] width 28 height 18
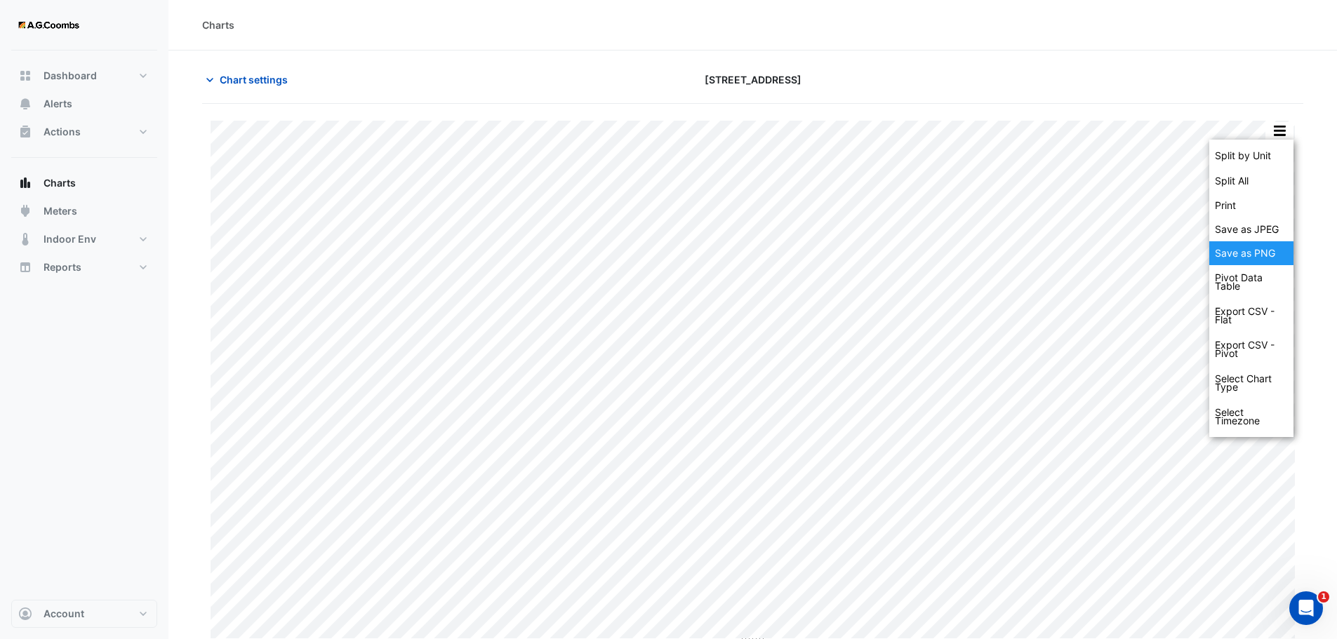
click at [1256, 238] on div "Save as JPEG" at bounding box center [1251, 230] width 84 height 24
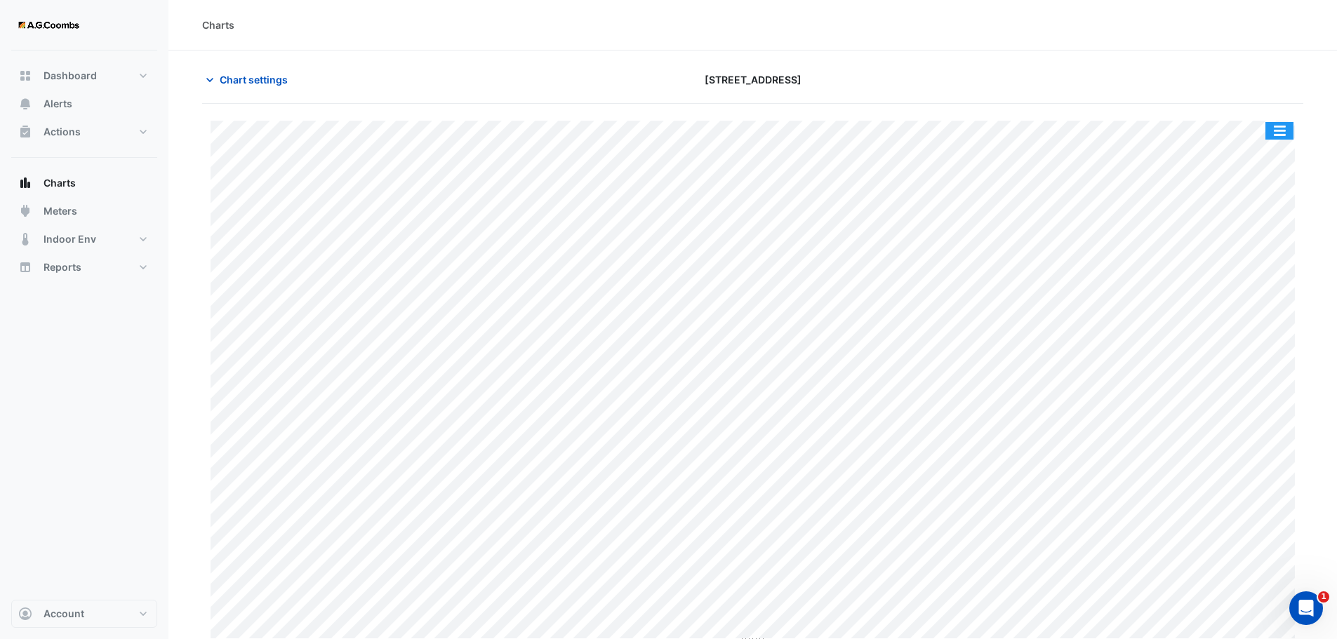
click at [1282, 138] on button "button" at bounding box center [1279, 131] width 28 height 18
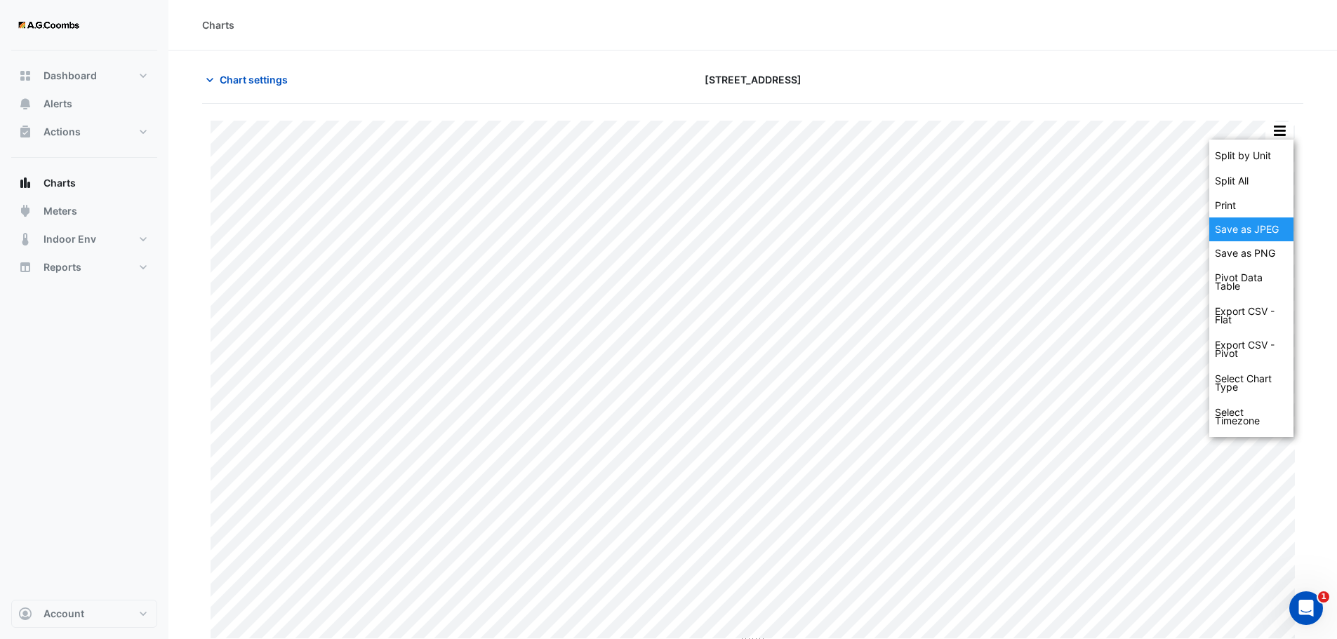
click at [1260, 238] on div "Save as JPEG" at bounding box center [1251, 230] width 84 height 24
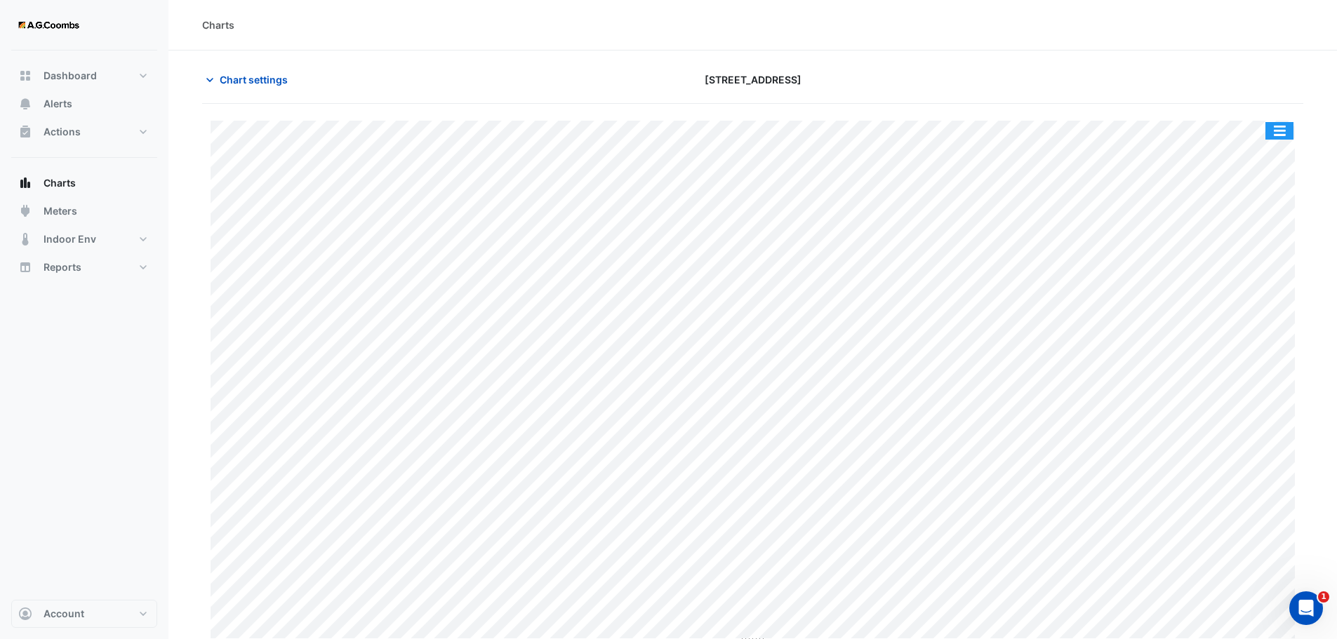
click at [1278, 126] on button "button" at bounding box center [1279, 131] width 28 height 18
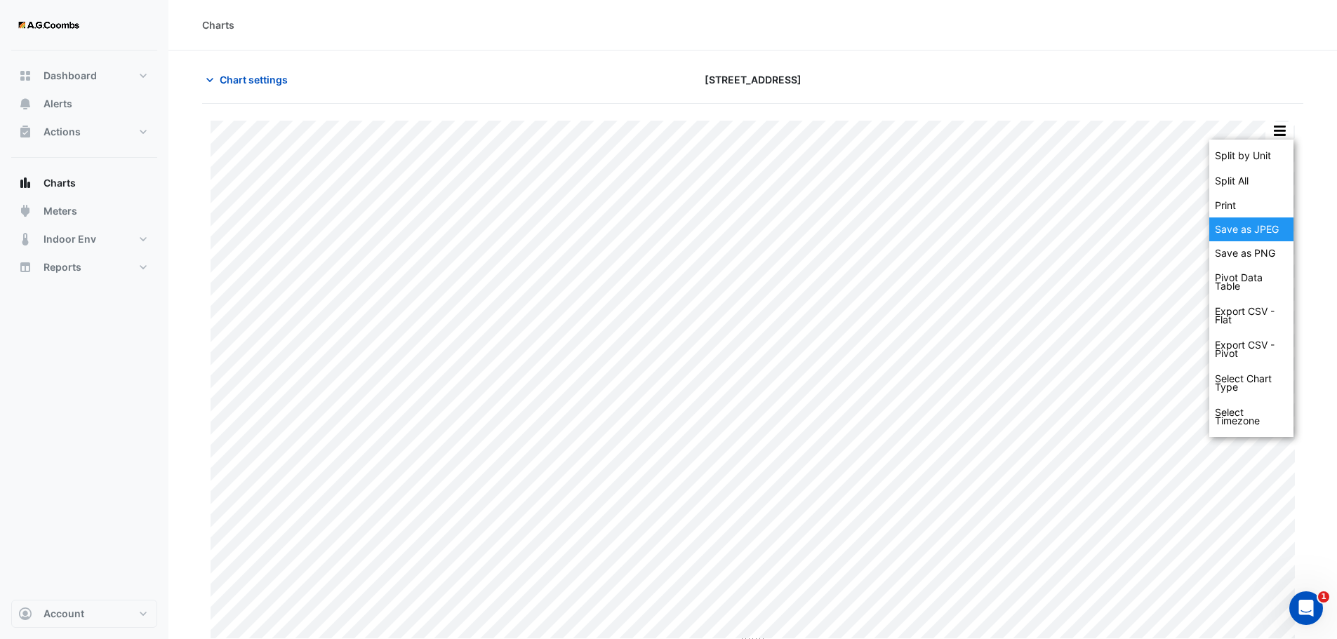
click at [1264, 238] on div "Save as JPEG" at bounding box center [1251, 230] width 84 height 24
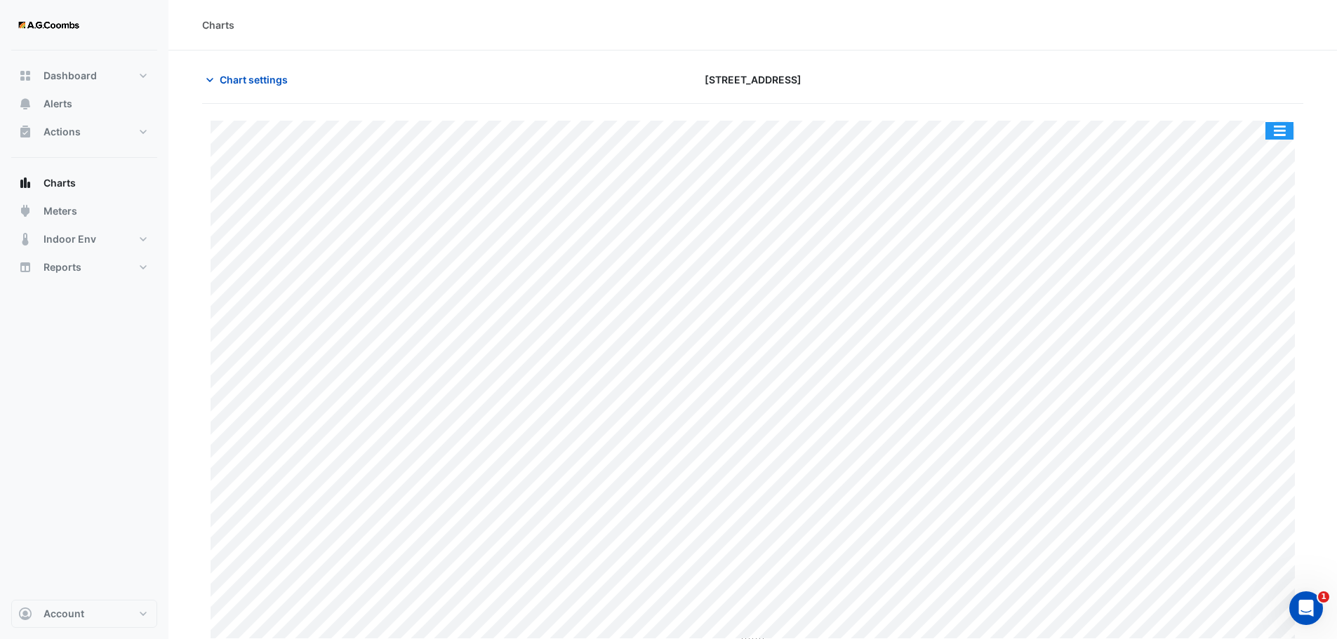
drag, startPoint x: 1281, startPoint y: 124, endPoint x: 1287, endPoint y: 188, distance: 64.2
click at [1279, 125] on button "button" at bounding box center [1279, 131] width 28 height 18
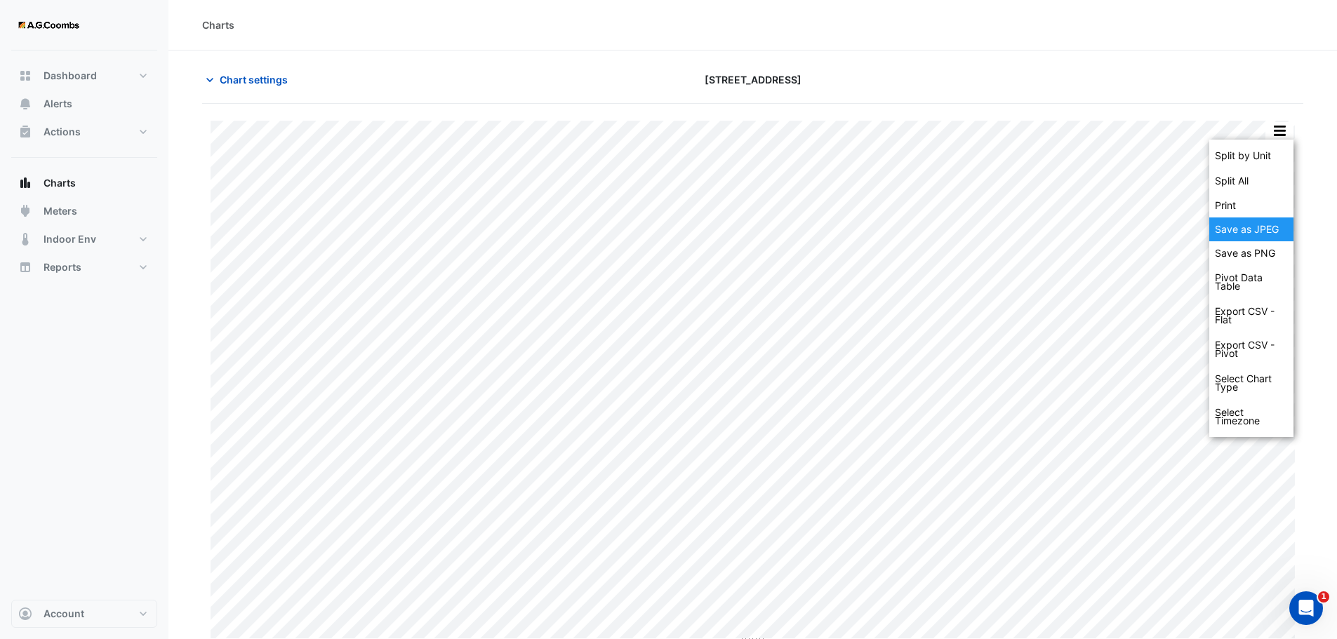
click at [1256, 238] on div "Save as JPEG" at bounding box center [1251, 230] width 84 height 24
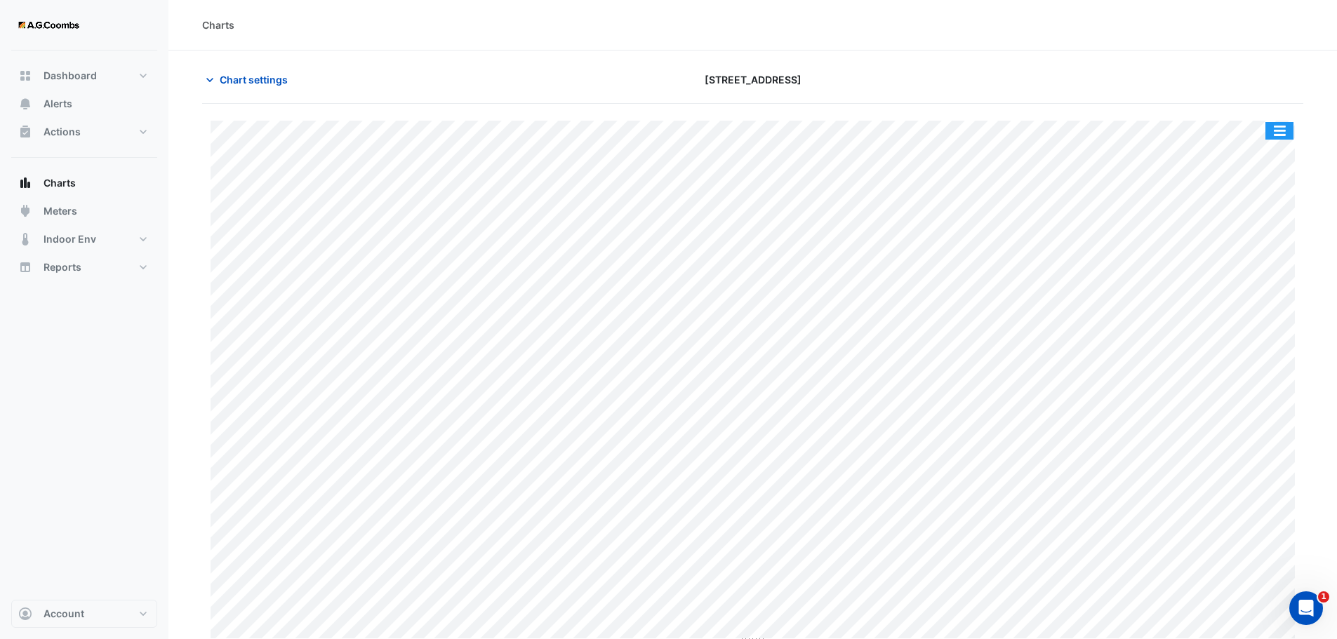
click at [1289, 128] on button "button" at bounding box center [1279, 131] width 28 height 18
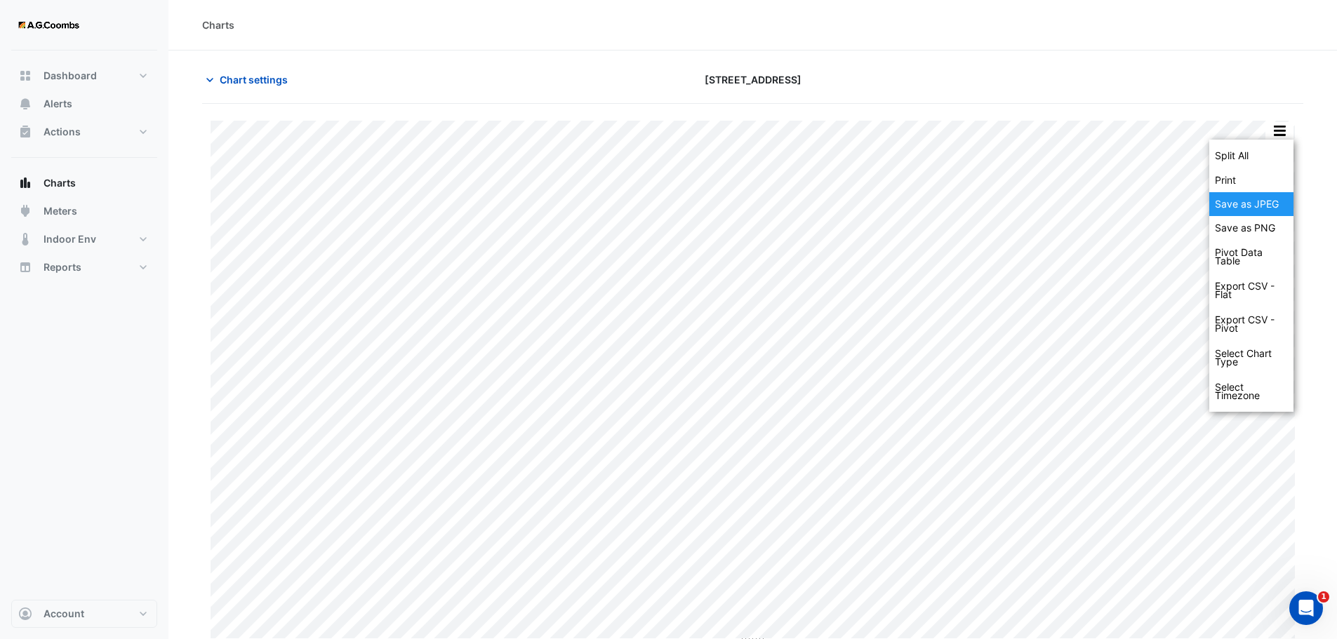
click at [1245, 209] on div "Save as JPEG" at bounding box center [1251, 204] width 84 height 24
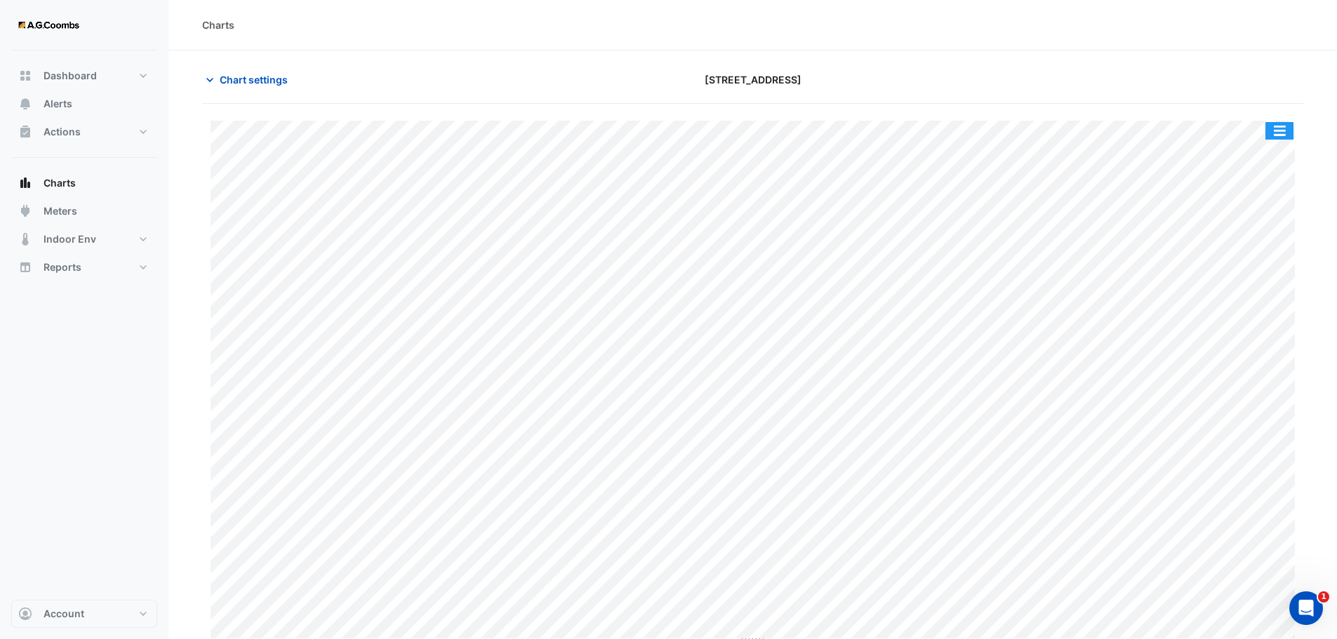
click at [1272, 131] on button "button" at bounding box center [1279, 131] width 28 height 18
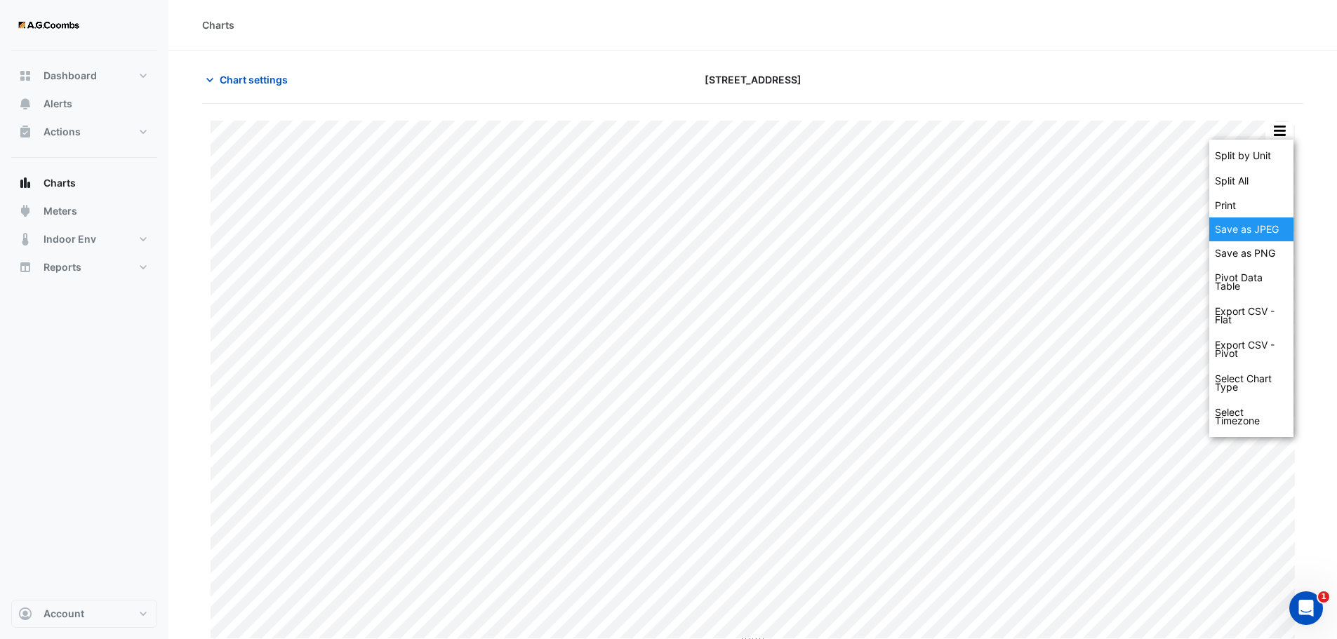
click at [1247, 239] on div "Save as JPEG" at bounding box center [1251, 230] width 84 height 24
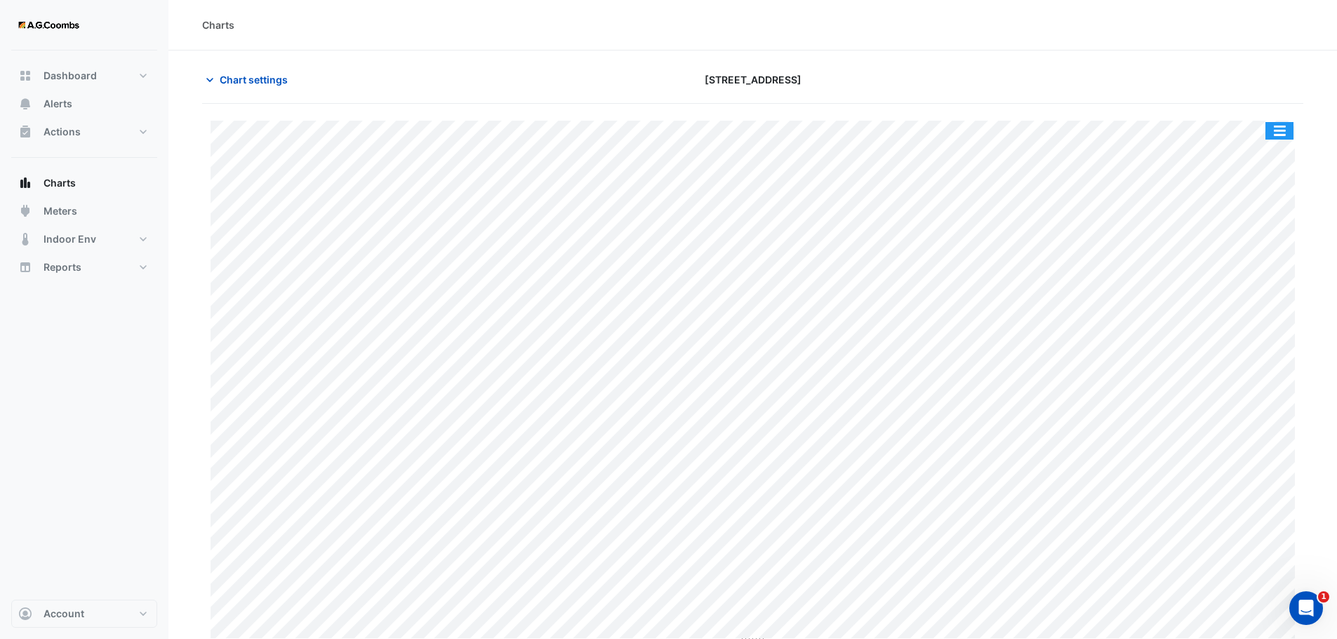
click at [1280, 138] on button "button" at bounding box center [1279, 131] width 28 height 18
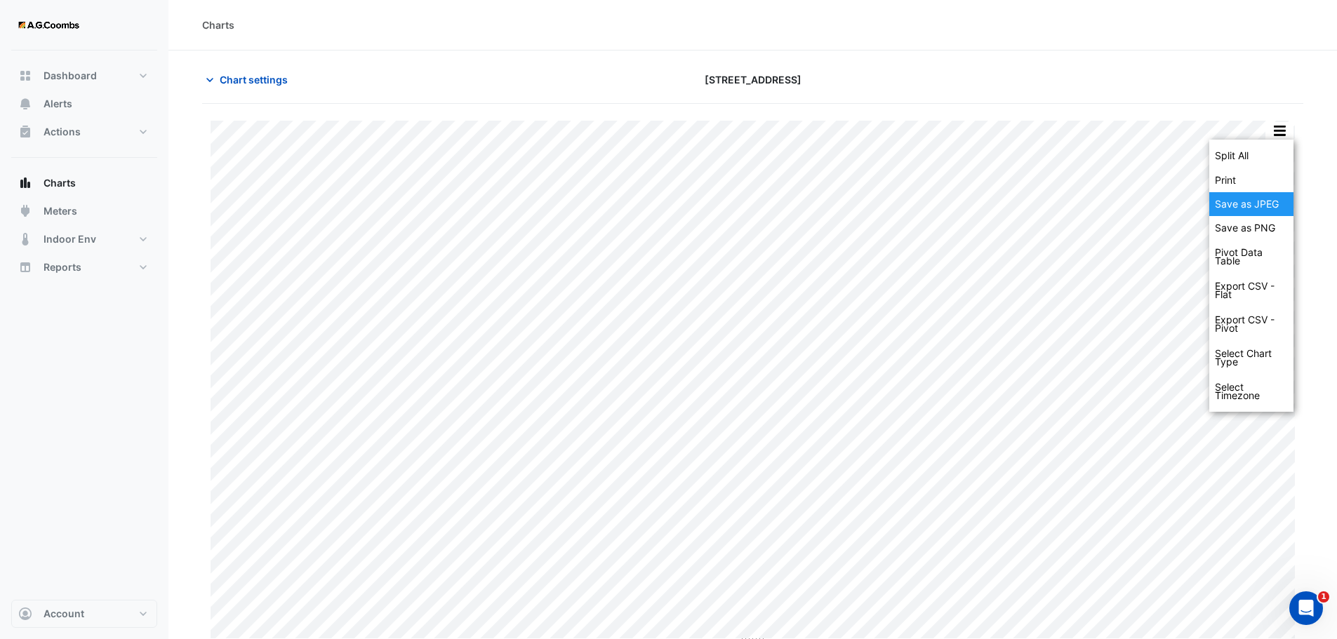
click at [1263, 213] on div "Save as JPEG" at bounding box center [1251, 204] width 84 height 24
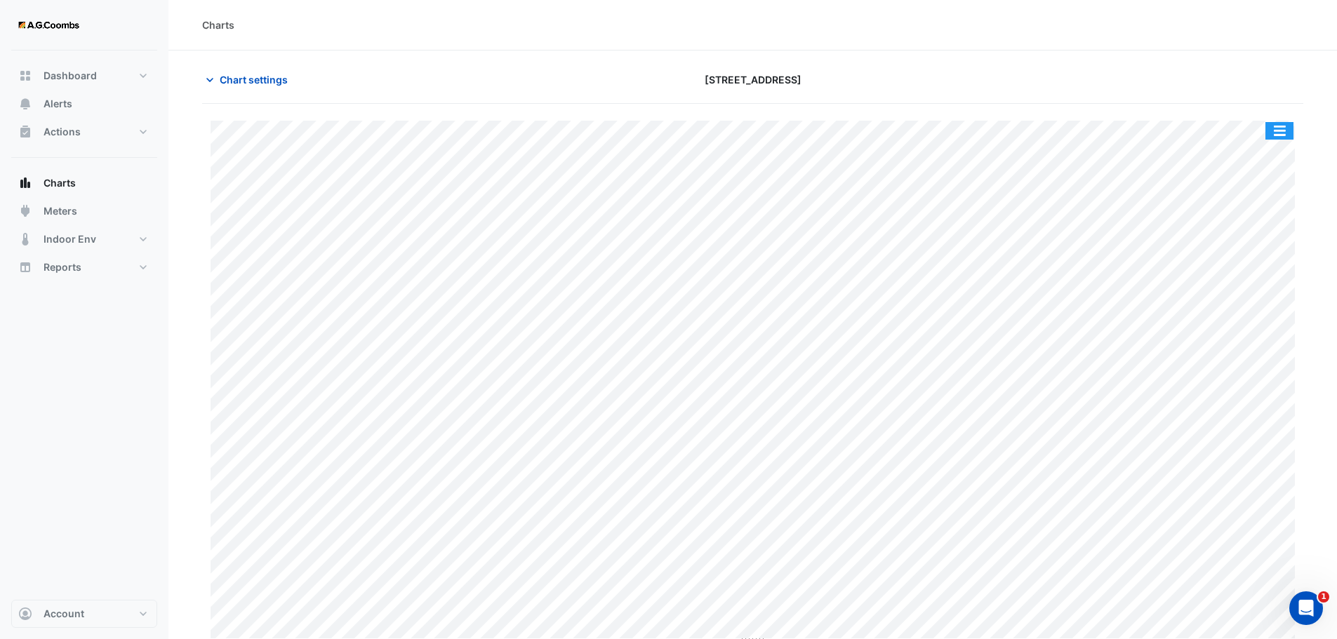
click at [1286, 130] on button "button" at bounding box center [1279, 131] width 28 height 18
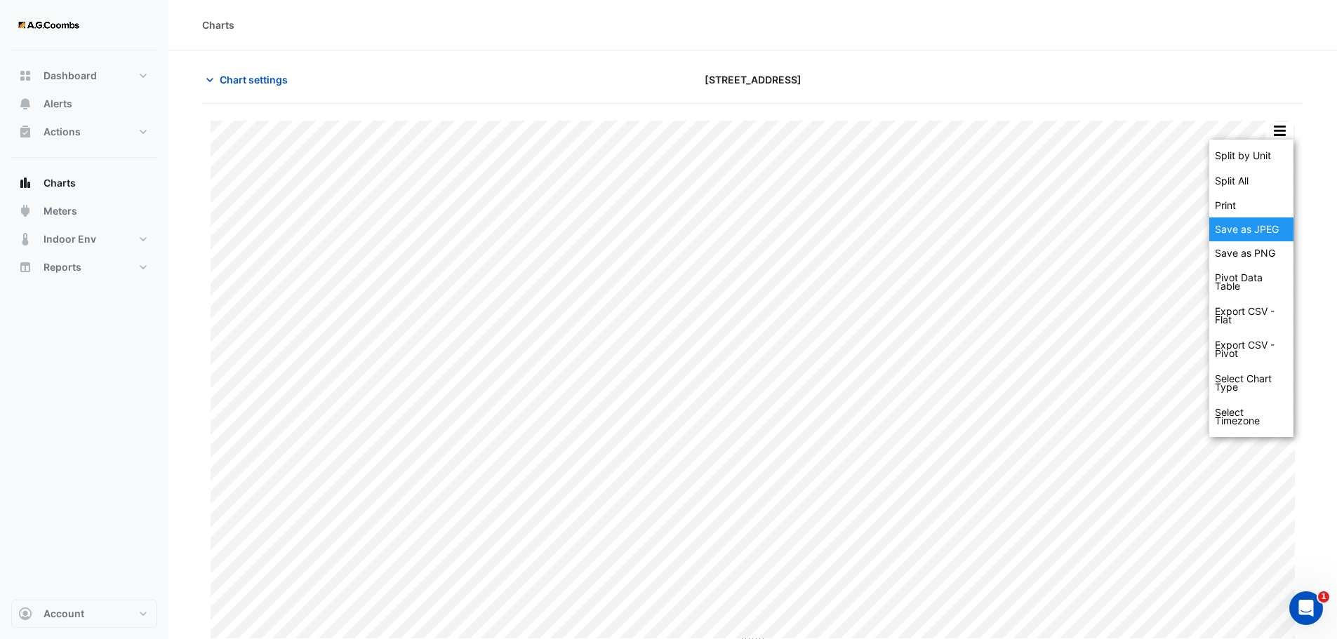
click at [1262, 225] on div "Save as JPEG" at bounding box center [1251, 230] width 84 height 24
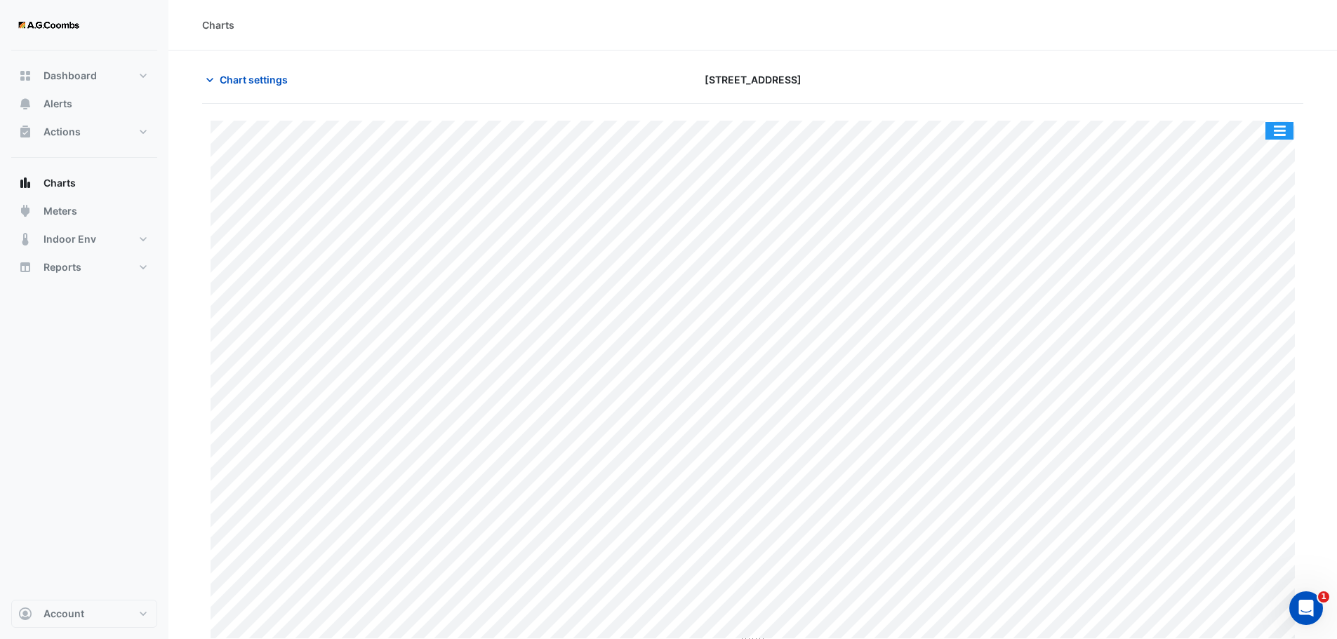
click at [1284, 134] on button "button" at bounding box center [1279, 131] width 28 height 18
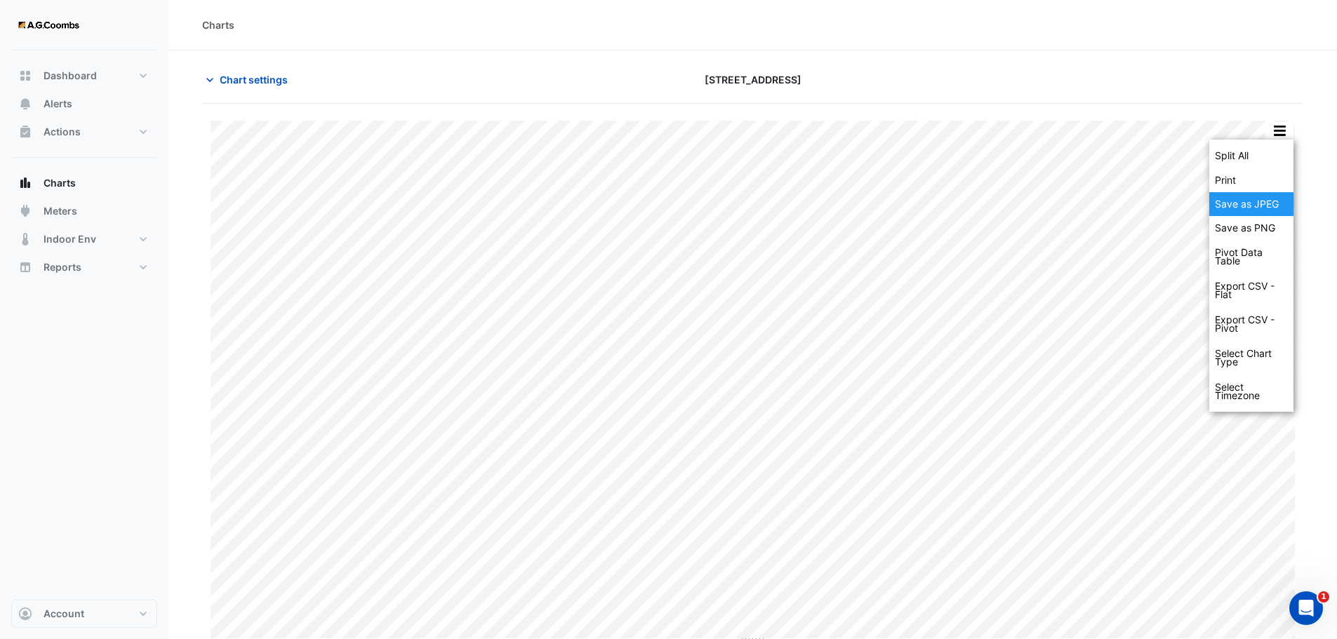
click at [1274, 198] on div "Save as JPEG" at bounding box center [1251, 204] width 84 height 24
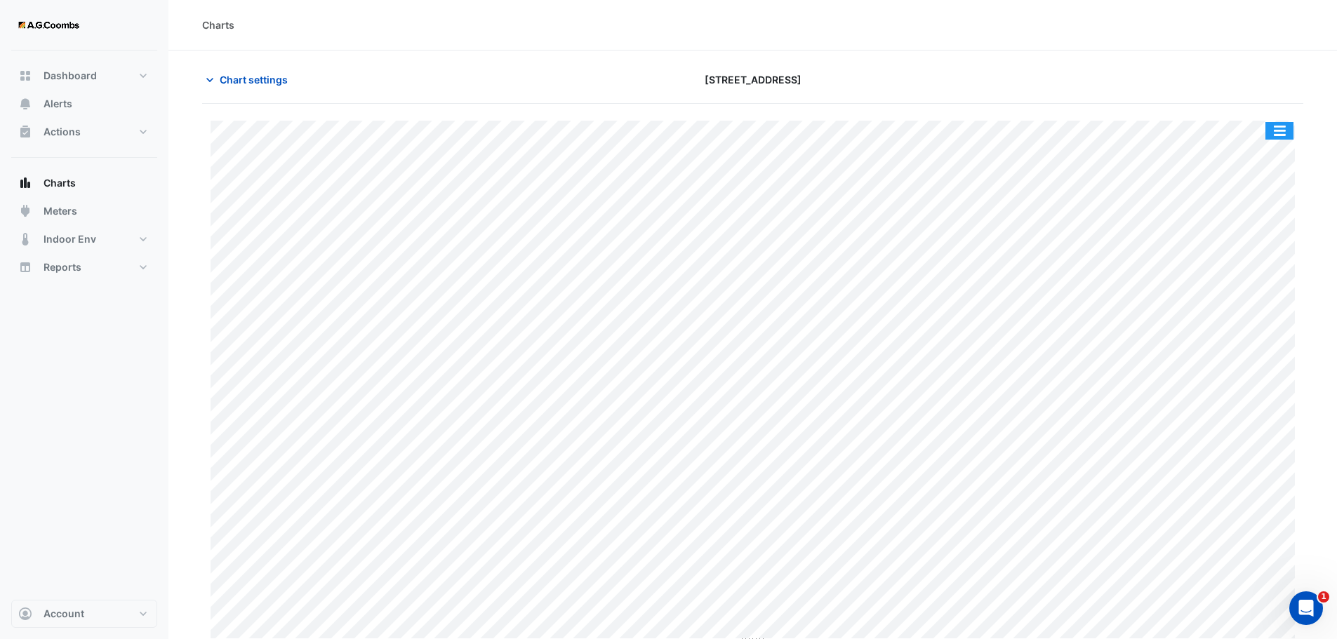
click at [1279, 129] on button "button" at bounding box center [1279, 131] width 28 height 18
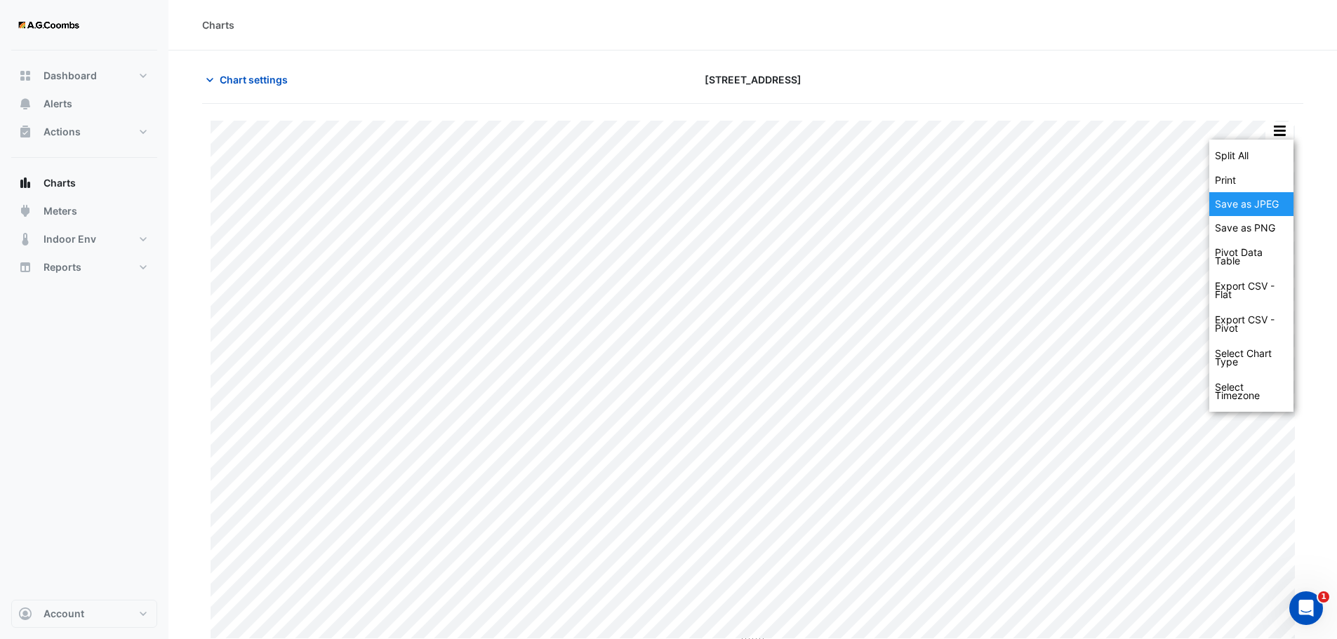
click at [1262, 193] on div "Save as JPEG" at bounding box center [1251, 204] width 84 height 24
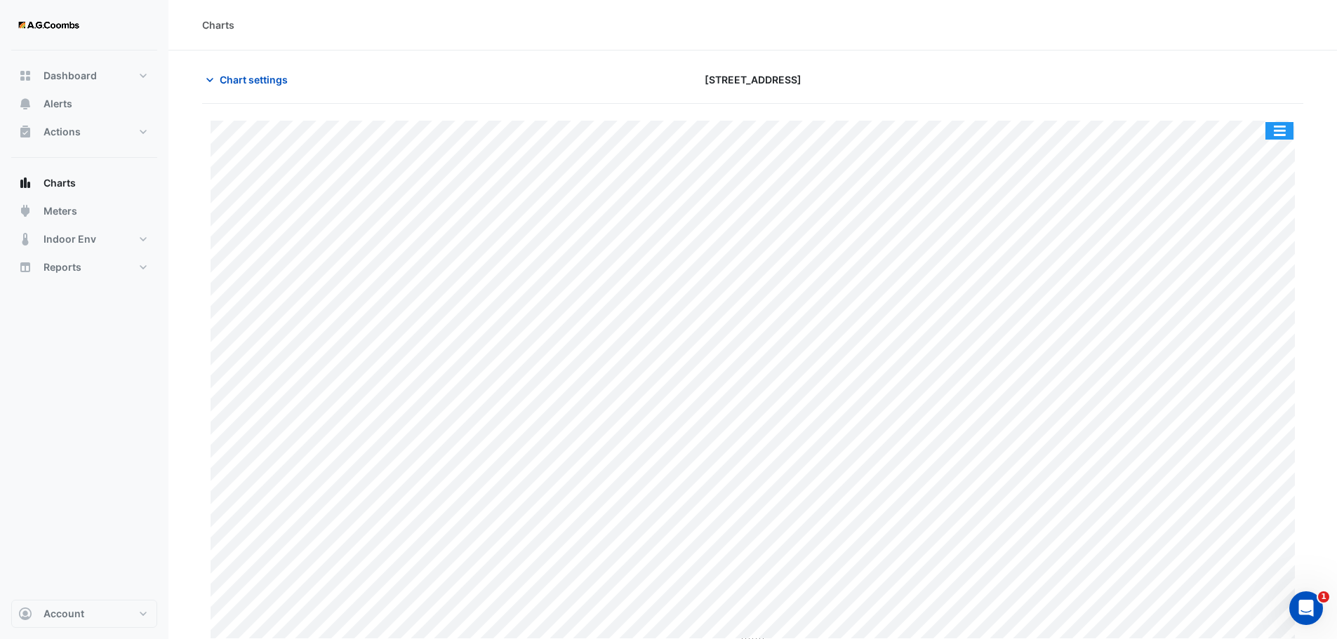
click at [1278, 128] on button "button" at bounding box center [1279, 131] width 28 height 18
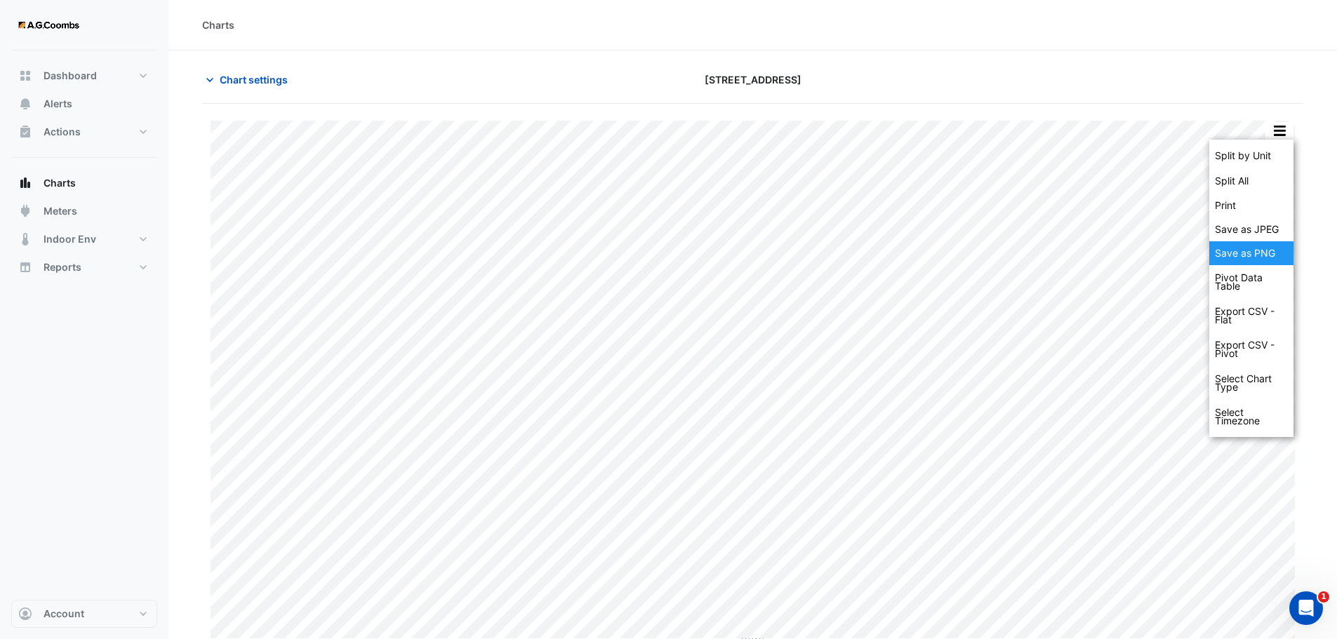
click at [1255, 221] on div "Save as JPEG" at bounding box center [1251, 230] width 84 height 24
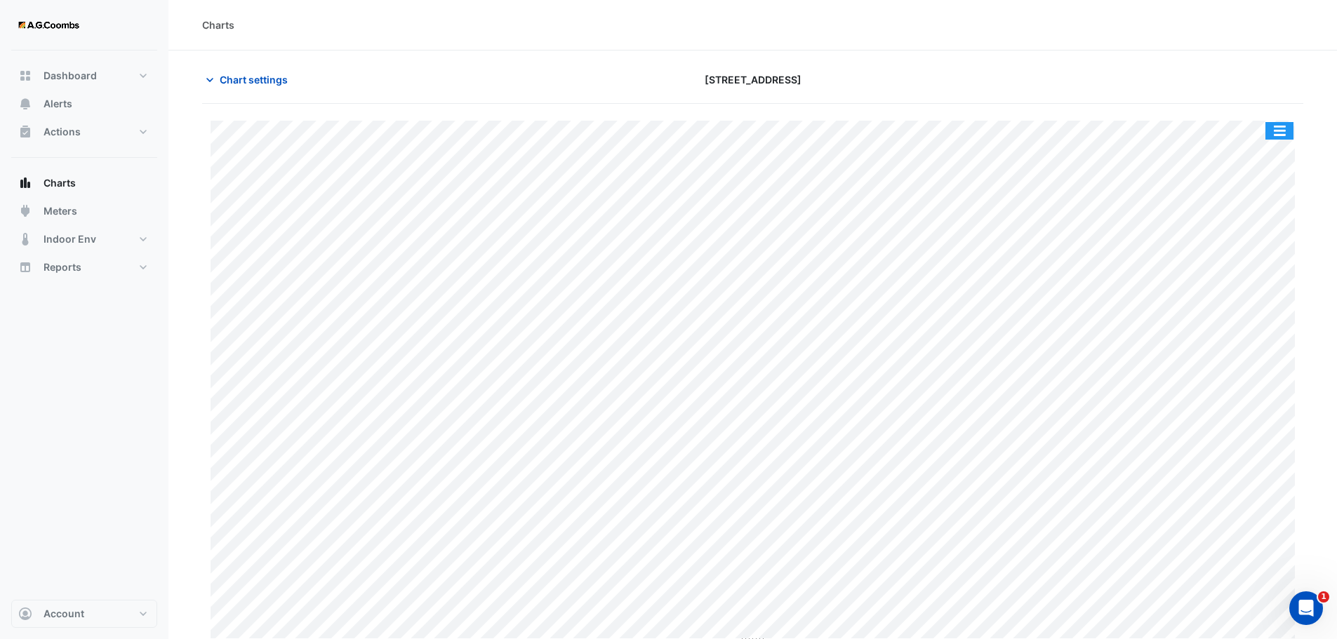
drag, startPoint x: 1285, startPoint y: 129, endPoint x: 1289, endPoint y: 139, distance: 10.4
click at [1284, 129] on button "button" at bounding box center [1279, 131] width 28 height 18
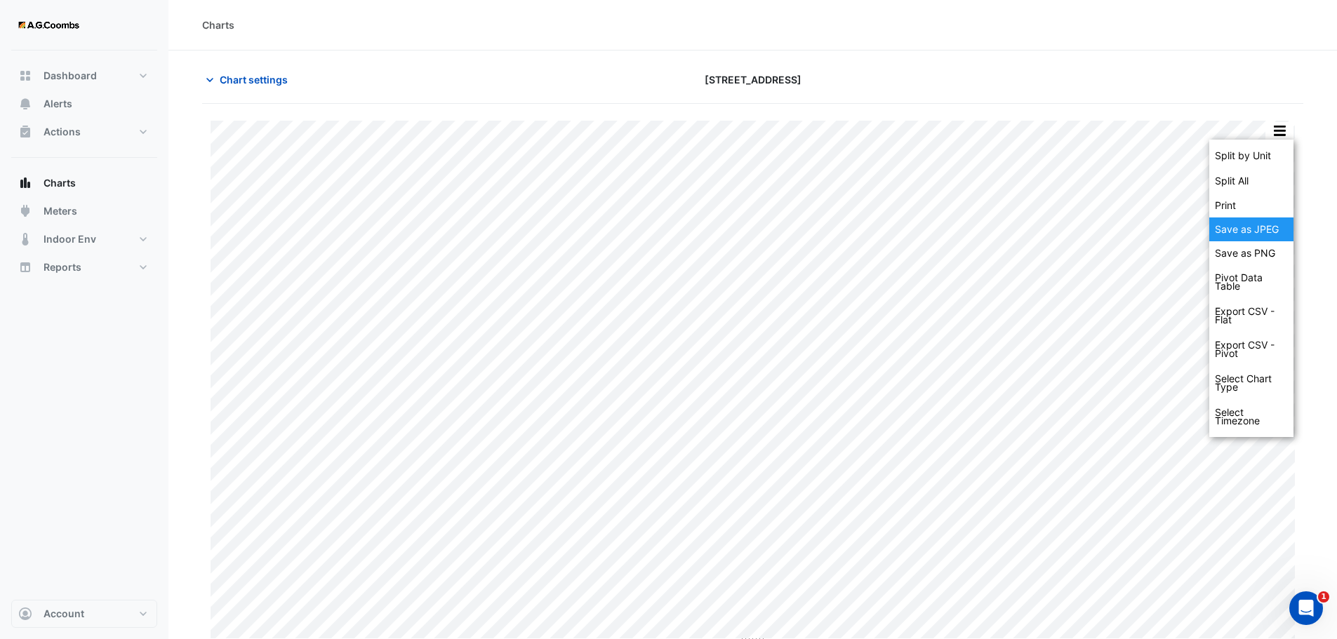
click at [1258, 236] on div "Save as JPEG" at bounding box center [1251, 230] width 84 height 24
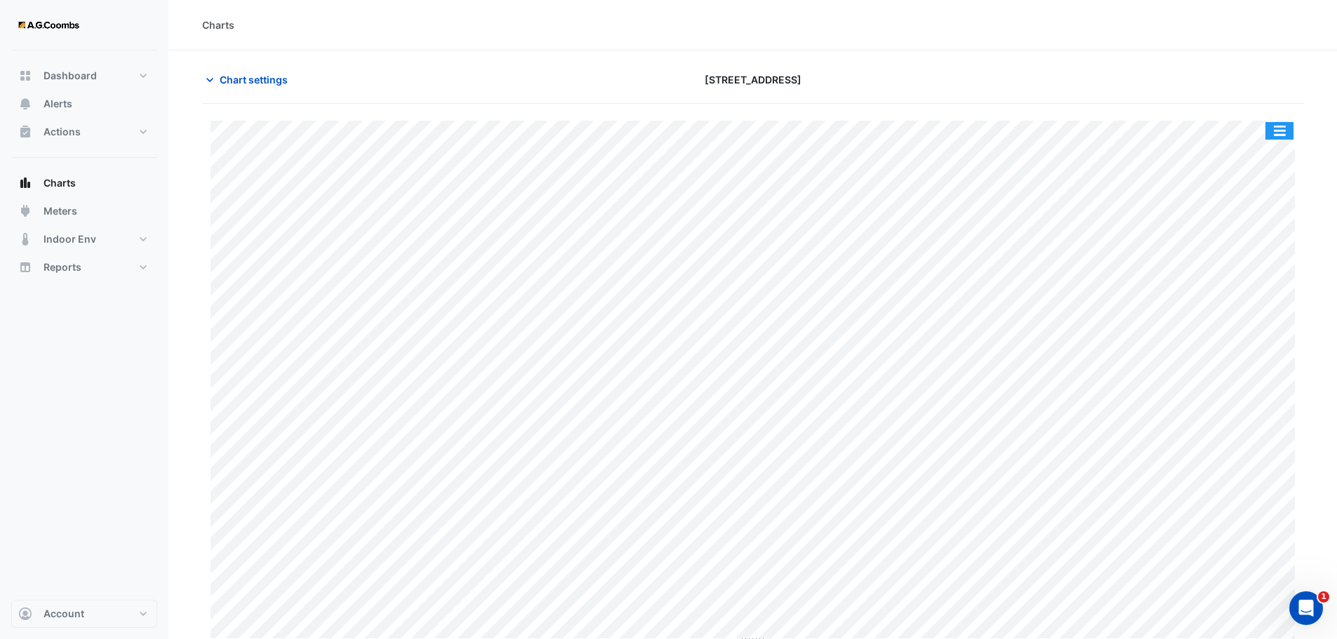
click at [1277, 129] on button "button" at bounding box center [1279, 131] width 28 height 18
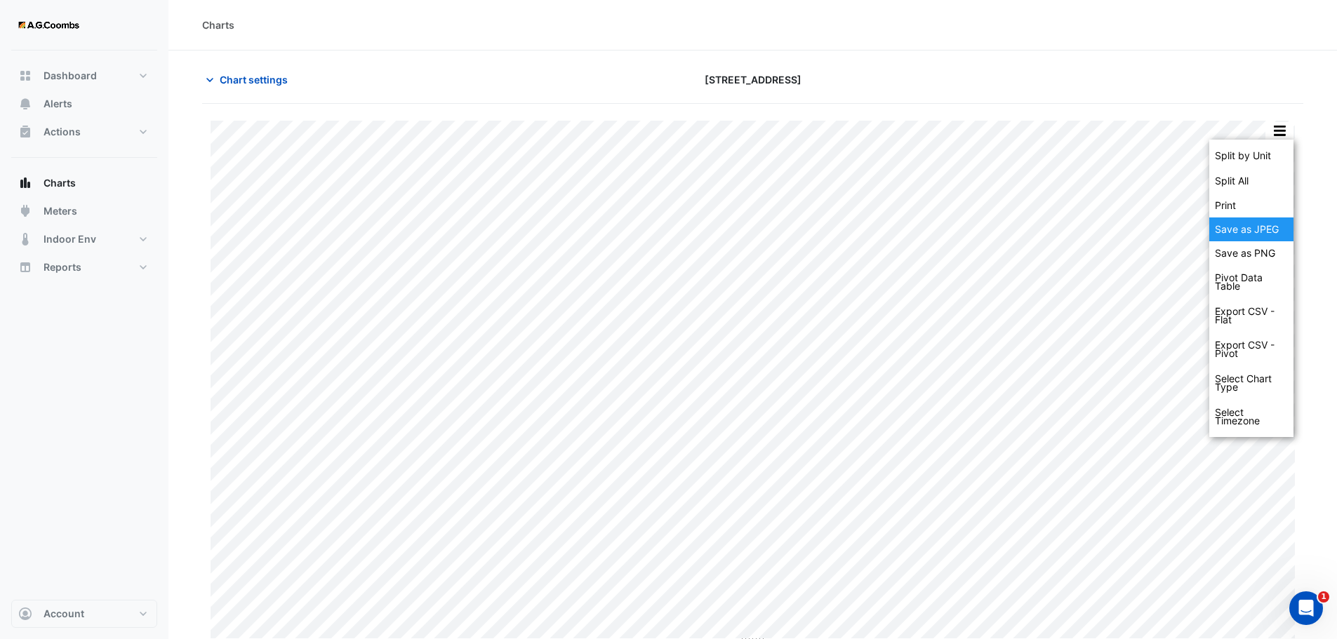
click at [1279, 237] on div "Save as JPEG" at bounding box center [1251, 230] width 84 height 24
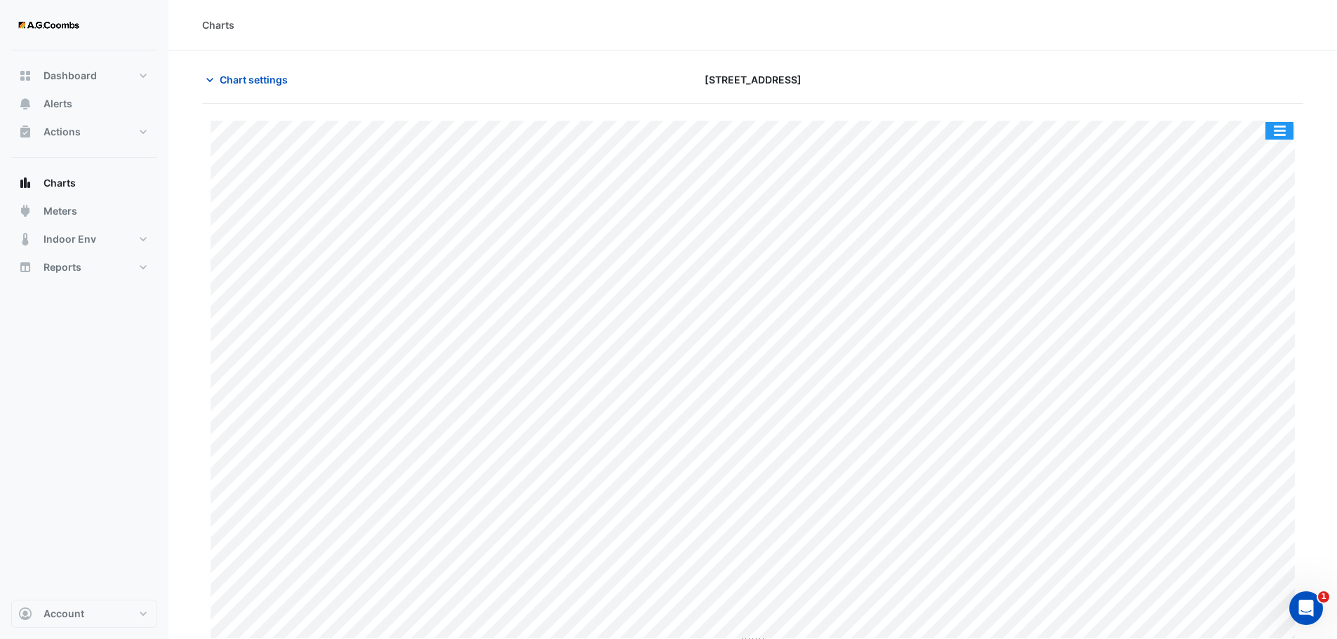
click at [1281, 138] on button "button" at bounding box center [1279, 131] width 28 height 18
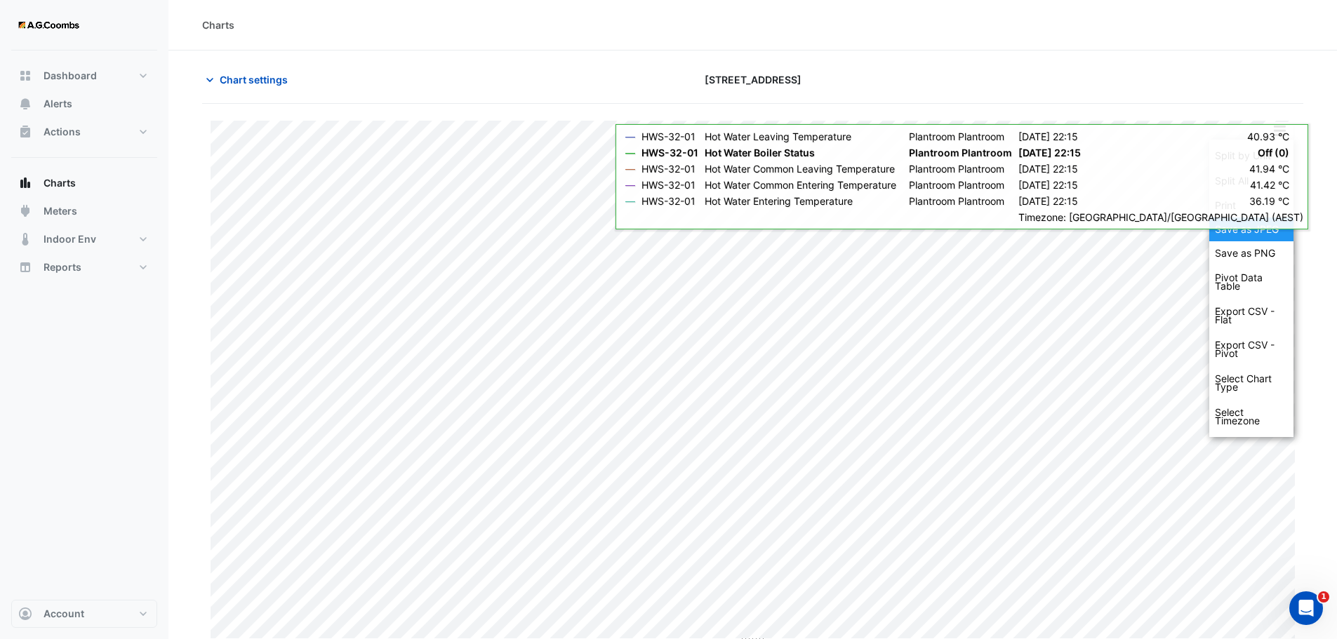
click at [1258, 237] on div "Save as JPEG" at bounding box center [1251, 230] width 84 height 24
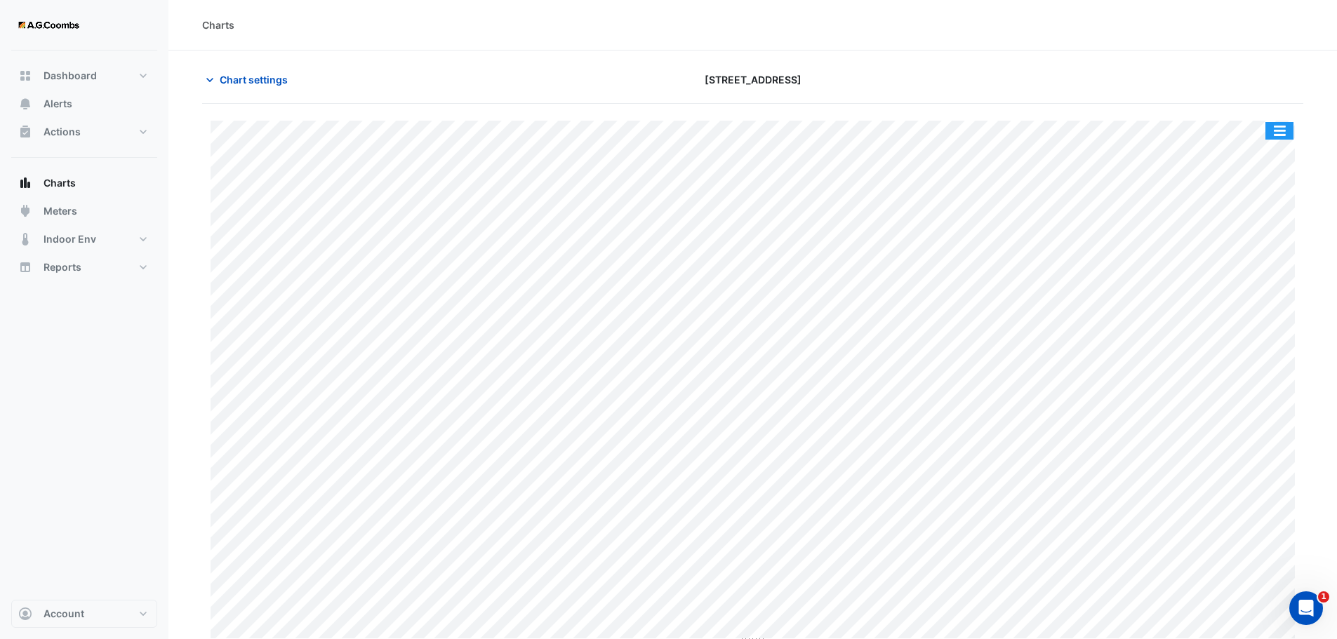
click at [1281, 134] on button "button" at bounding box center [1279, 131] width 28 height 18
click at [1289, 126] on button "button" at bounding box center [1279, 131] width 28 height 18
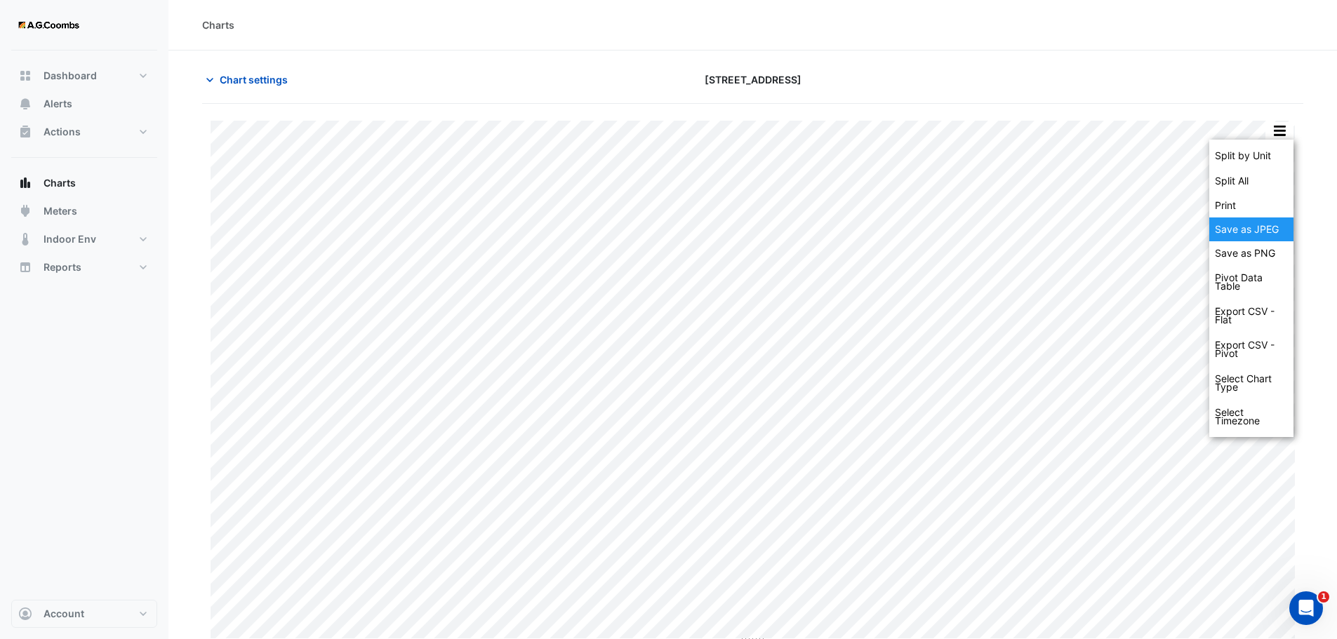
click at [1265, 225] on div "Save as JPEG" at bounding box center [1251, 230] width 84 height 24
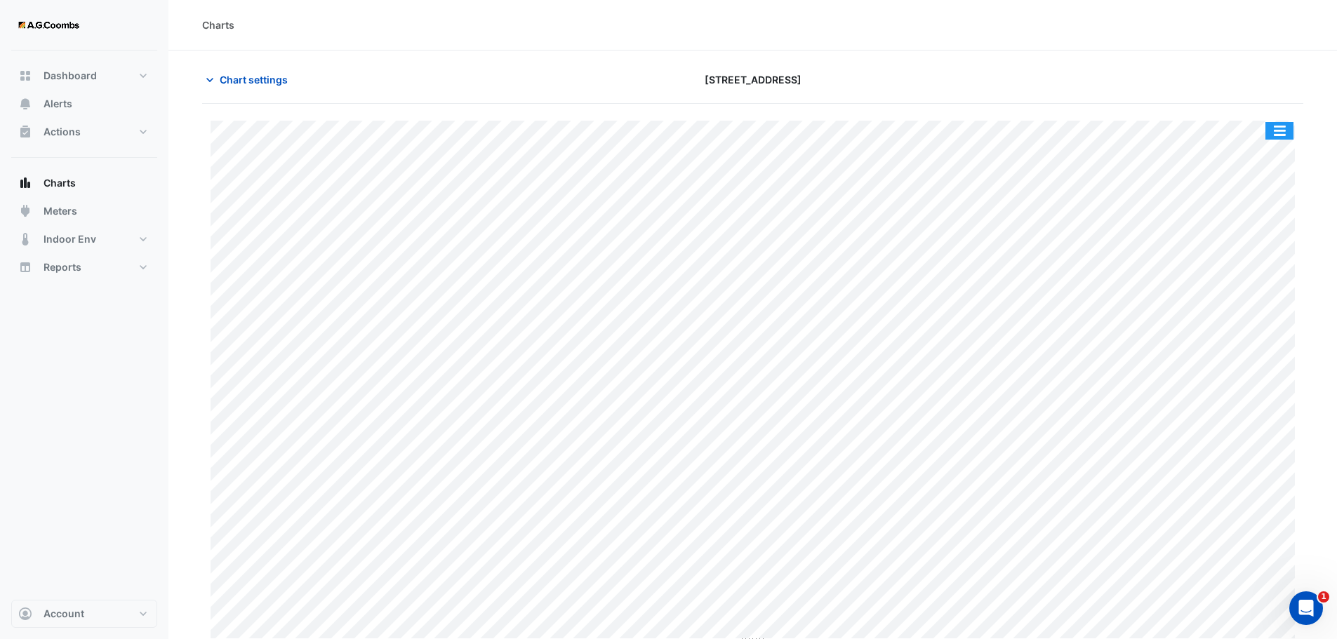
click at [1290, 138] on button "button" at bounding box center [1279, 131] width 28 height 18
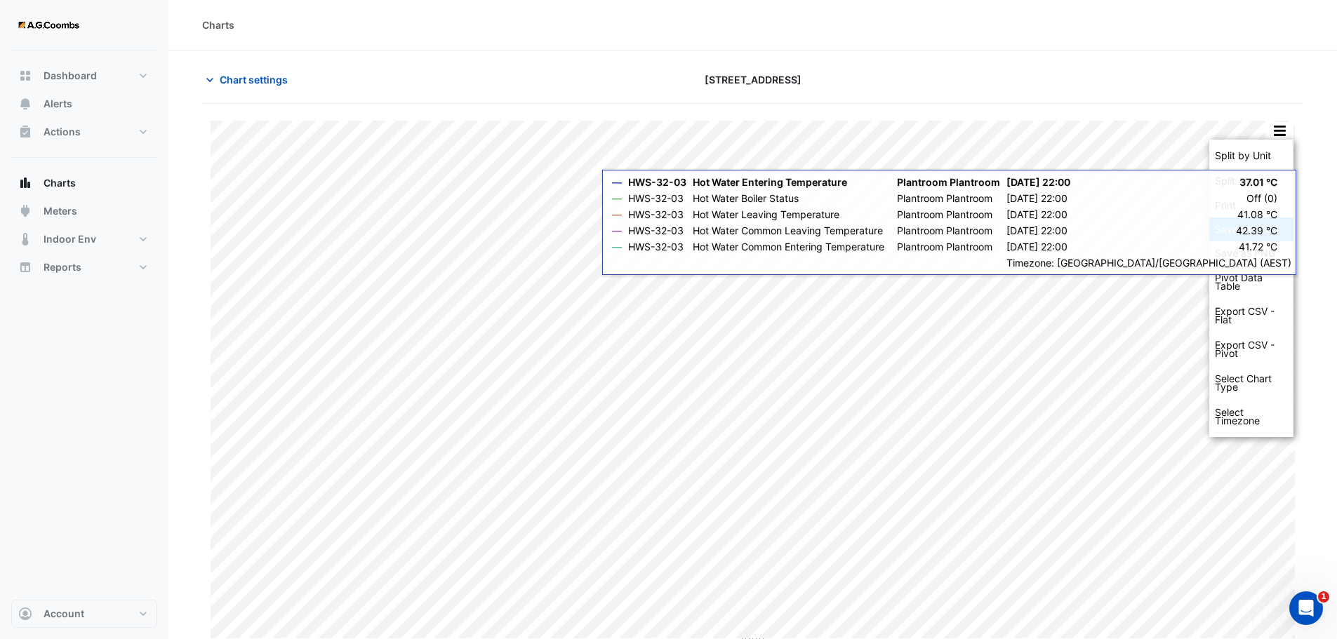
click at [1257, 229] on div "Save as JPEG" at bounding box center [1251, 230] width 84 height 24
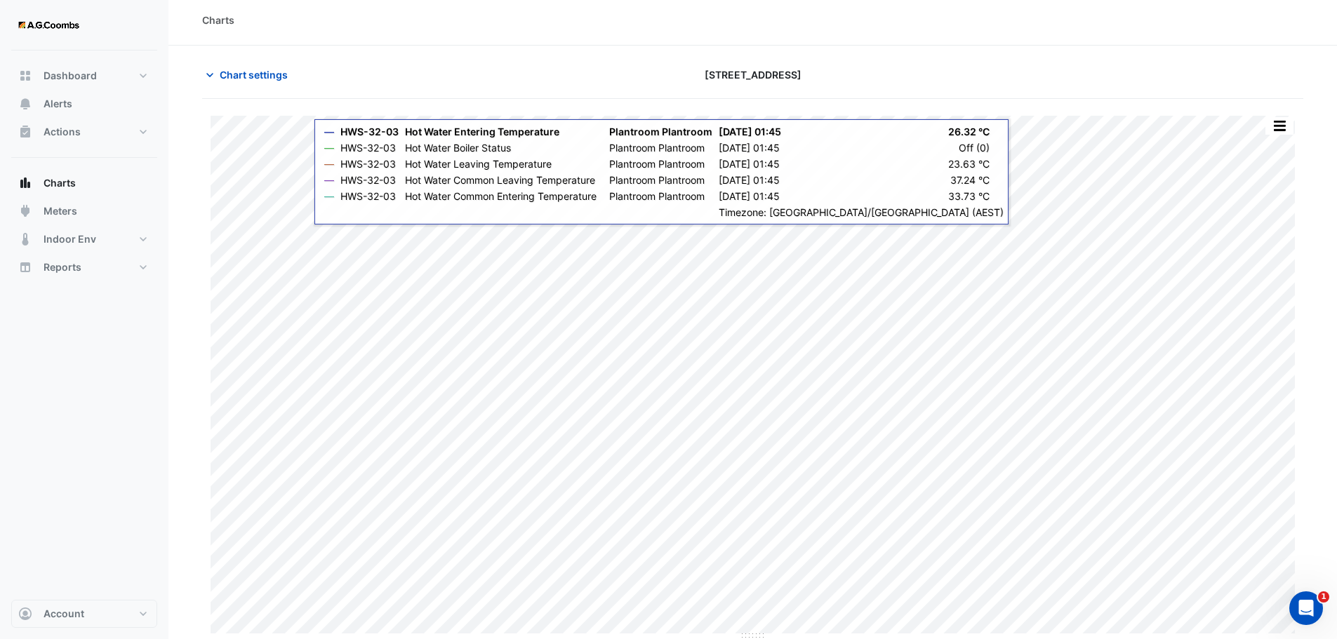
scroll to position [6, 0]
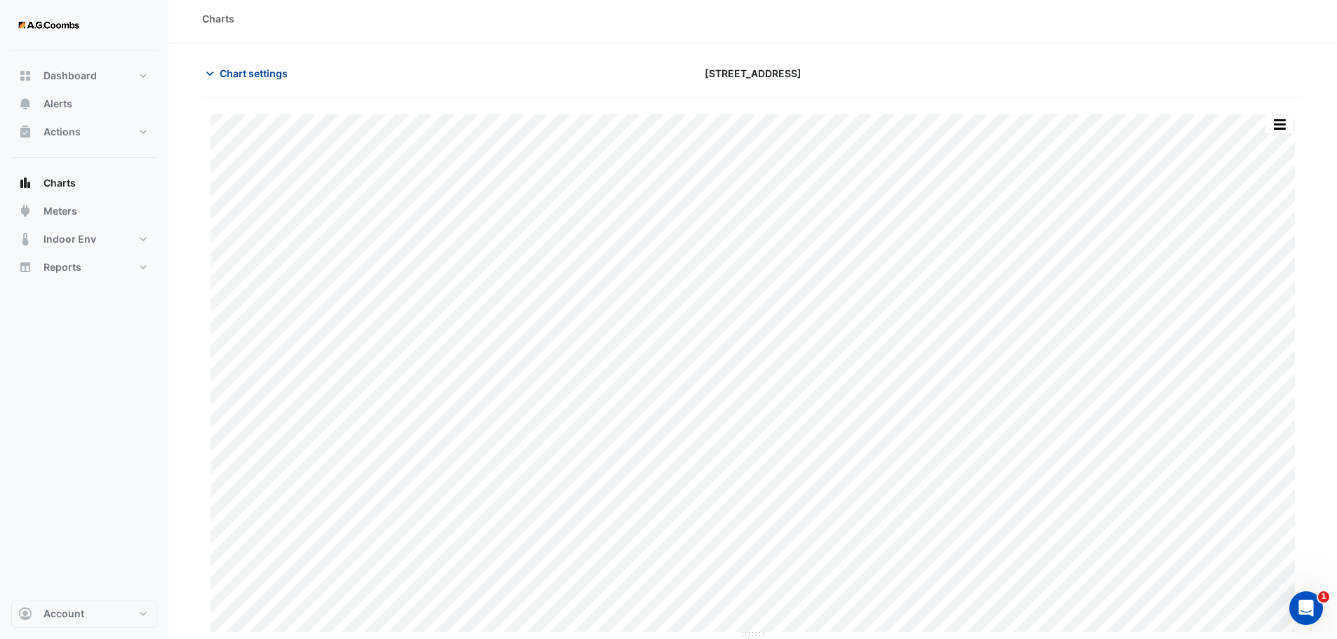
click at [233, 65] on button "Chart settings" at bounding box center [249, 73] width 95 height 25
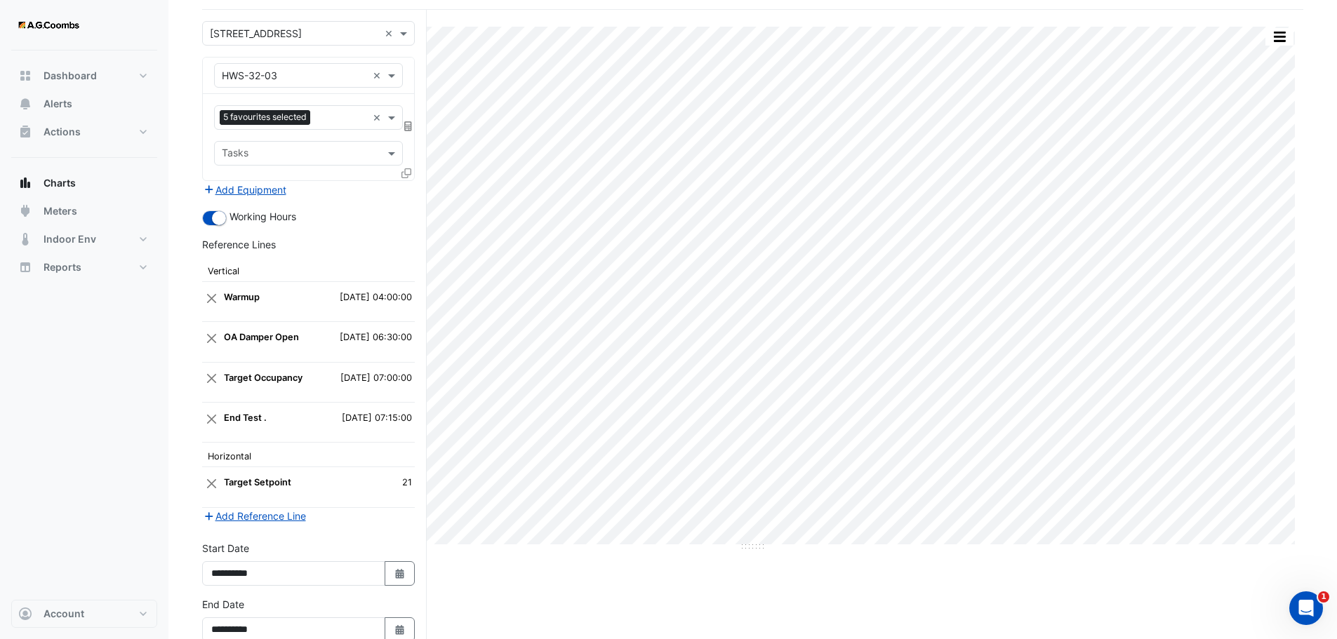
scroll to position [172, 0]
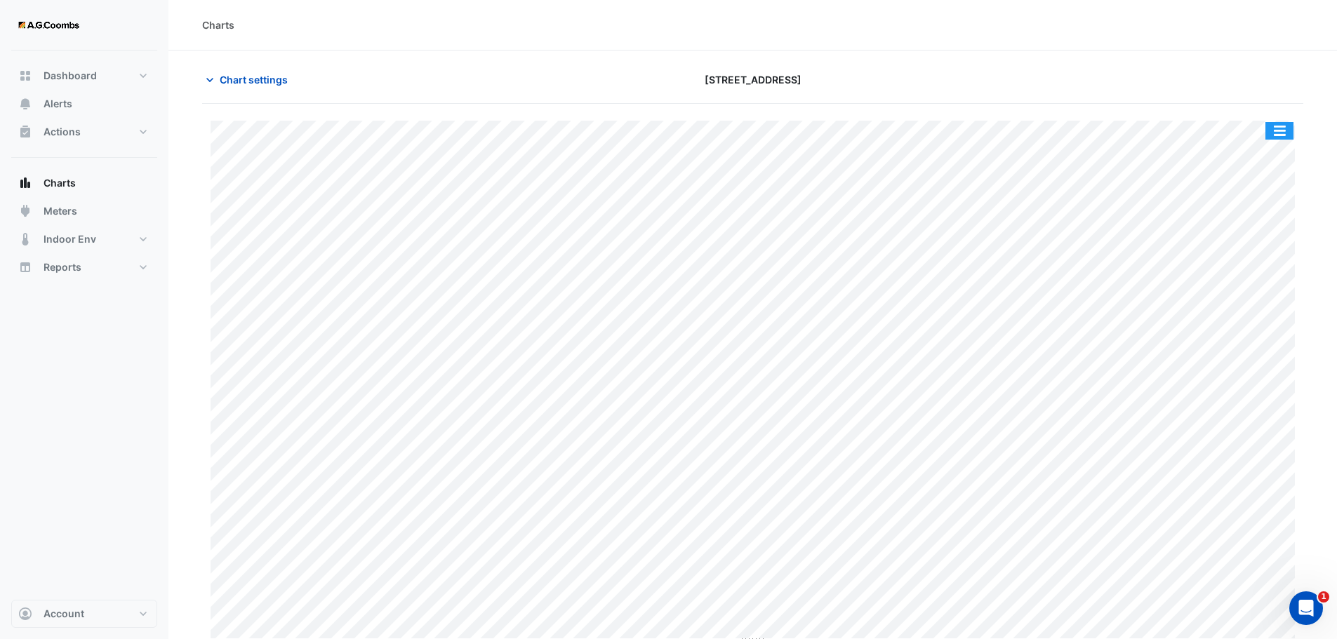
click at [1267, 137] on button "button" at bounding box center [1279, 131] width 28 height 18
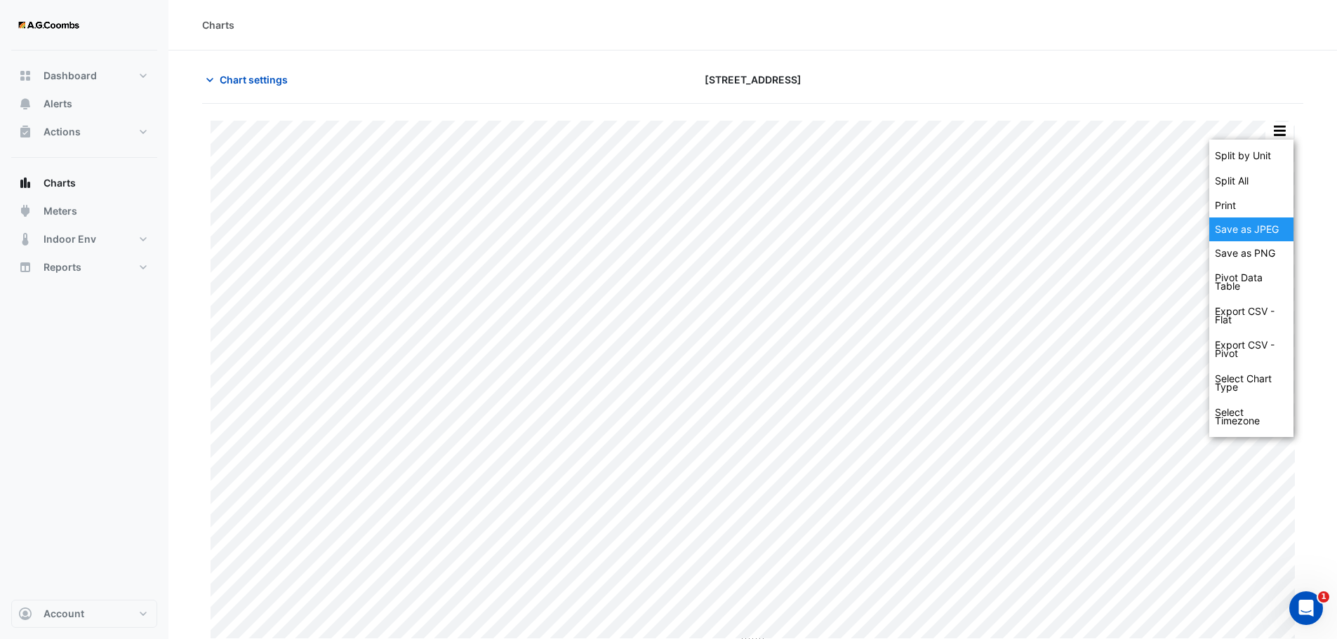
click at [1263, 238] on div "Save as JPEG" at bounding box center [1251, 230] width 84 height 24
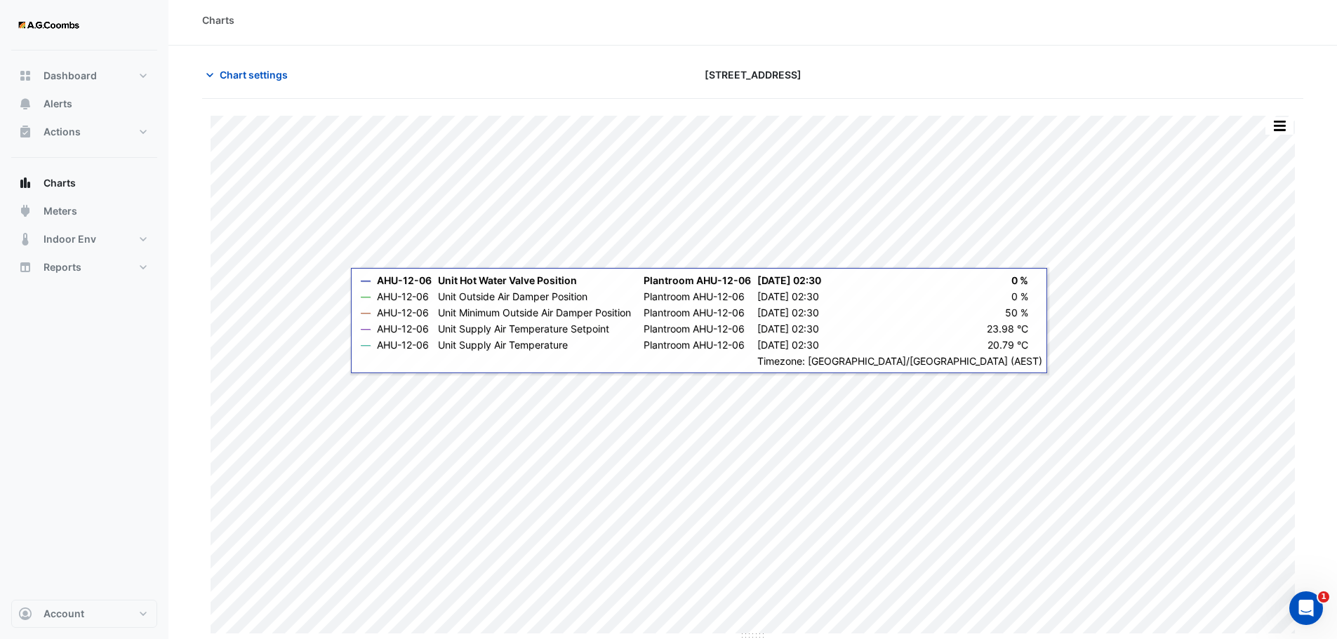
scroll to position [6, 0]
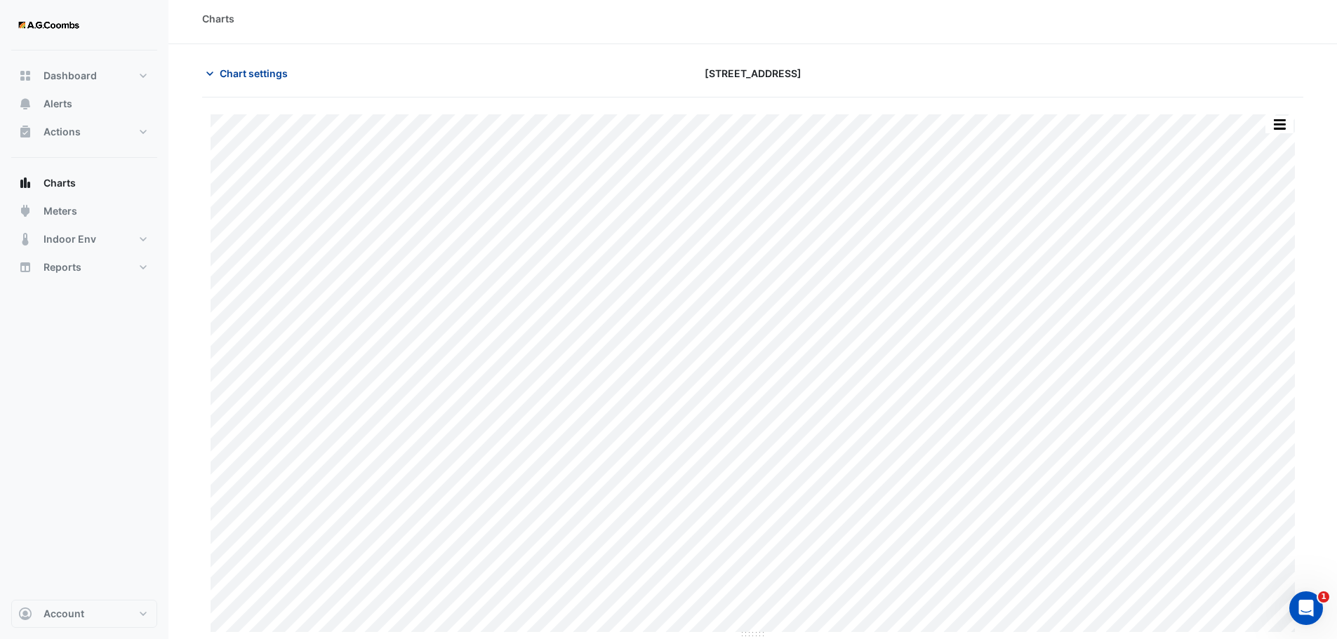
click at [244, 69] on span "Chart settings" at bounding box center [254, 73] width 68 height 15
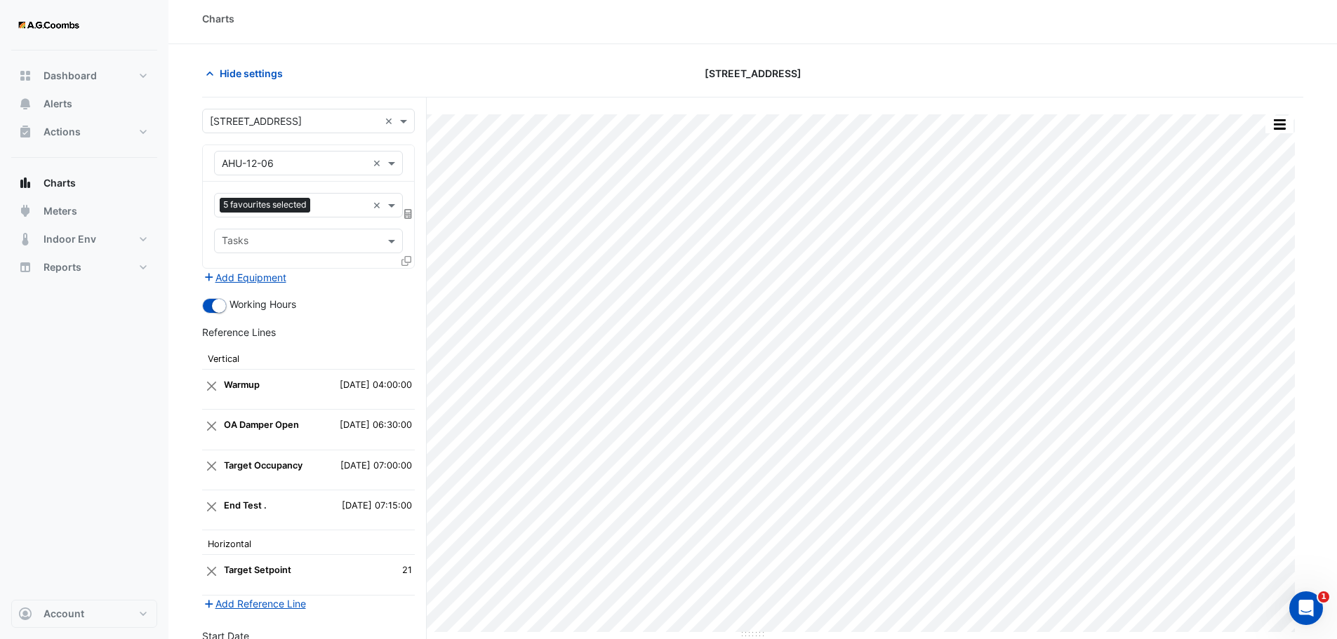
scroll to position [172, 0]
